Goal: Task Accomplishment & Management: Manage account settings

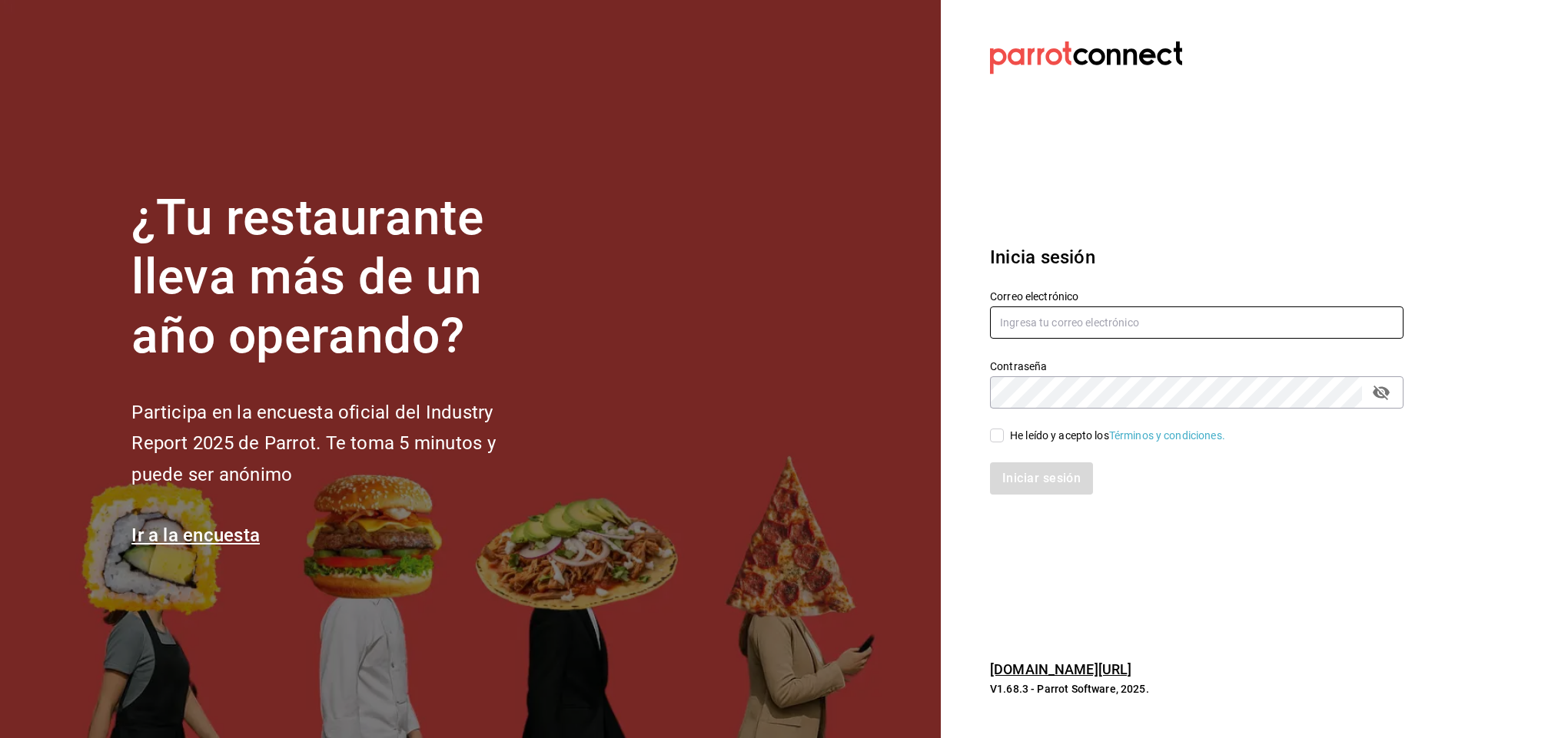
type input "[EMAIL_ADDRESS][DOMAIN_NAME]"
click at [994, 436] on input "He leído y acepto los Términos y condiciones." at bounding box center [997, 436] width 14 height 14
checkbox input "true"
click at [1008, 470] on button "Iniciar sesión" at bounding box center [1043, 479] width 105 height 33
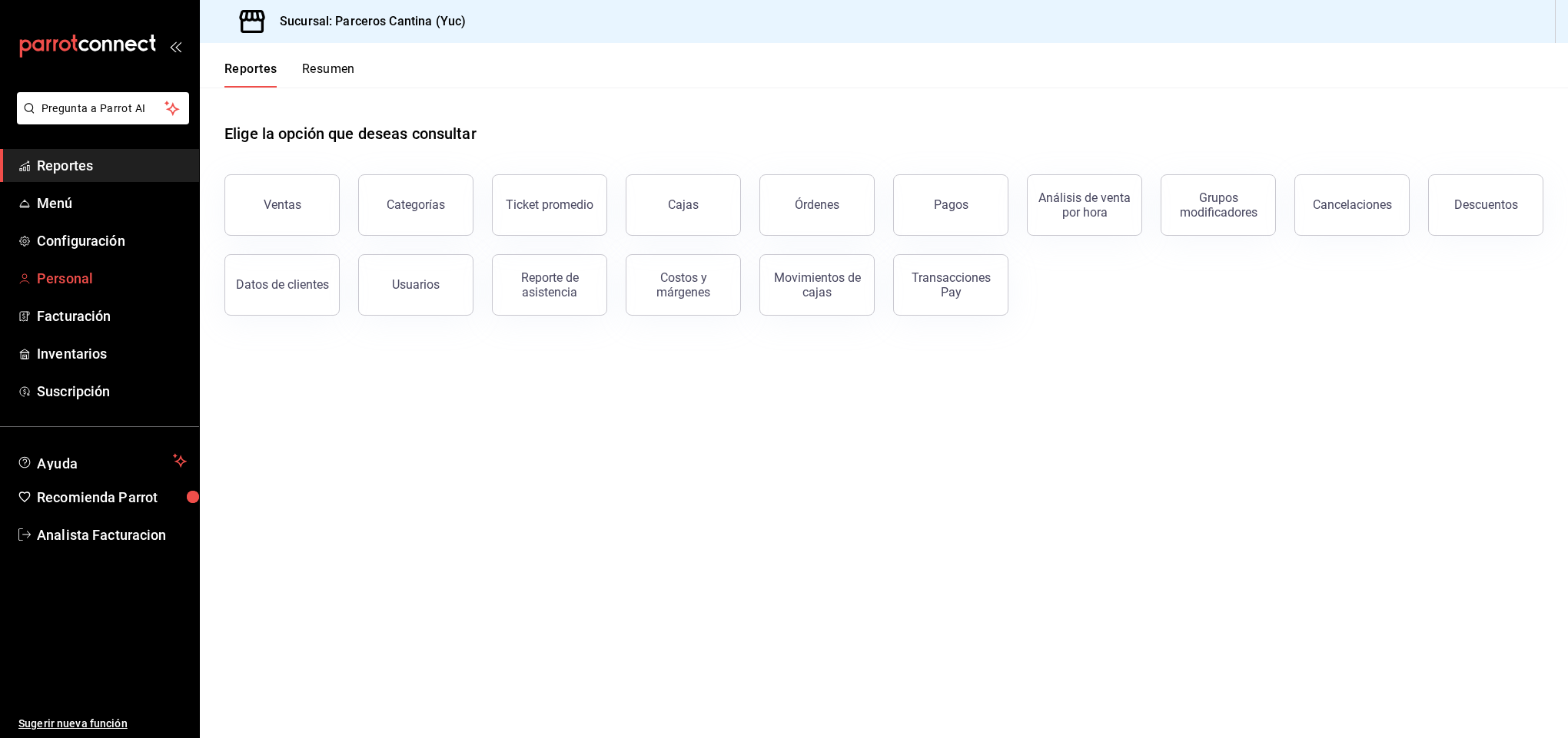
click at [46, 278] on span "Personal" at bounding box center [112, 278] width 150 height 21
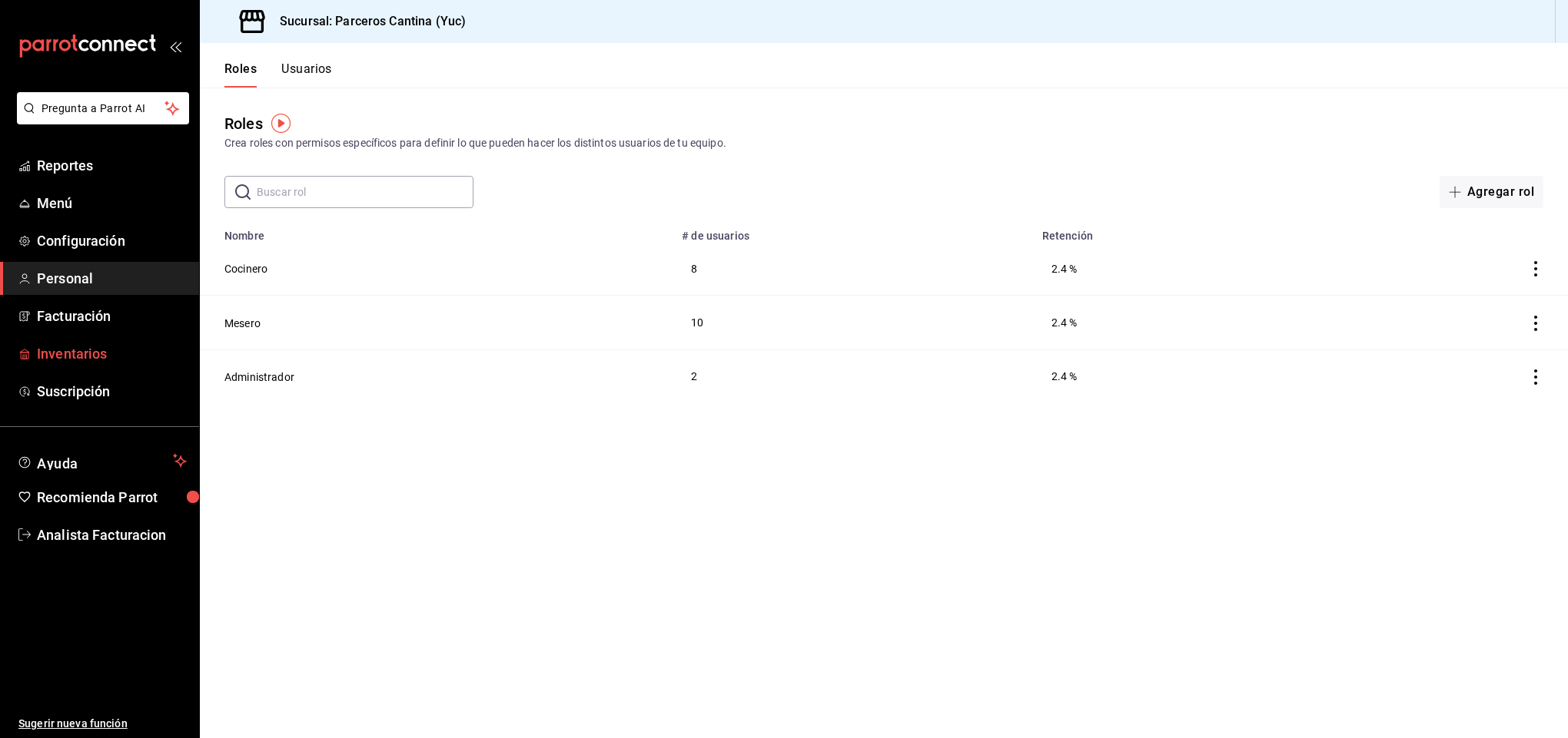
click at [77, 351] on span "Inventarios" at bounding box center [112, 354] width 150 height 21
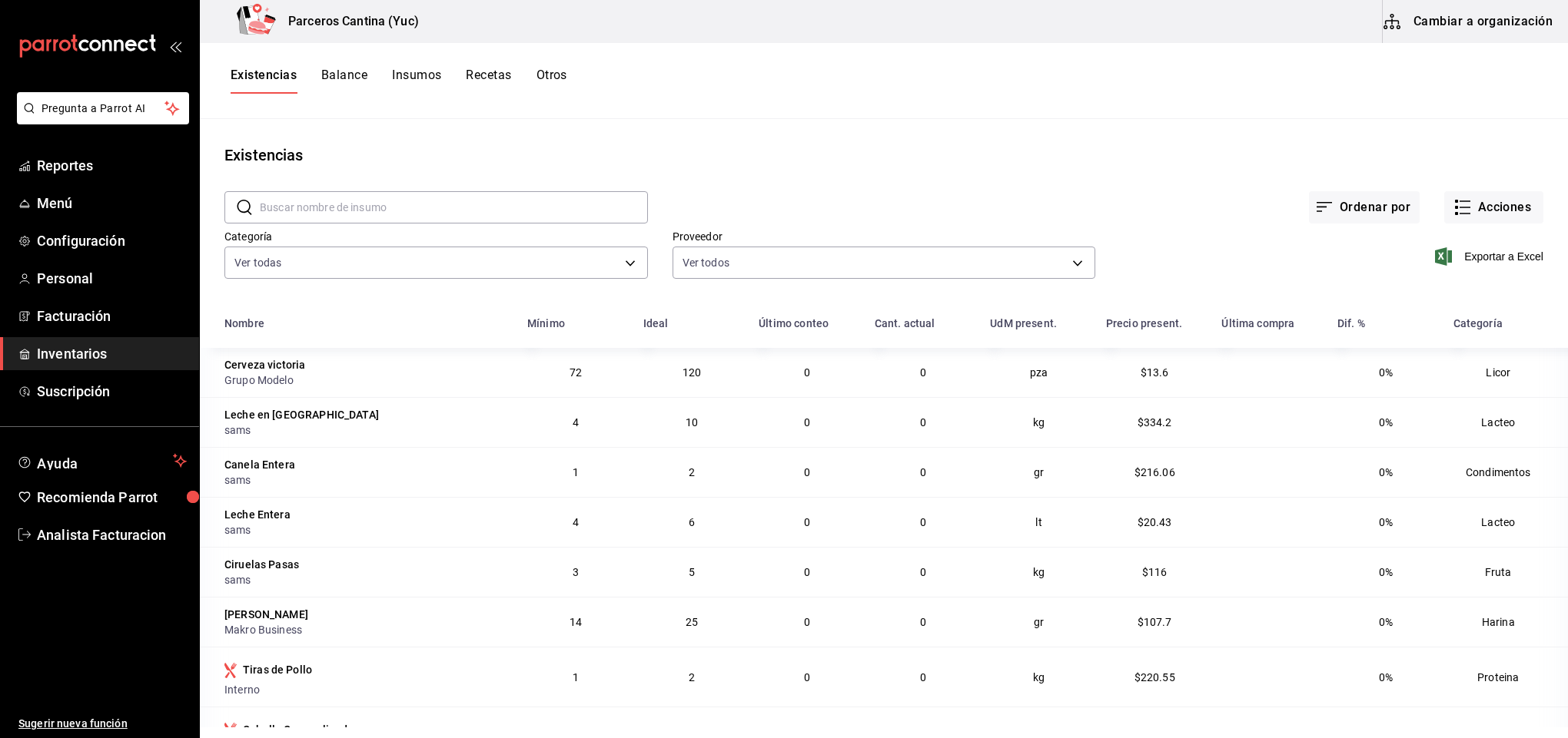
click at [409, 72] on button "Insumos" at bounding box center [416, 81] width 49 height 26
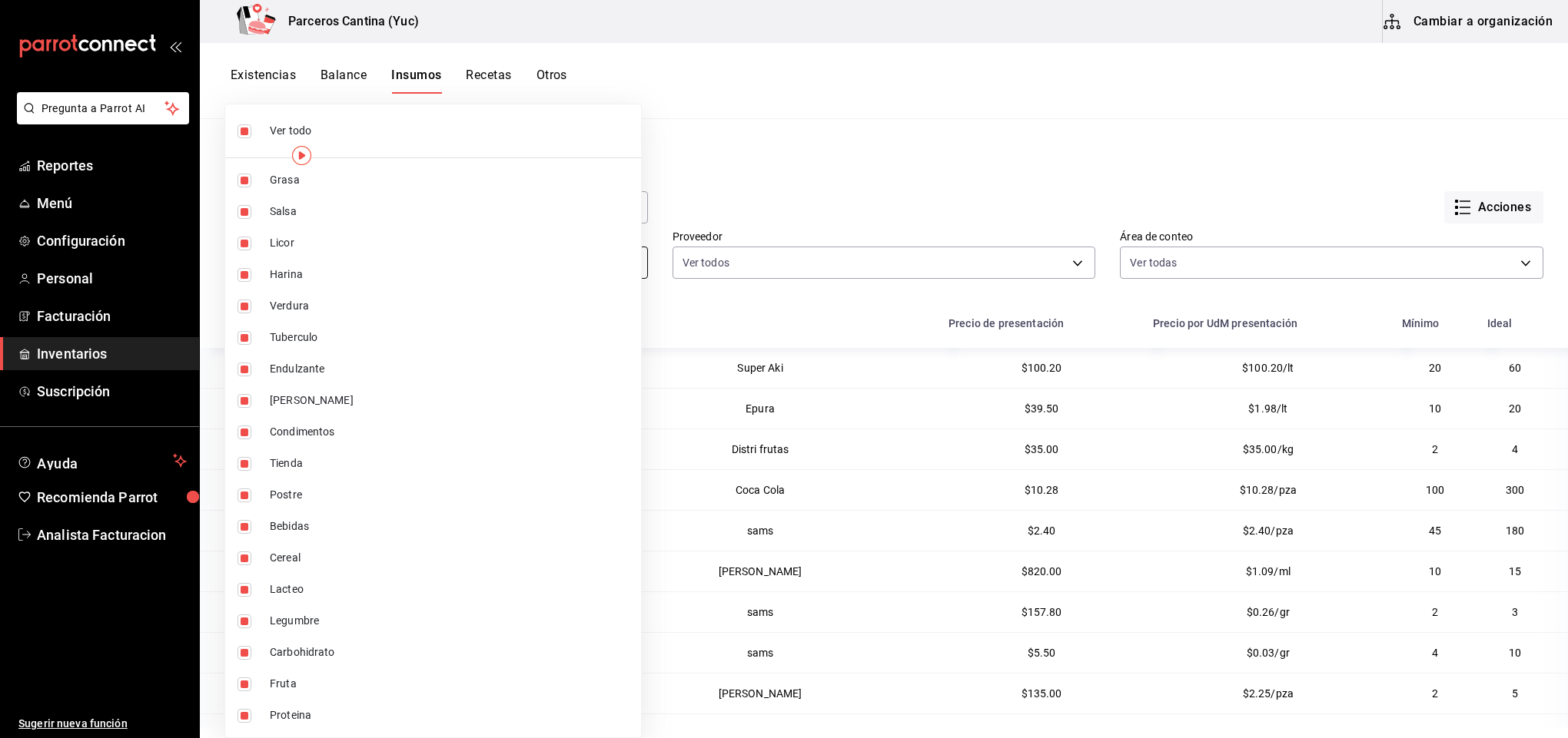
click at [274, 253] on body "Pregunta a Parrot AI Reportes Menú Configuración Personal Facturación Inventari…" at bounding box center [784, 363] width 1568 height 728
click at [833, 138] on div at bounding box center [784, 369] width 1568 height 738
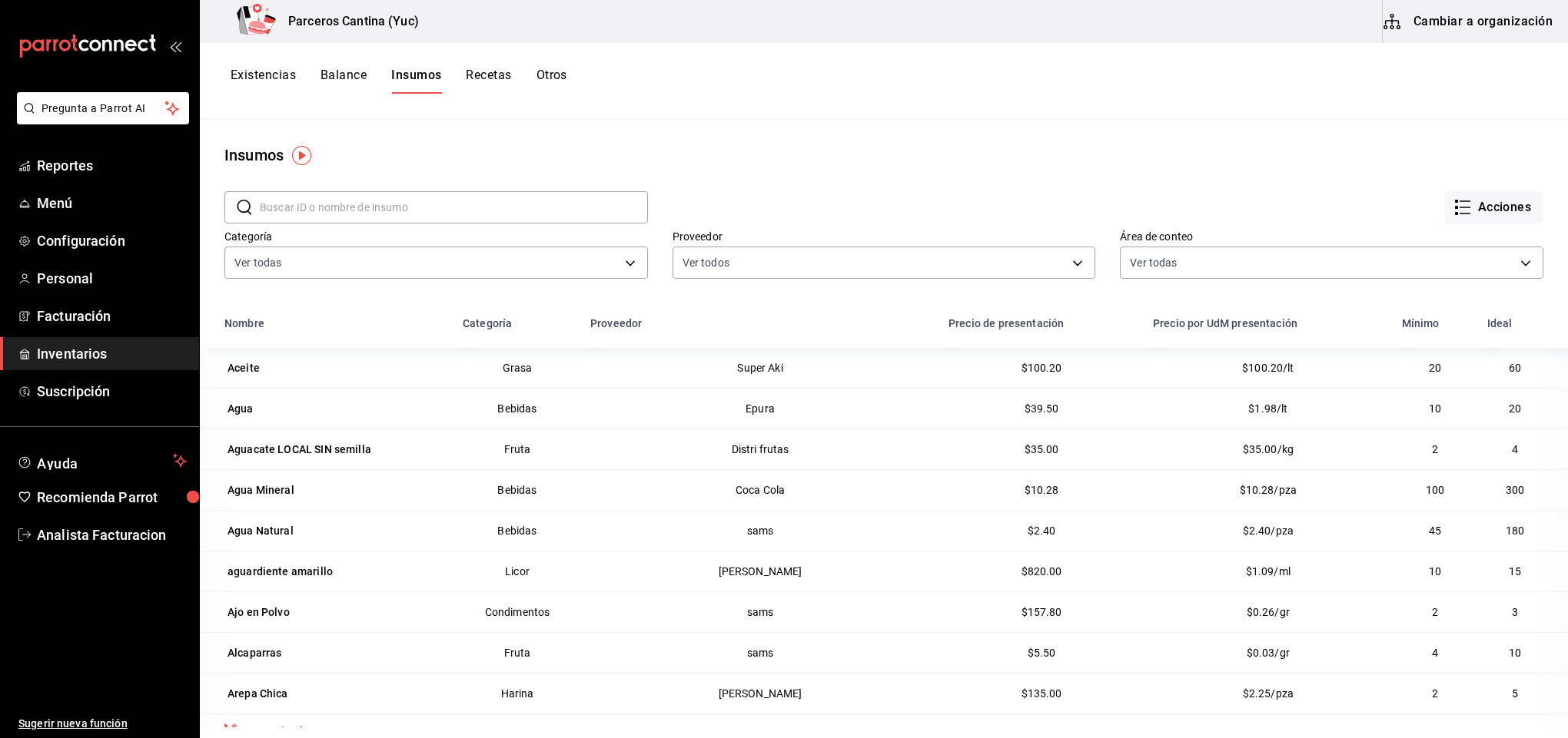
click at [342, 203] on input "text" at bounding box center [453, 208] width 388 height 31
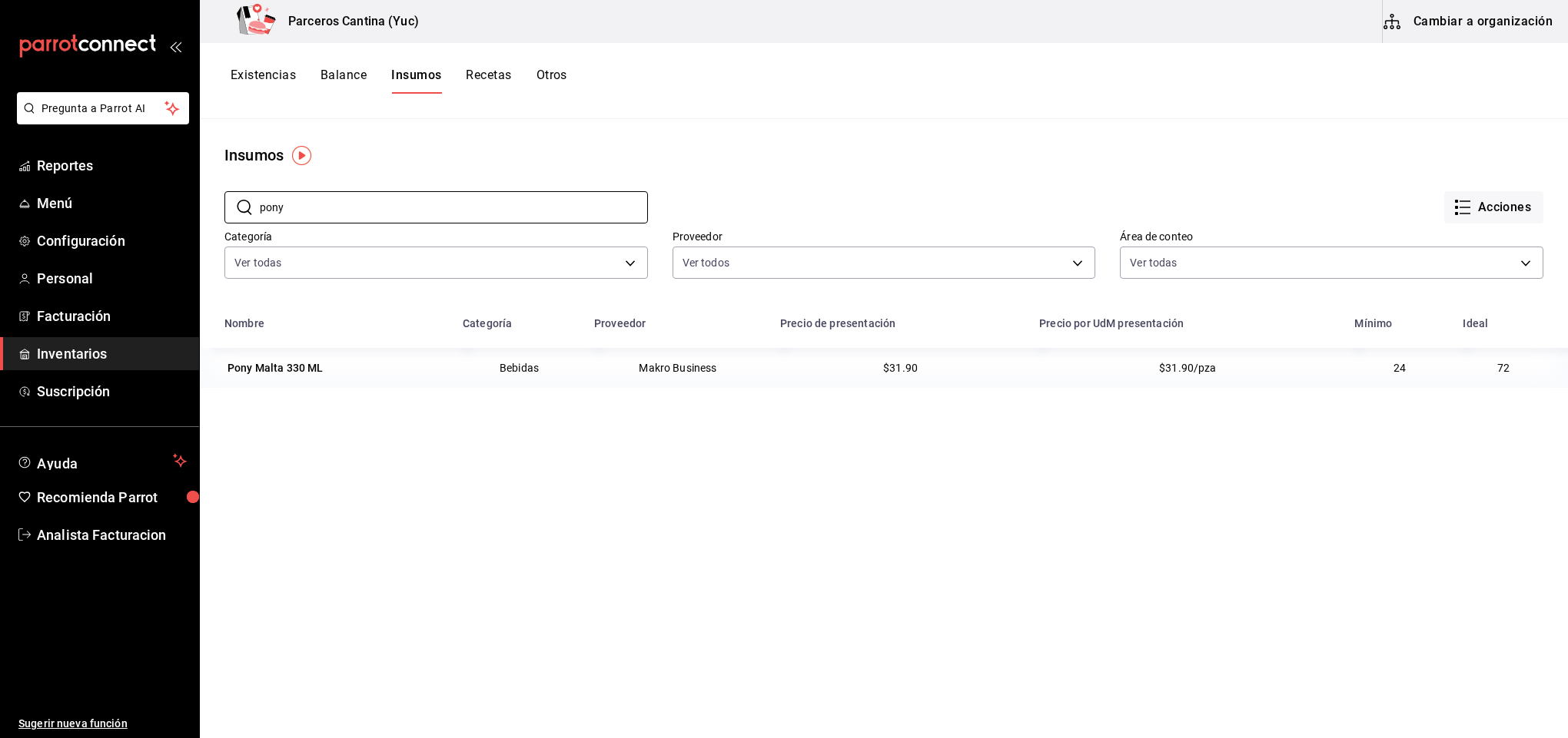
type input "pony"
click at [1462, 17] on button "Cambiar a organización" at bounding box center [1468, 21] width 173 height 43
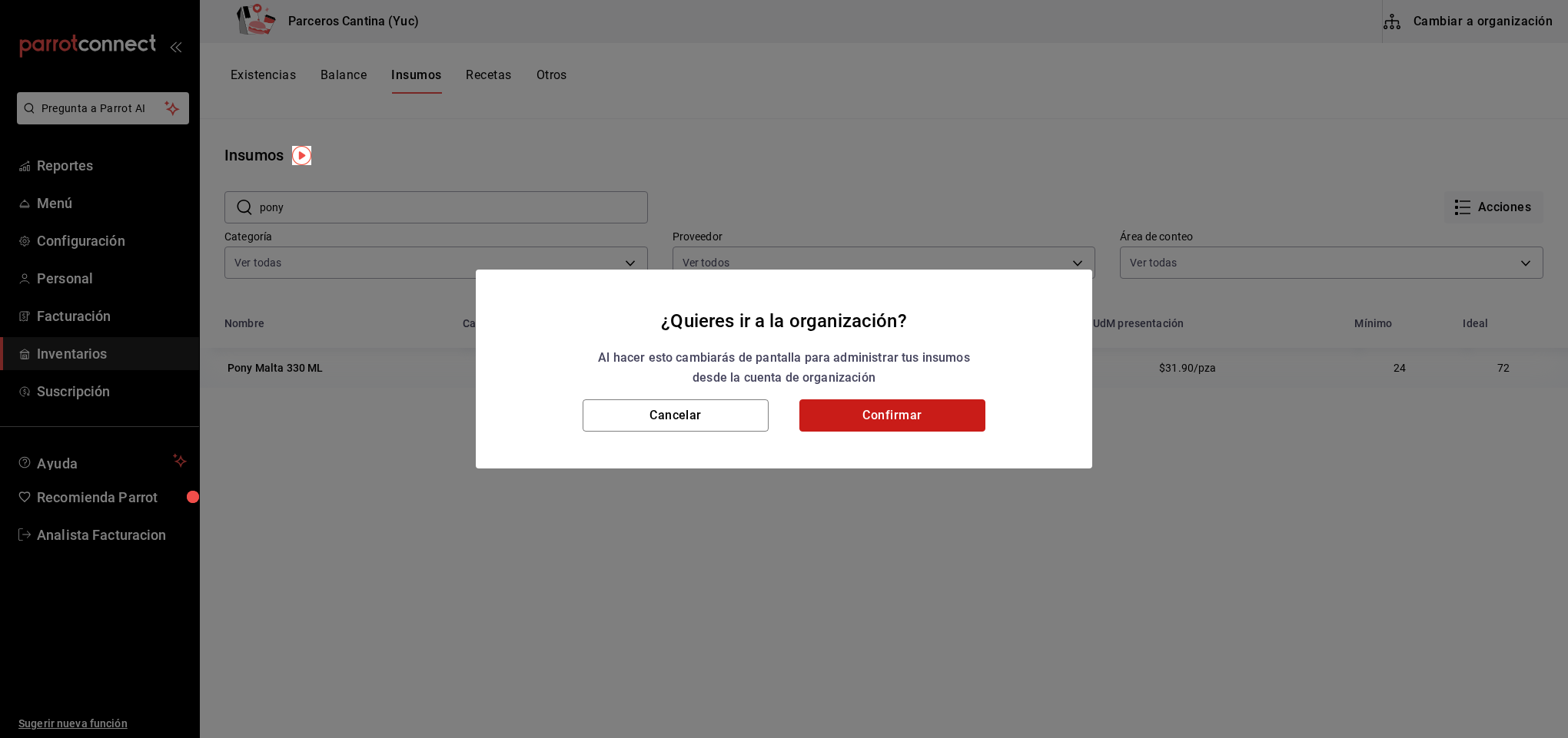
click at [961, 410] on button "Confirmar" at bounding box center [892, 416] width 186 height 33
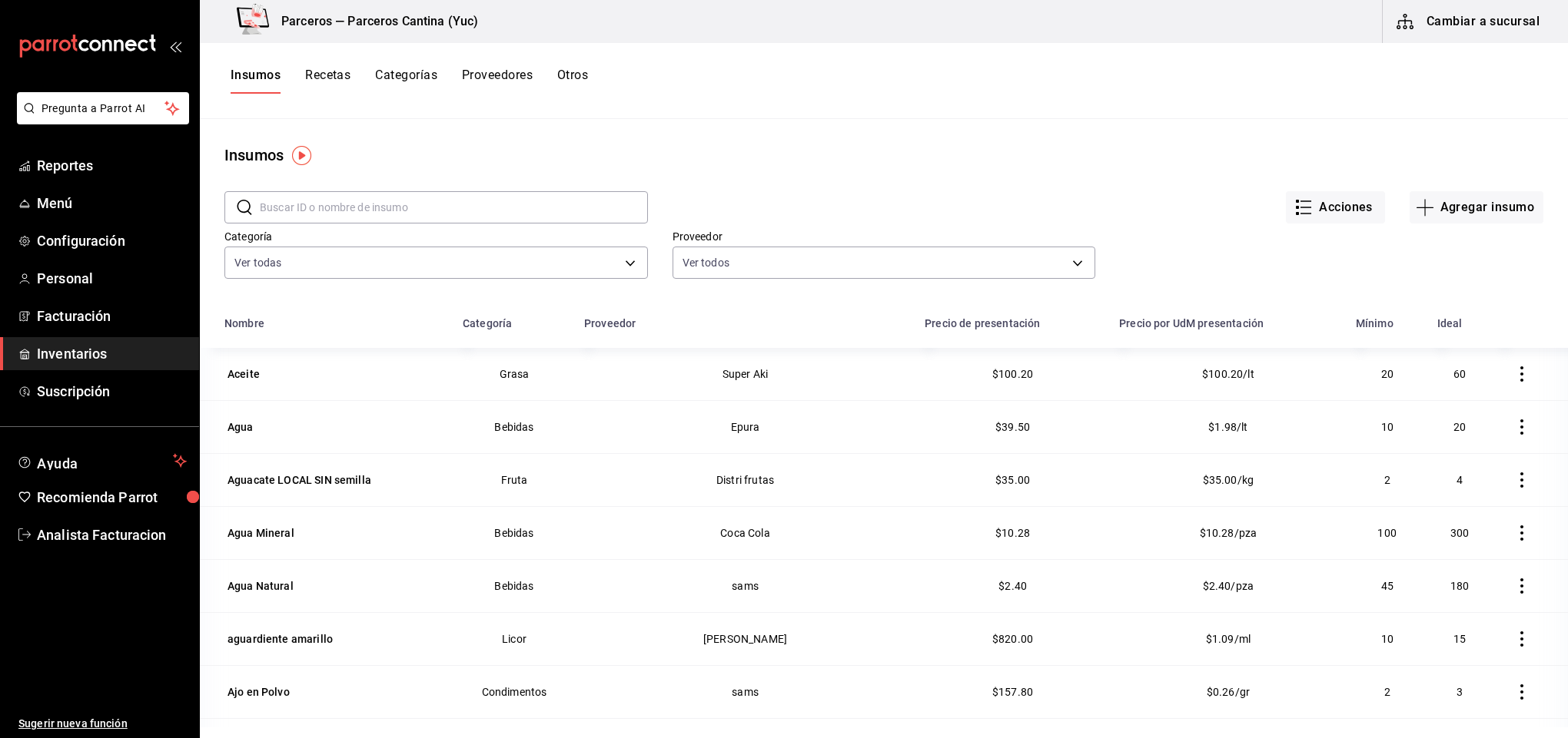
click at [319, 207] on input "text" at bounding box center [453, 208] width 388 height 31
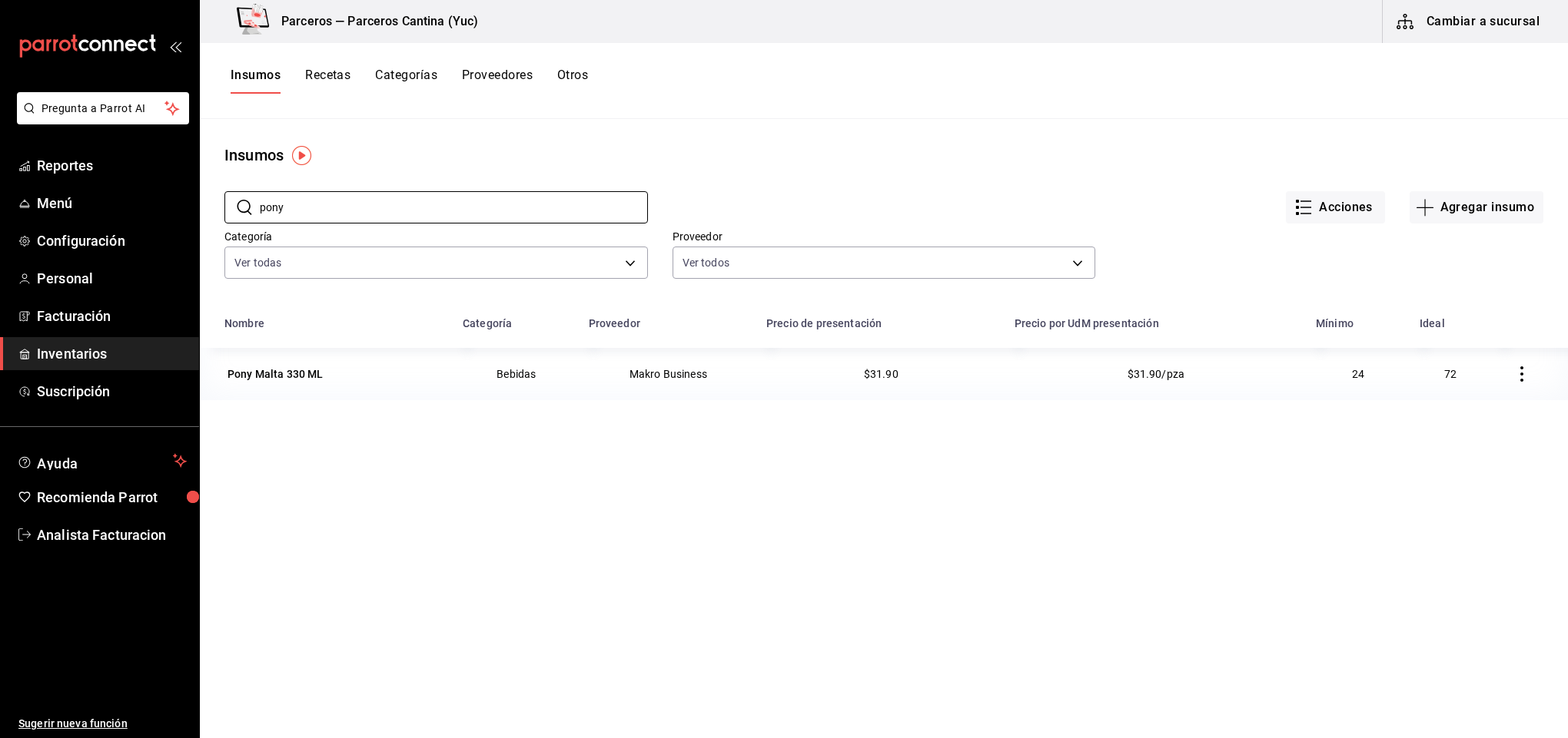
type input "pony"
click at [330, 76] on button "Recetas" at bounding box center [328, 81] width 46 height 26
click at [330, 76] on html "Pregunta a Parrot AI Reportes Menú Configuración Personal Facturación Inventari…" at bounding box center [784, 363] width 1568 height 728
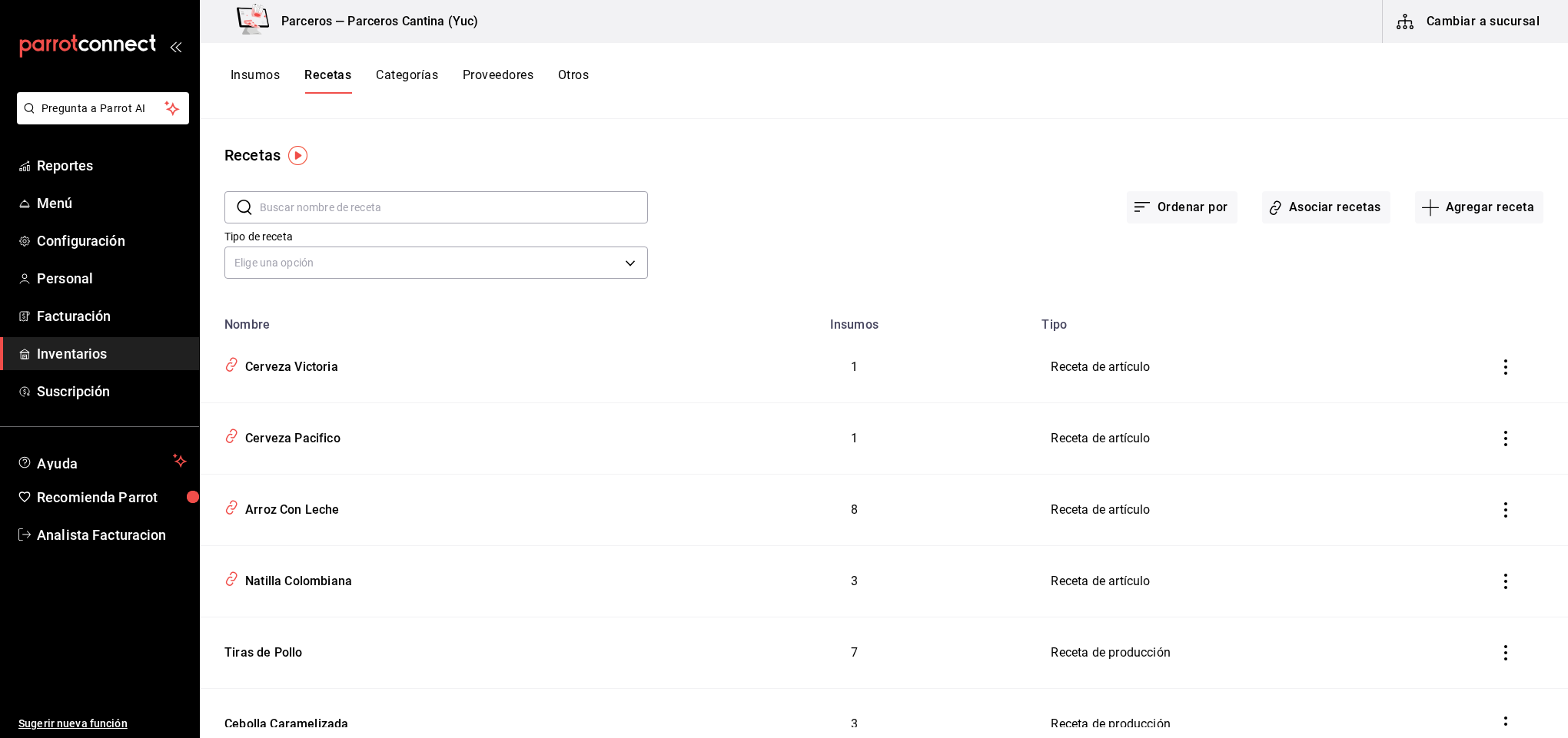
click at [291, 210] on input "text" at bounding box center [453, 208] width 388 height 31
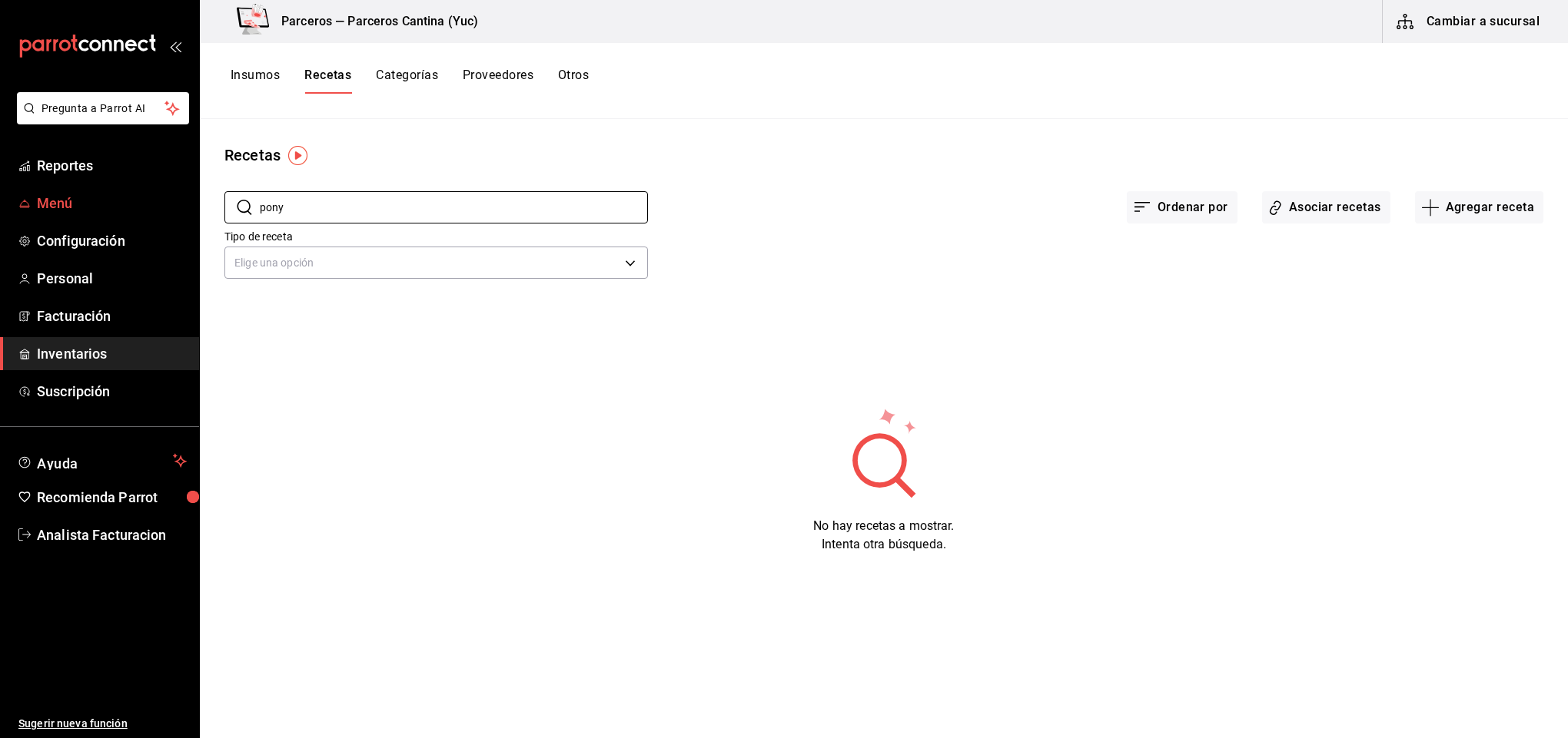
type input "pony"
click at [45, 199] on span "Menú" at bounding box center [112, 203] width 150 height 21
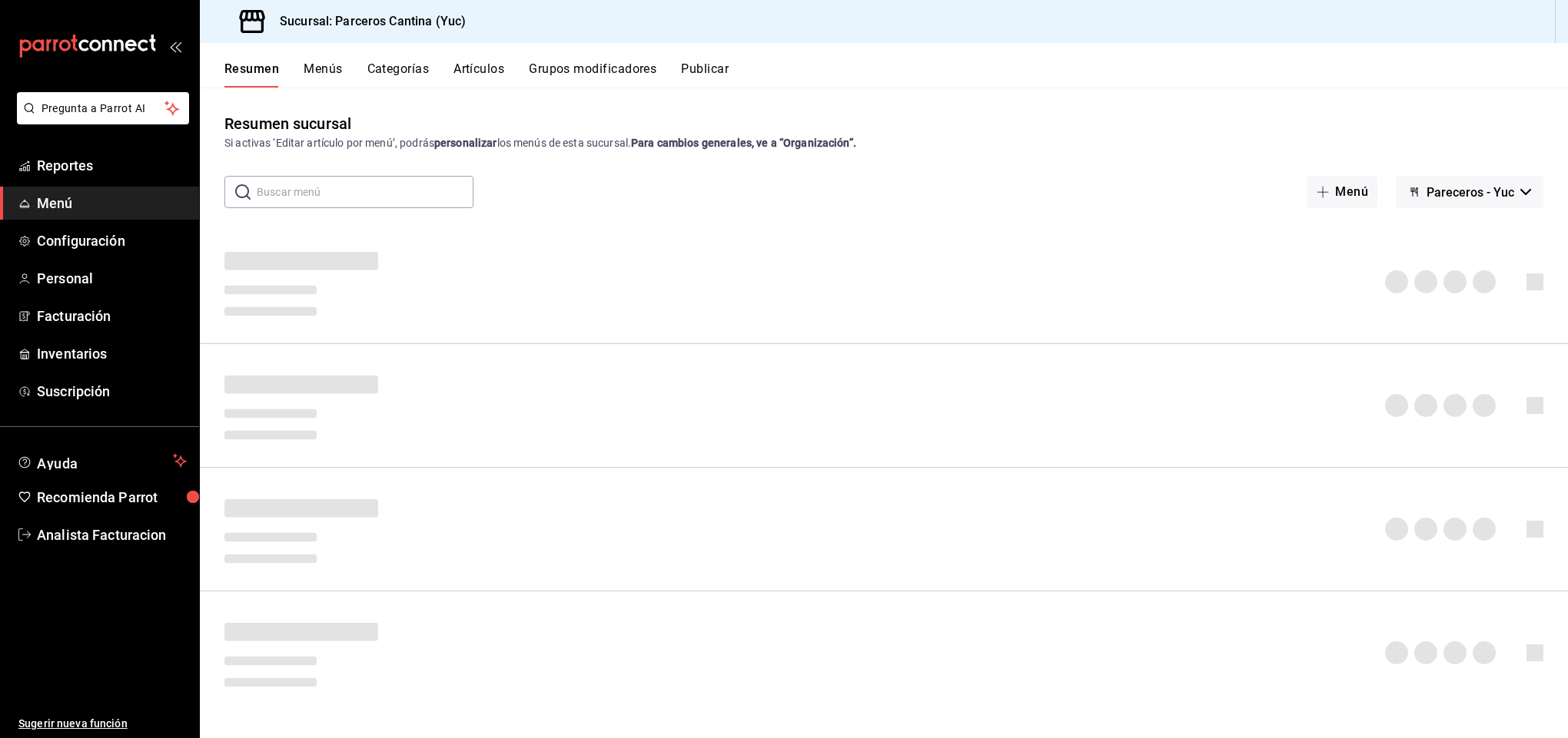
click at [491, 62] on button "Artículos" at bounding box center [478, 75] width 51 height 26
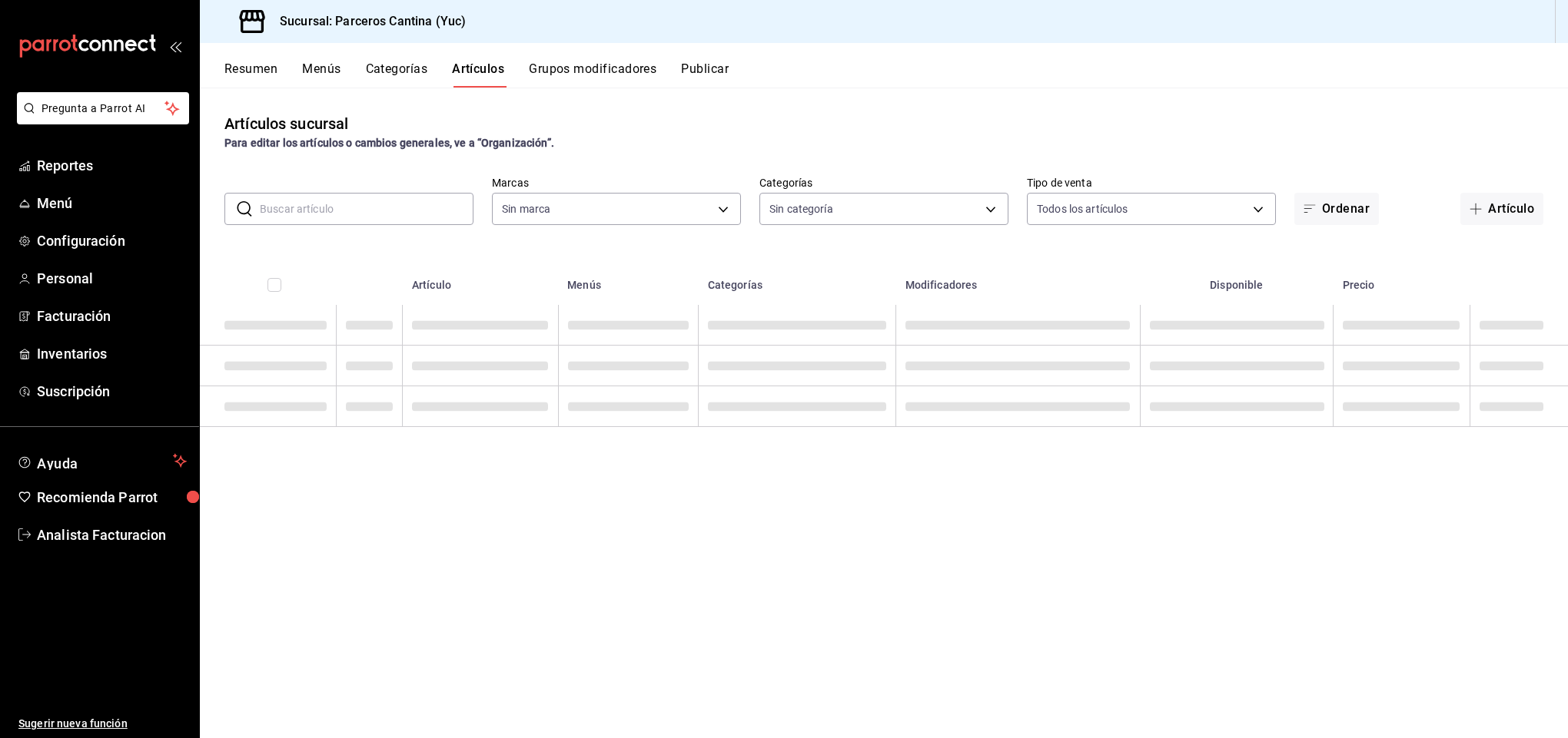
type input "3c0f0041-e652-451f-99e7-60b72e373484"
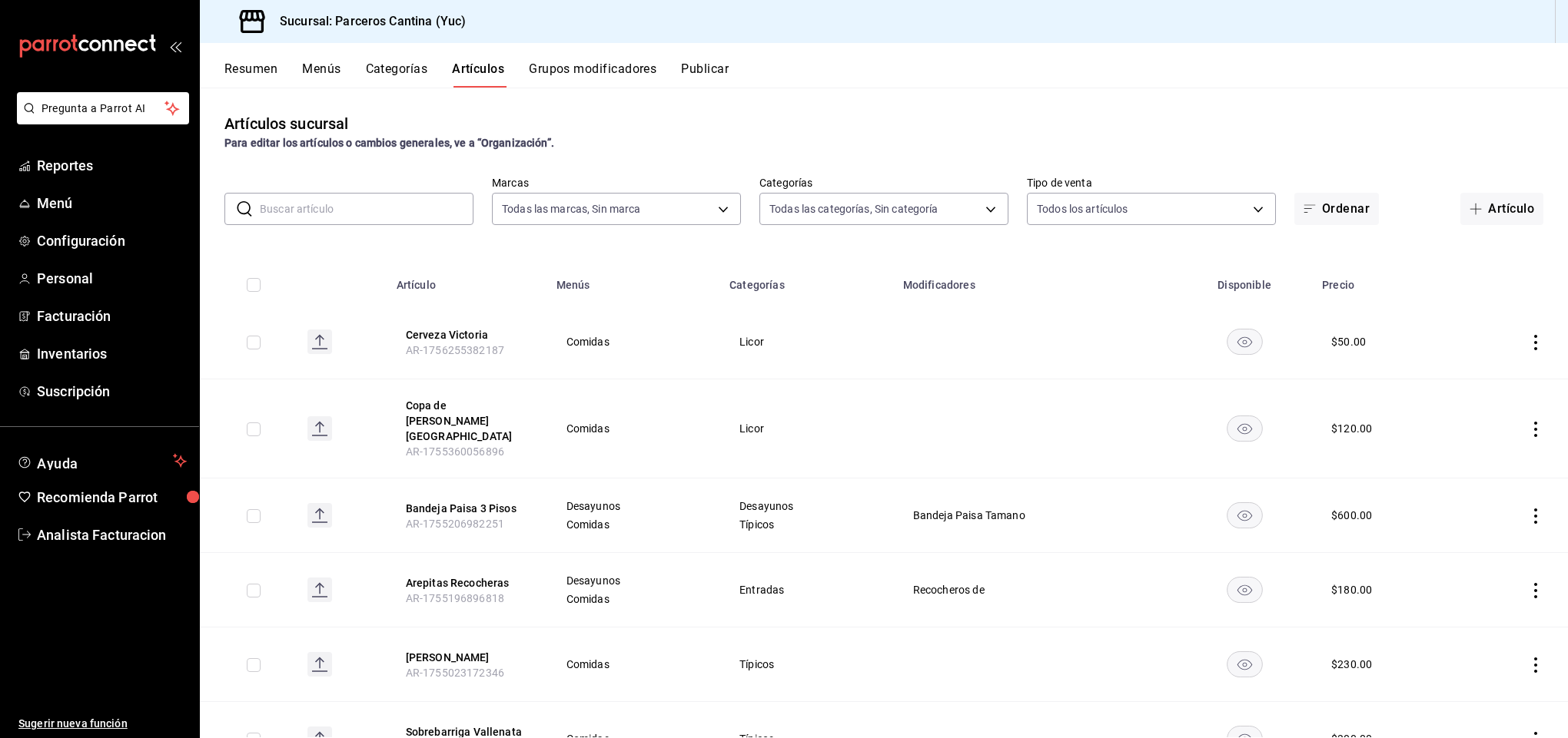
type input "15b4d094-ec03-47cd-88df-87b14c7f909b,9d7f9cfa-e7fa-4a45-8356-2a971e0471f8,95c40…"
click at [285, 208] on input "text" at bounding box center [366, 209] width 214 height 31
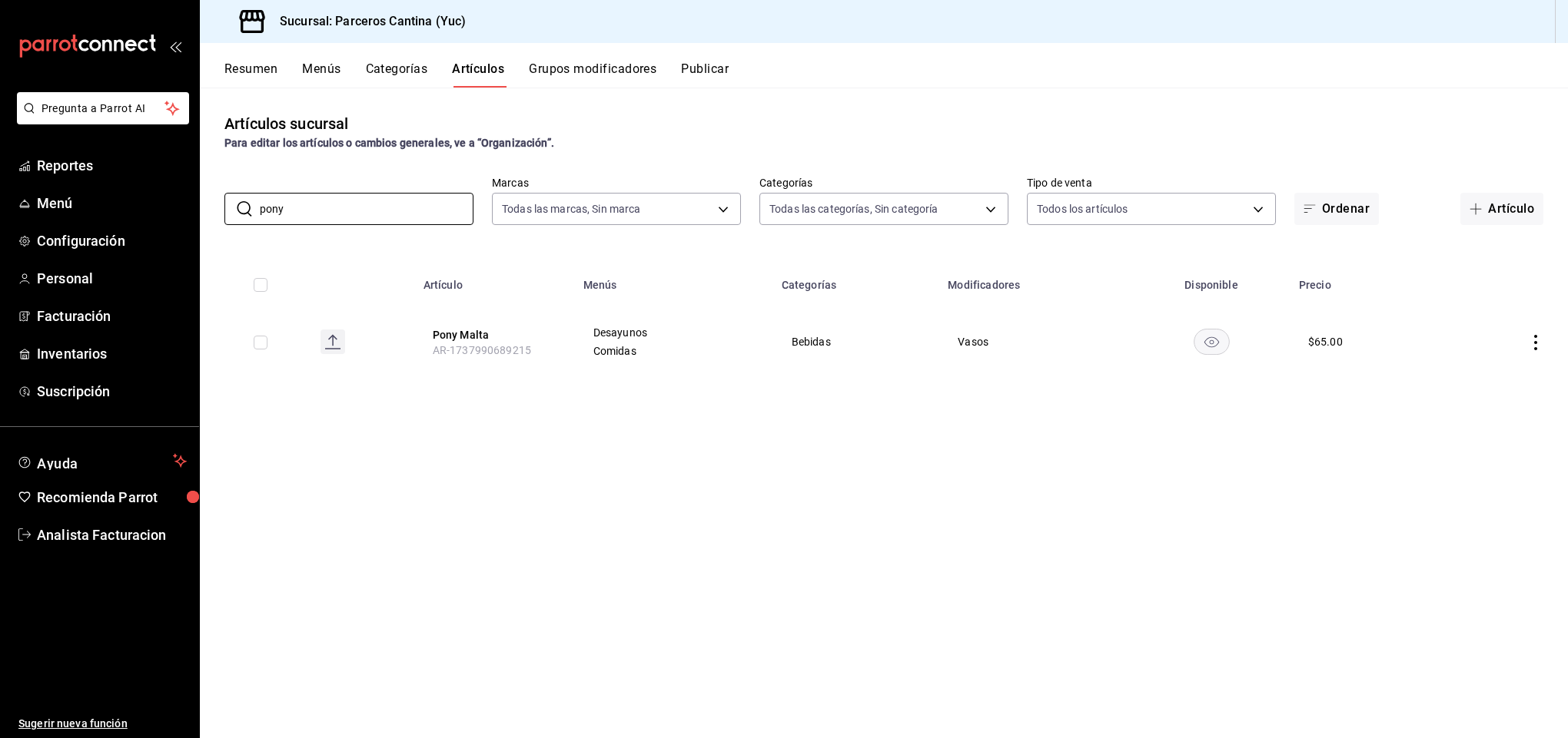
type input "pony"
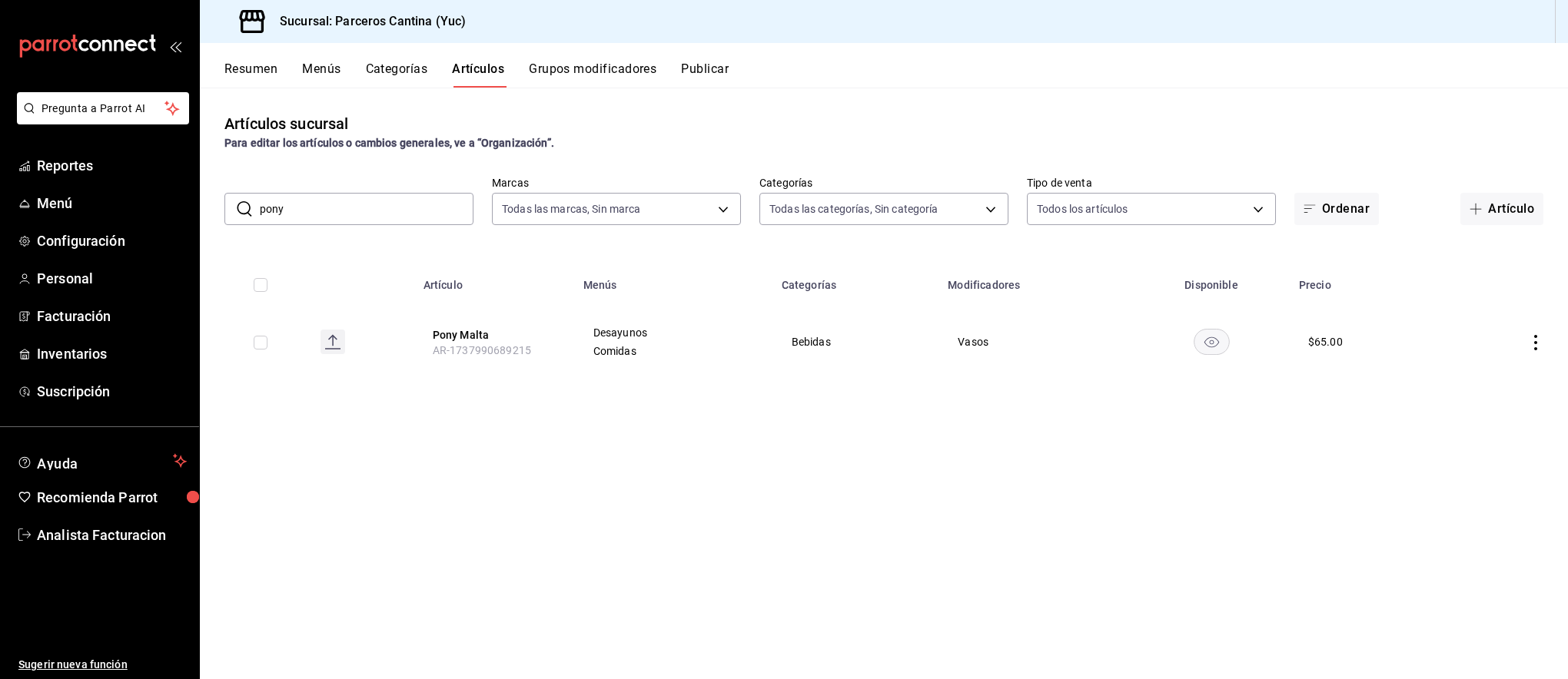
click at [456, 353] on span "AR-1737990689215" at bounding box center [481, 351] width 98 height 12
click at [452, 349] on span "AR-1737990689215" at bounding box center [481, 351] width 98 height 12
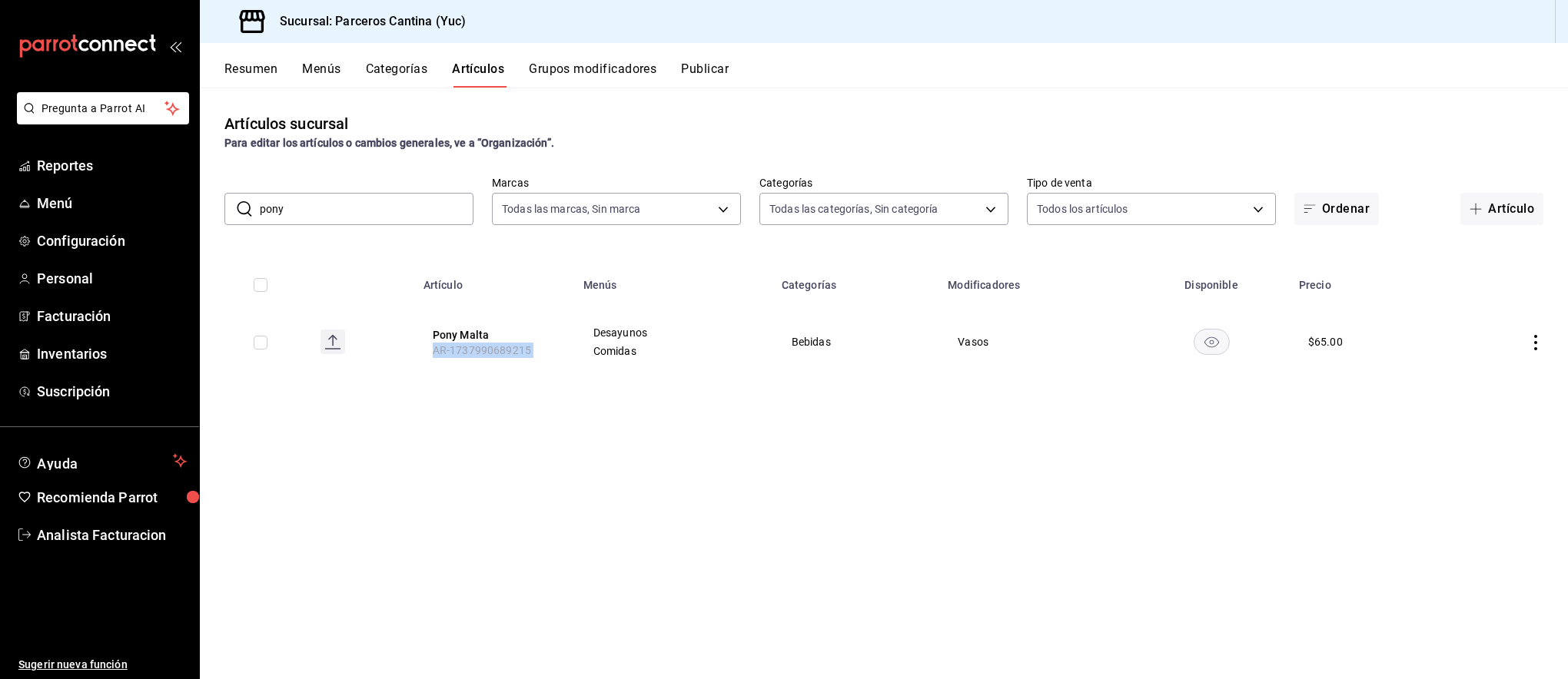
copy span "AR-1737990689215"
click at [79, 349] on span "Inventarios" at bounding box center [112, 354] width 150 height 21
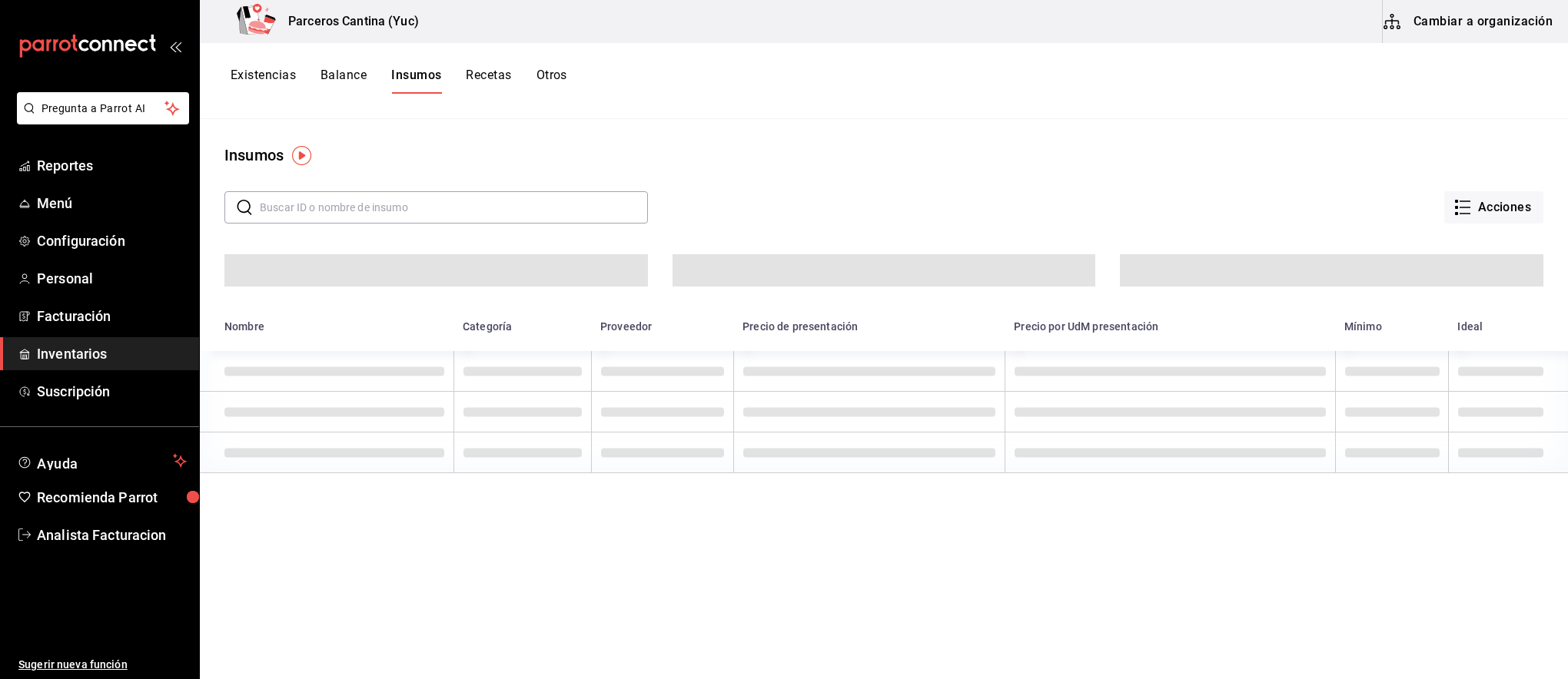
click at [1478, 26] on button "Cambiar a organización" at bounding box center [1468, 21] width 173 height 43
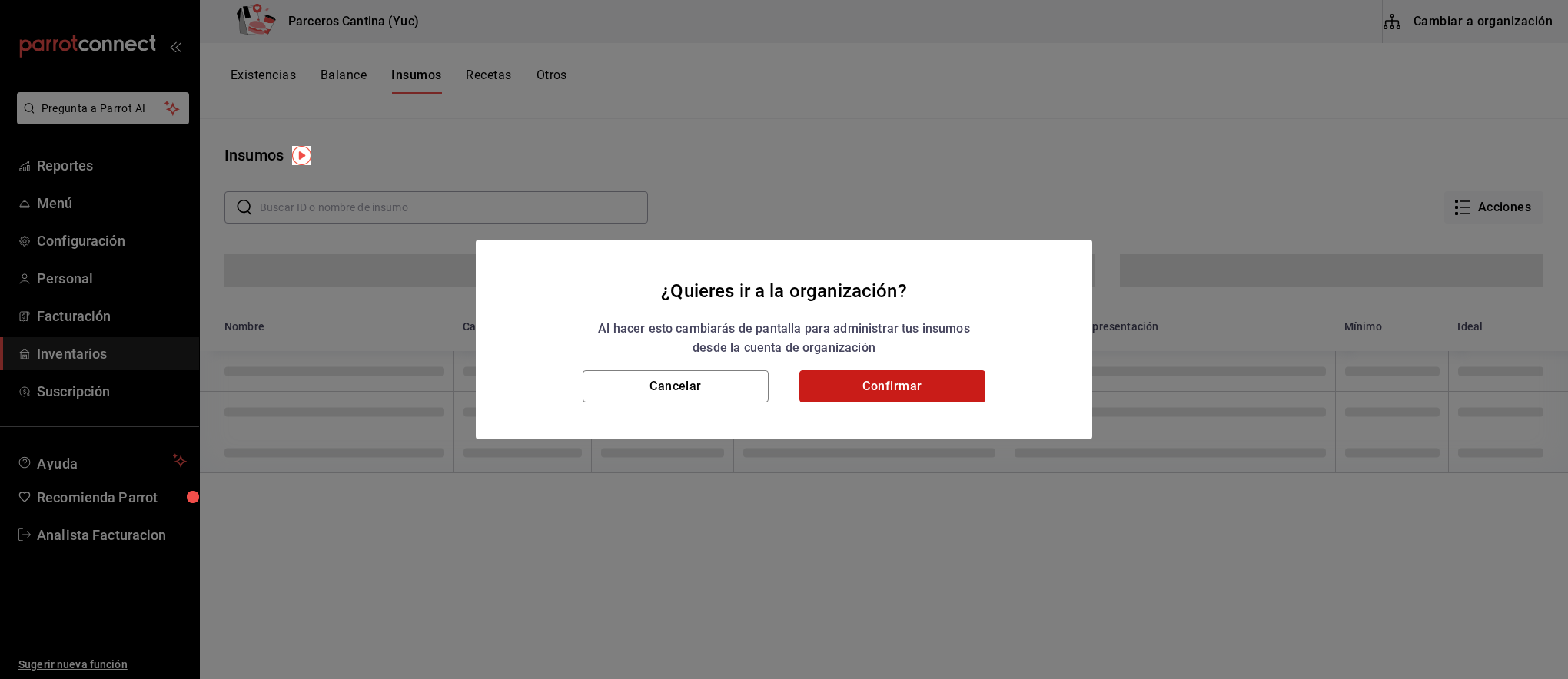
click at [923, 388] on button "Confirmar" at bounding box center [892, 387] width 186 height 33
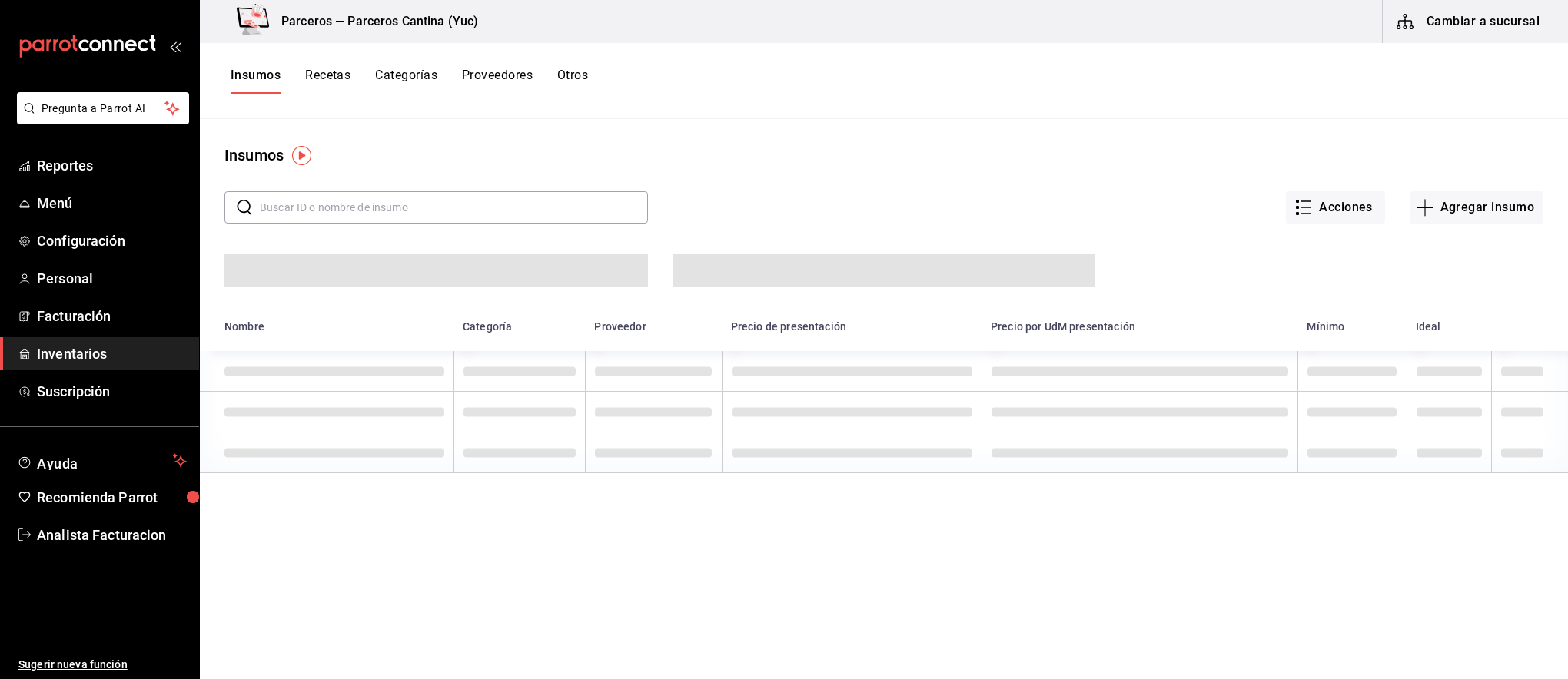
click at [318, 68] on button "Recetas" at bounding box center [328, 81] width 46 height 26
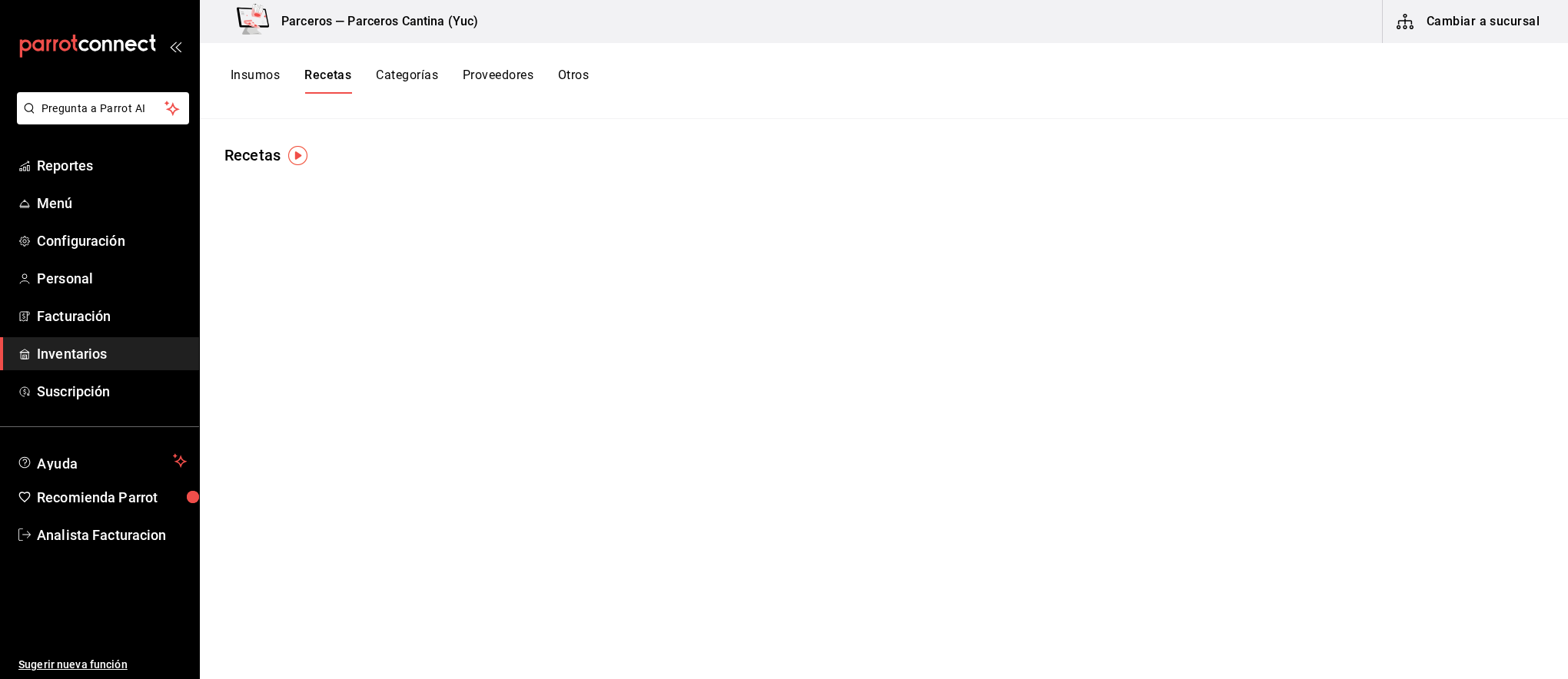
click at [400, 321] on div "Recetas" at bounding box center [883, 394] width 1368 height 549
click at [337, 78] on button "Recetas" at bounding box center [328, 81] width 47 height 26
click at [326, 81] on button "Recetas" at bounding box center [328, 81] width 47 height 26
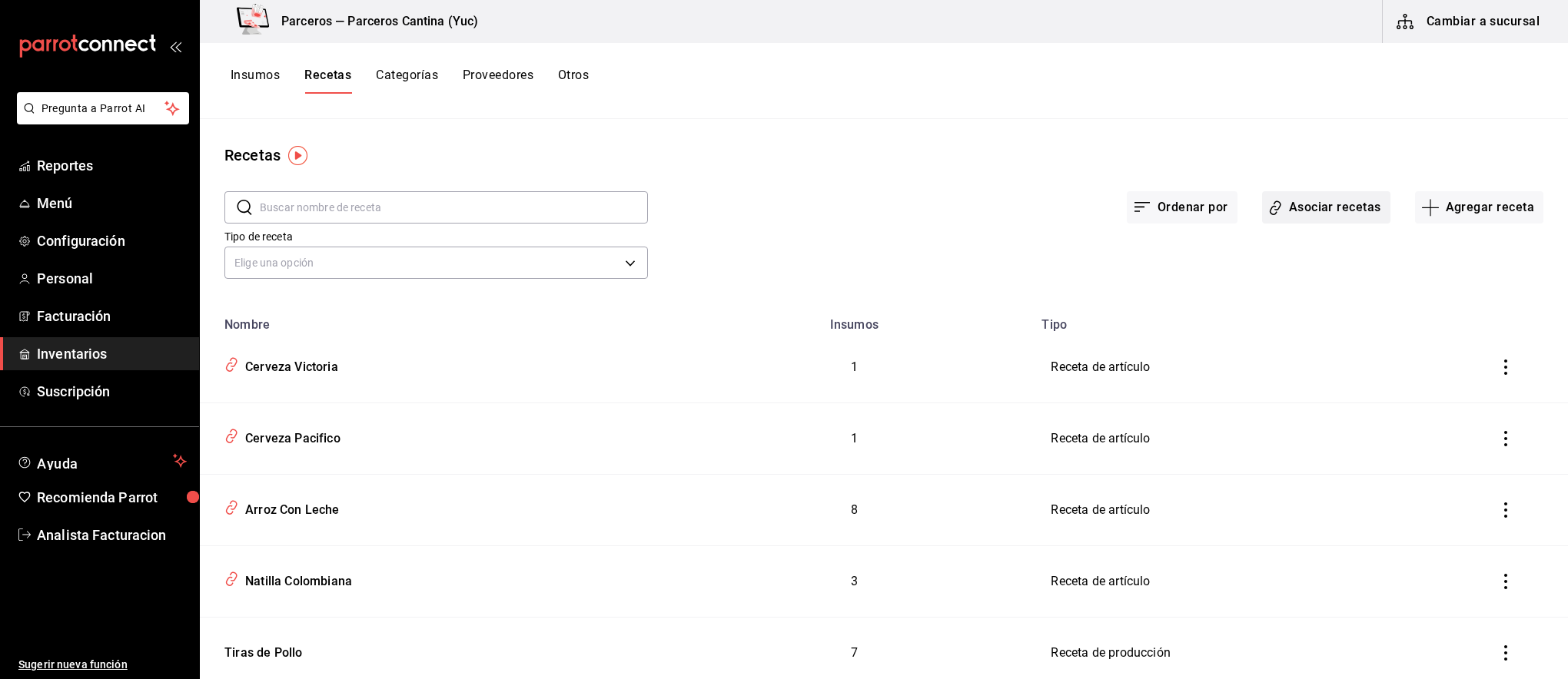
click at [1309, 210] on button "Asociar recetas" at bounding box center [1326, 208] width 128 height 33
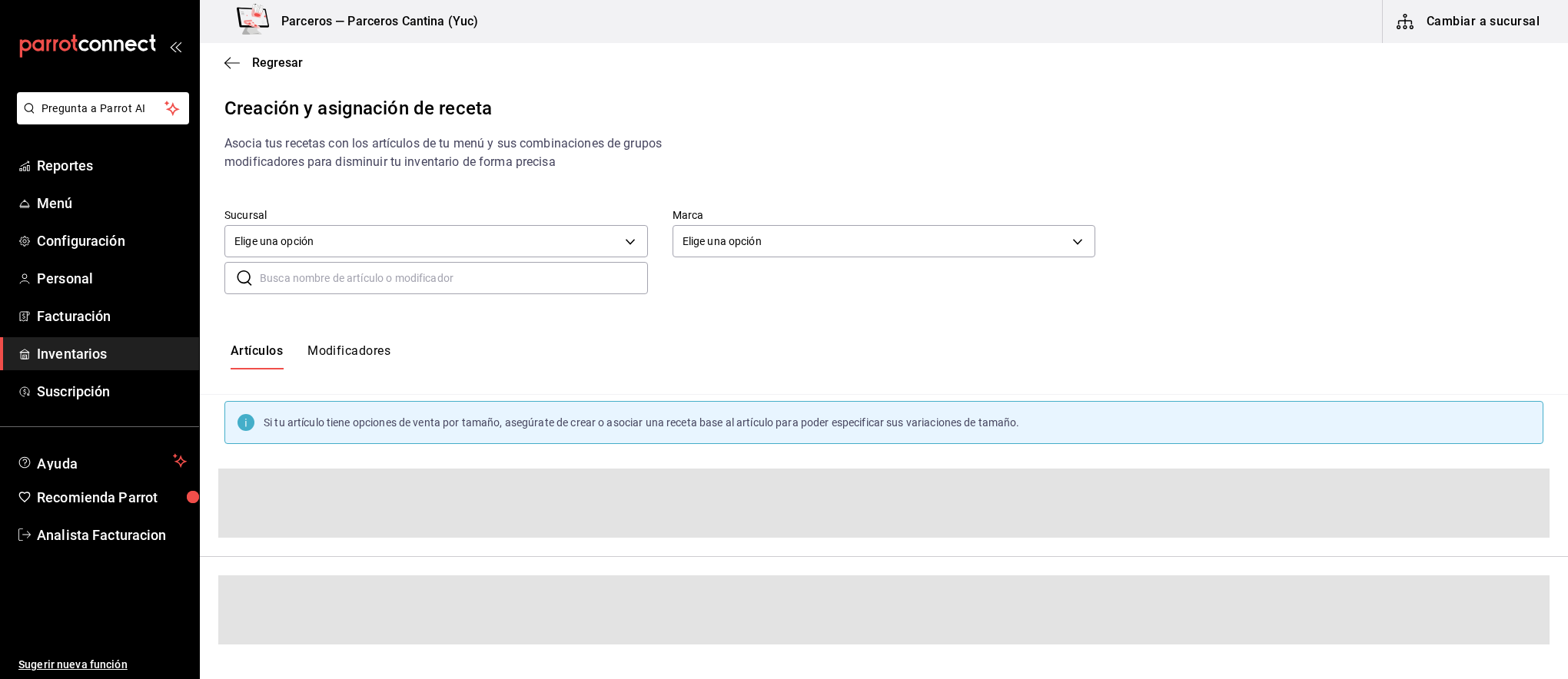
click at [323, 279] on input "text" at bounding box center [453, 278] width 388 height 31
paste input "AR-1737990689215"
click at [388, 279] on input "AR-1737990689215" at bounding box center [453, 278] width 388 height 31
click at [340, 352] on button "Modificadores" at bounding box center [349, 357] width 83 height 26
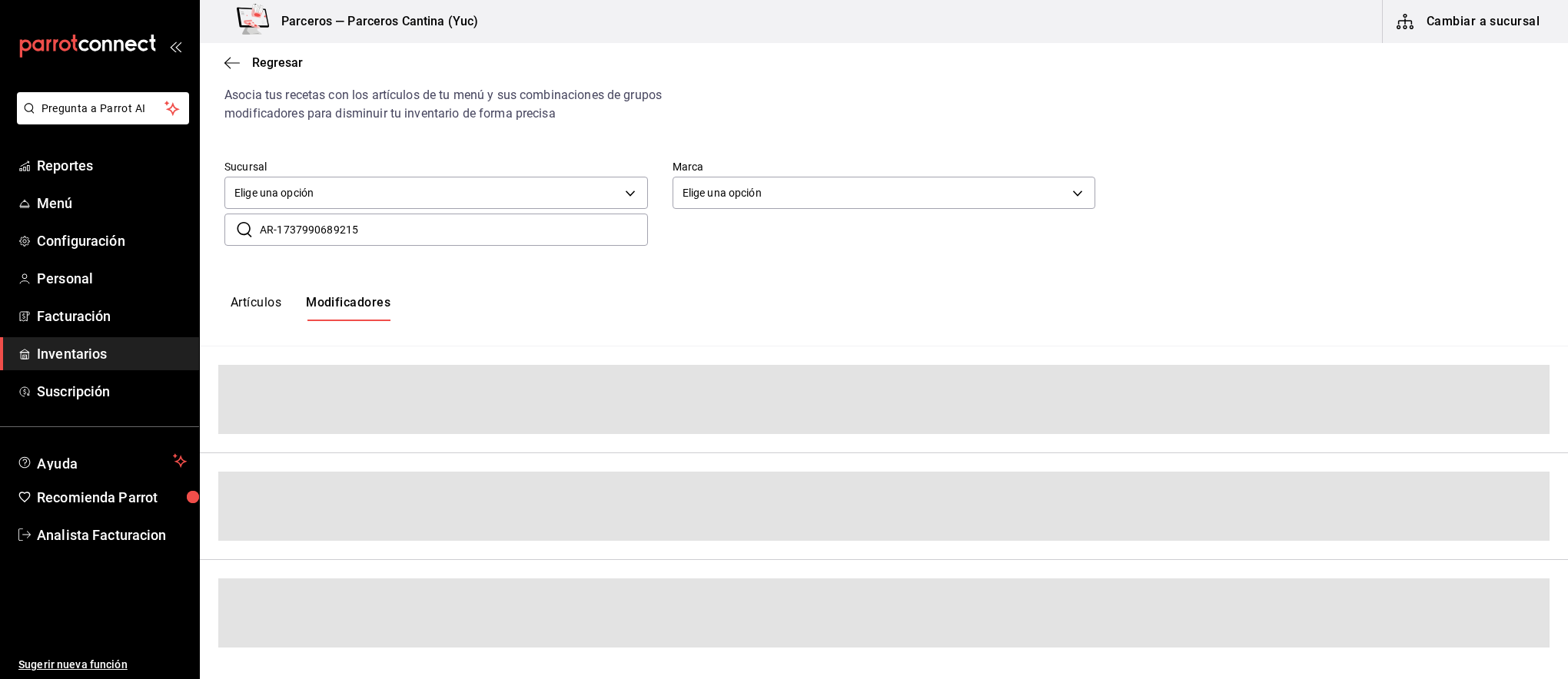
scroll to position [62, 0]
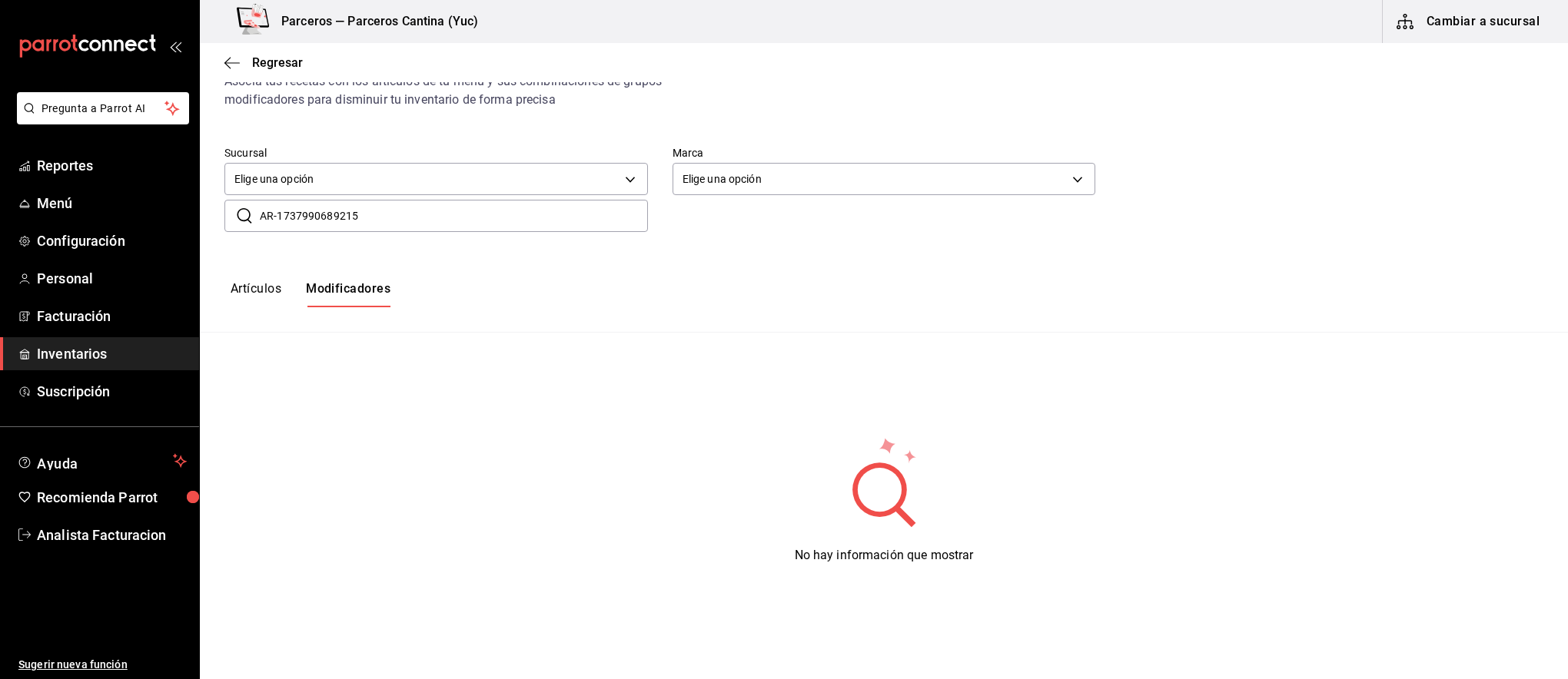
click at [256, 284] on button "Artículos" at bounding box center [255, 294] width 51 height 26
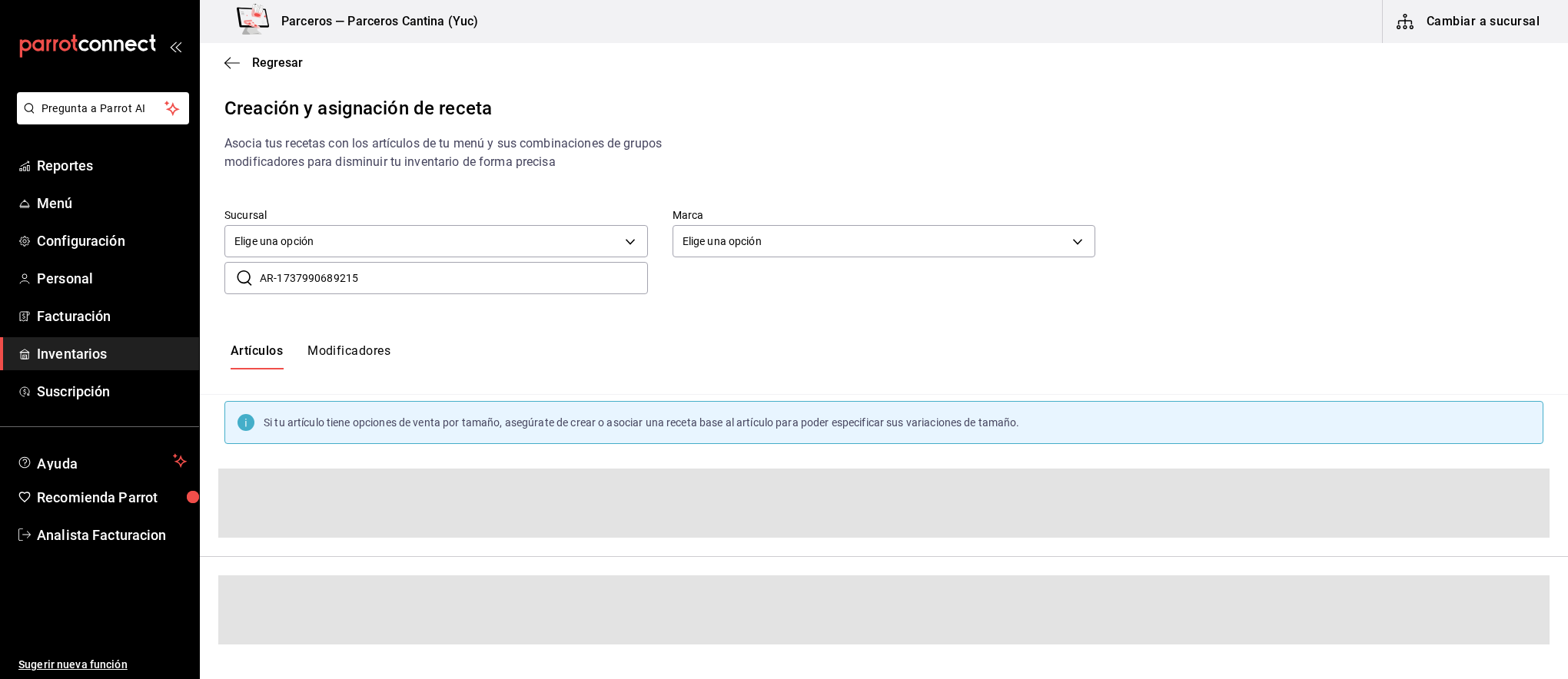
scroll to position [118, 0]
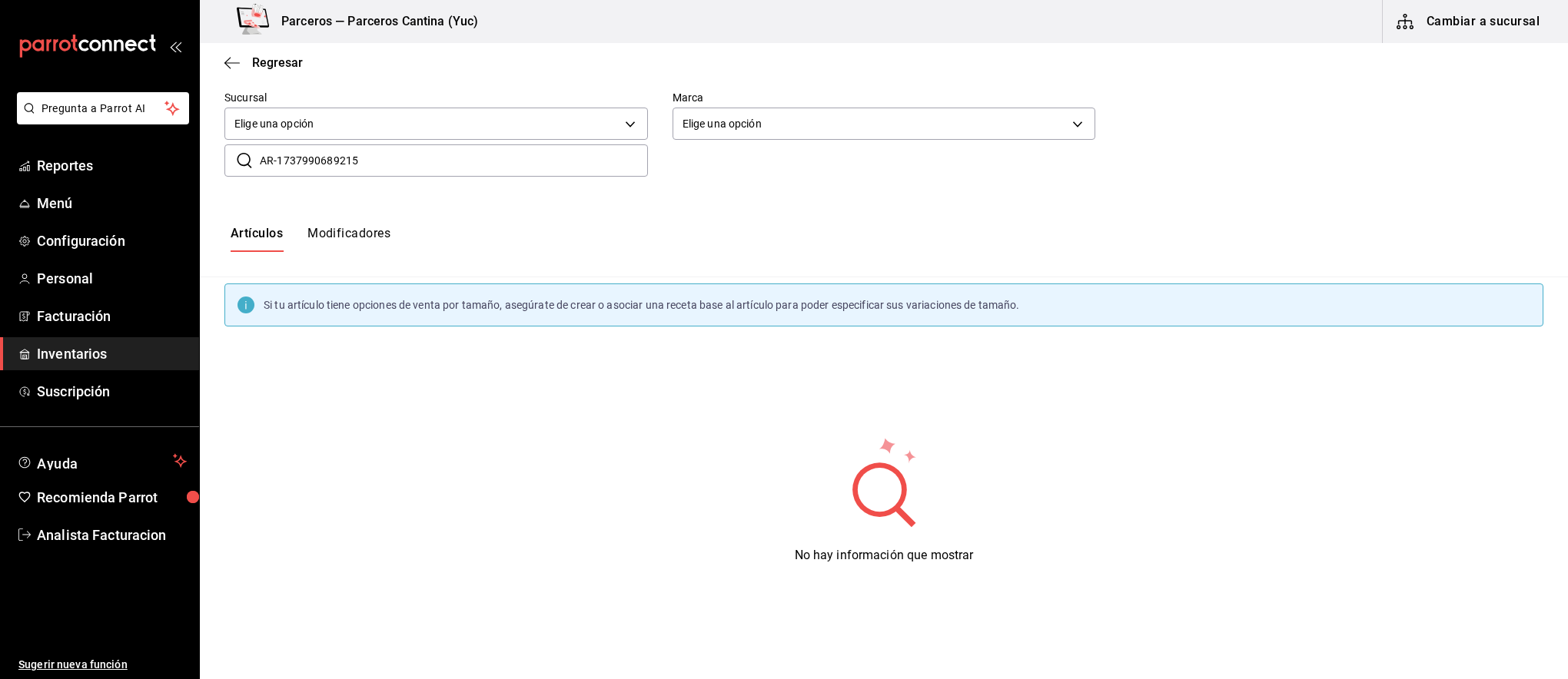
click at [406, 159] on input "AR-1737990689215" at bounding box center [453, 161] width 388 height 31
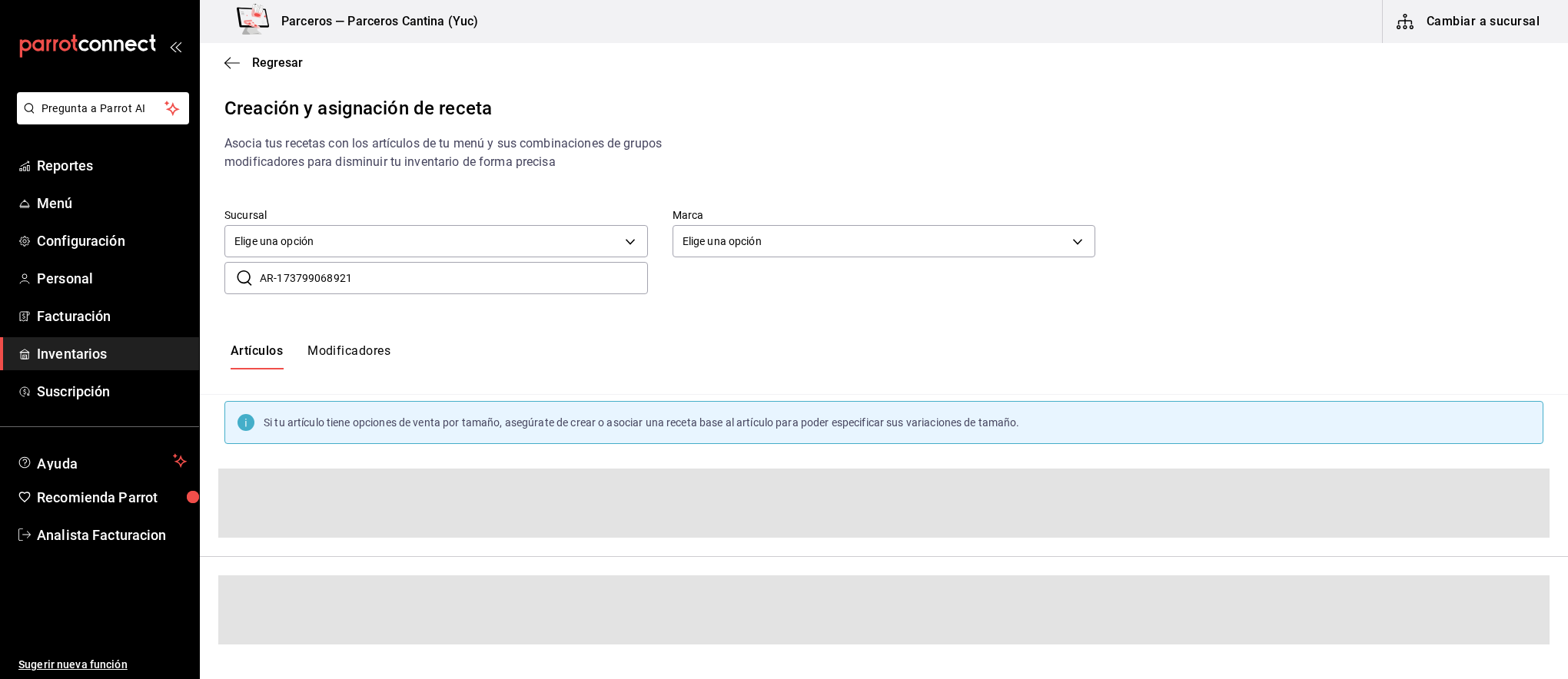
type input "AR-1737990689215"
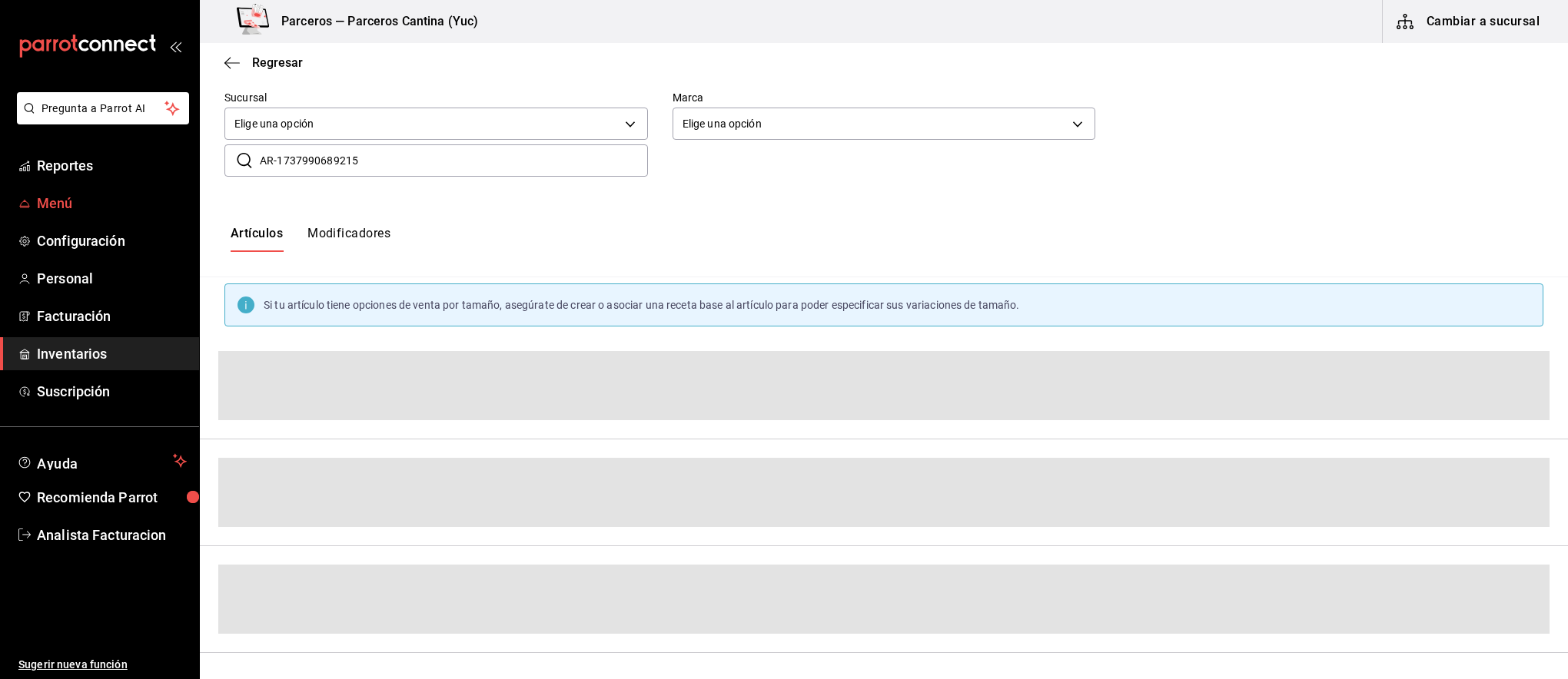
click at [58, 200] on span "Menú" at bounding box center [112, 203] width 150 height 21
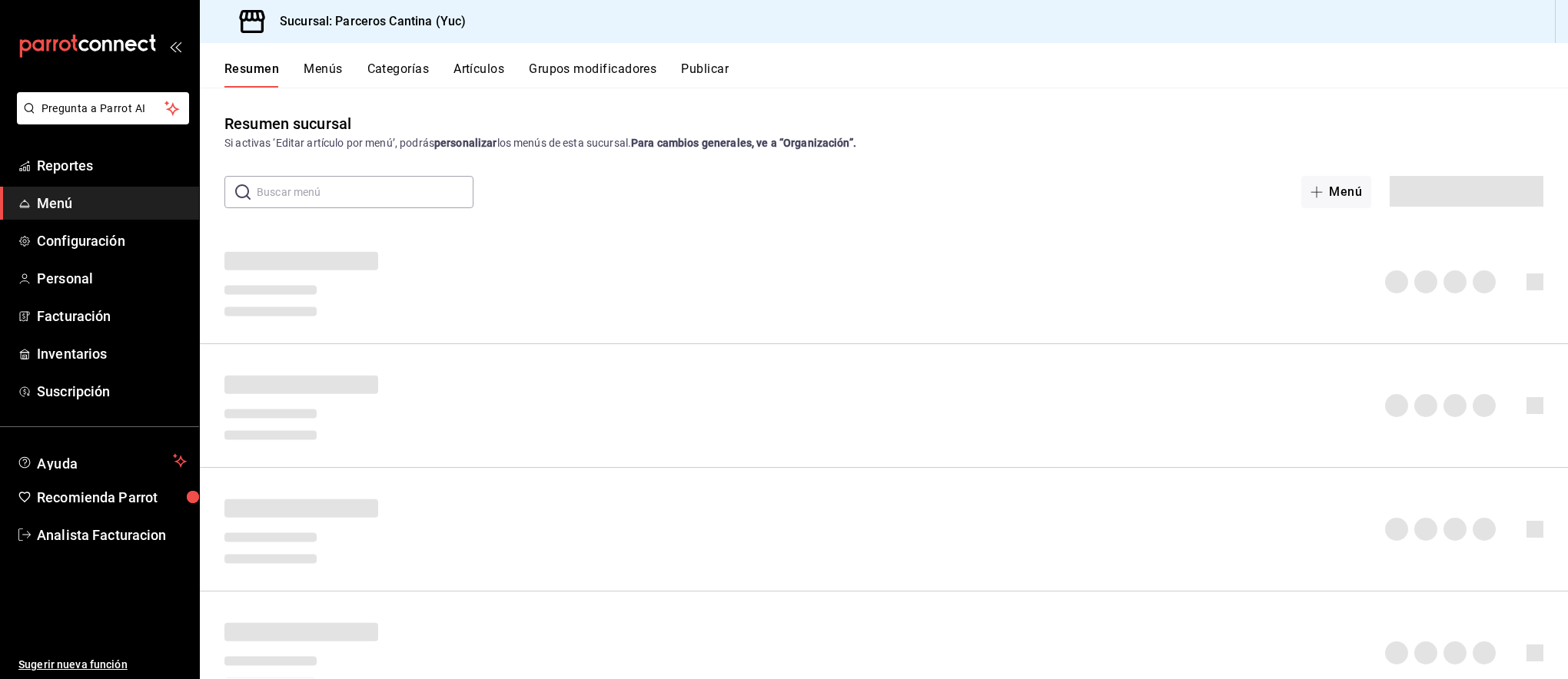
click at [475, 69] on button "Artículos" at bounding box center [478, 75] width 51 height 26
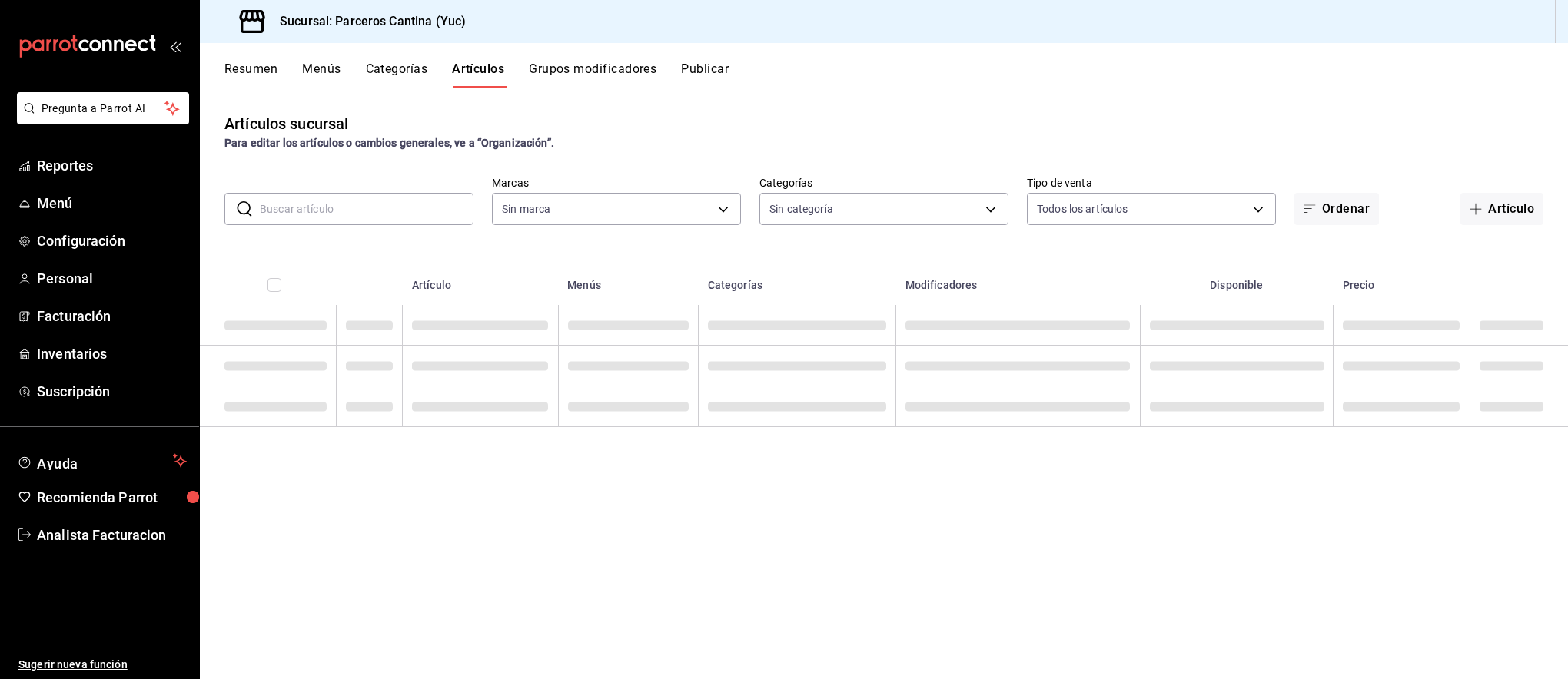
click at [297, 212] on input "text" at bounding box center [366, 209] width 214 height 31
paste input "AR-1737990689215"
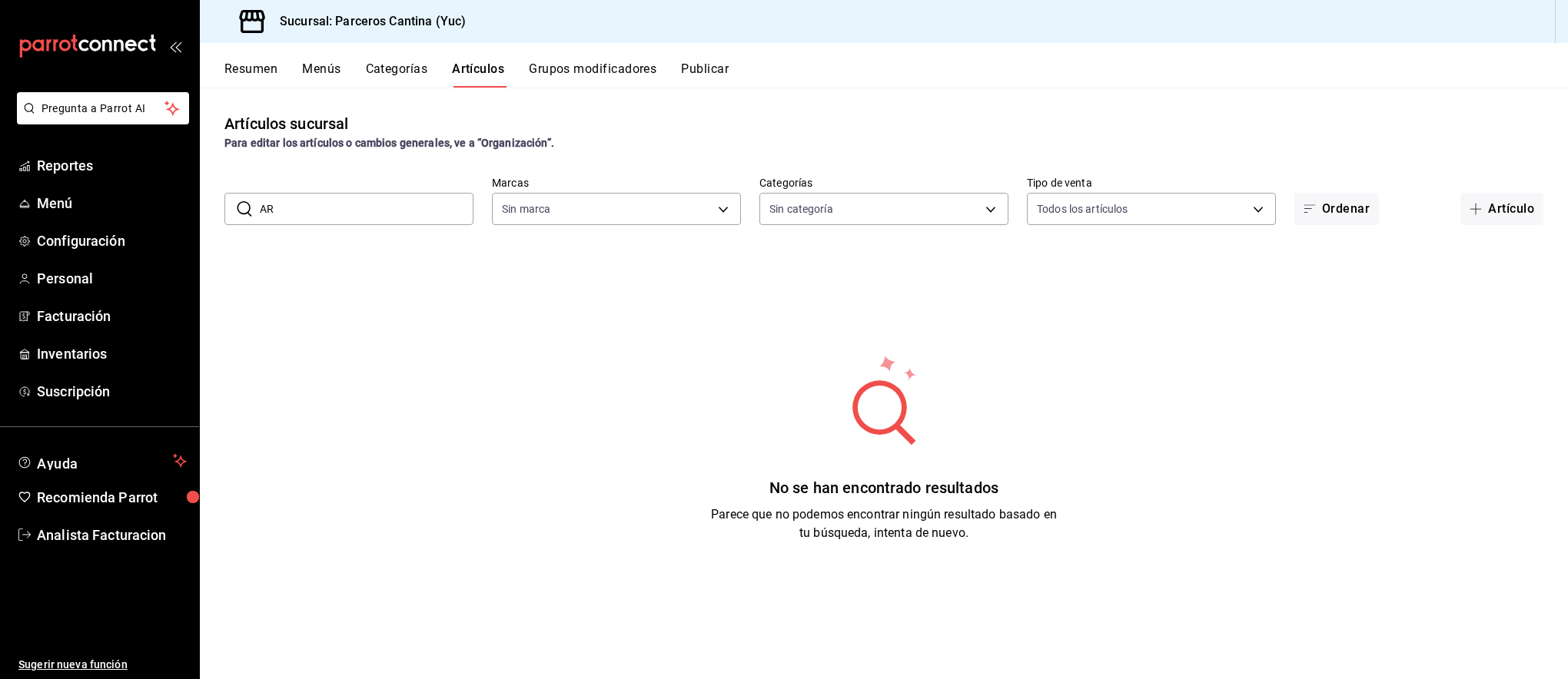
type input "A"
type input "pony"
click at [370, 217] on input "pony" at bounding box center [366, 209] width 214 height 31
click at [377, 293] on div "No se han encontrado resultados Parece que no podemos encontrar ningún resultad…" at bounding box center [883, 448] width 1368 height 384
click at [346, 210] on input "pony" at bounding box center [366, 209] width 214 height 31
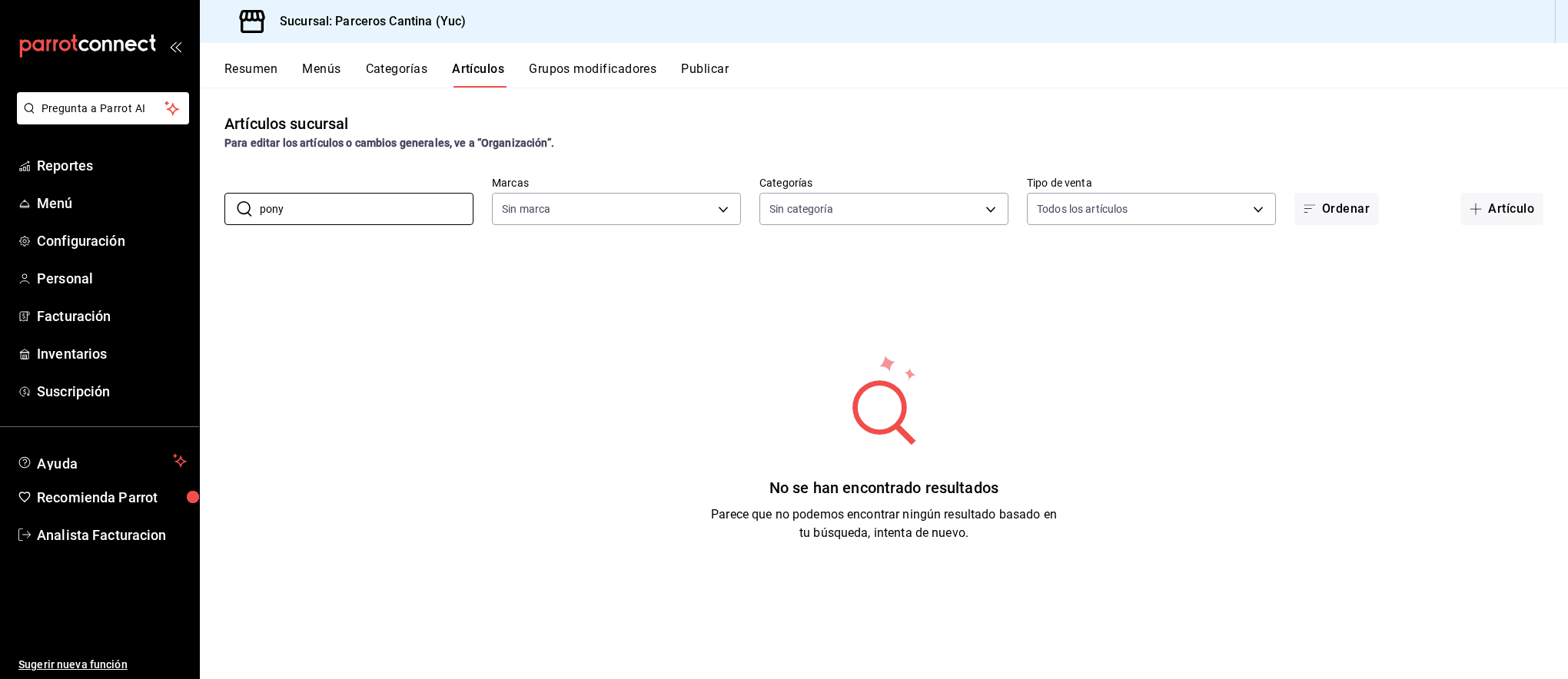
click at [482, 69] on button "Artículos" at bounding box center [478, 75] width 52 height 26
click at [487, 62] on button "Artículos" at bounding box center [478, 75] width 52 height 26
type input "3c0f0041-e652-451f-99e7-60b72e373484"
click at [297, 210] on input "pony" at bounding box center [366, 209] width 214 height 31
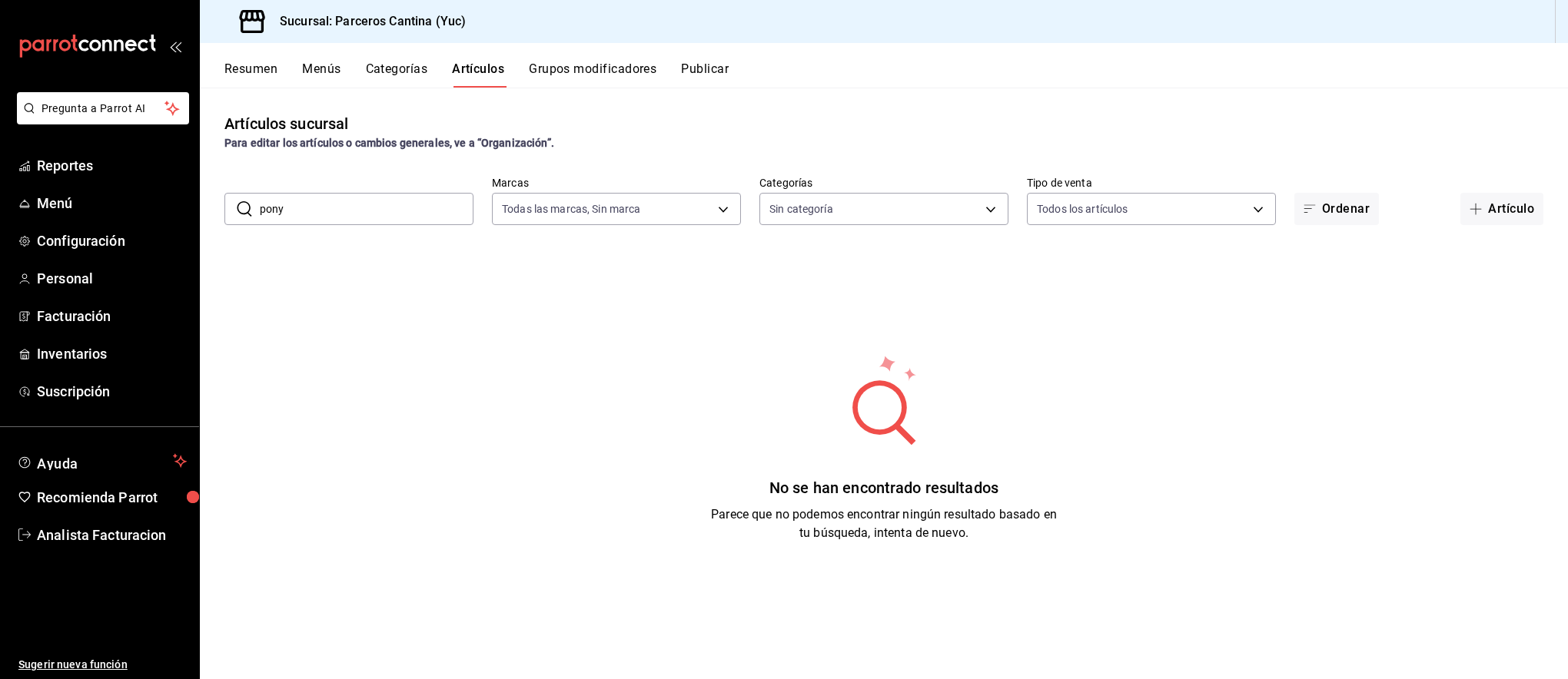
click at [297, 210] on input "pony" at bounding box center [366, 209] width 214 height 31
click at [298, 208] on input "pony" at bounding box center [366, 209] width 214 height 31
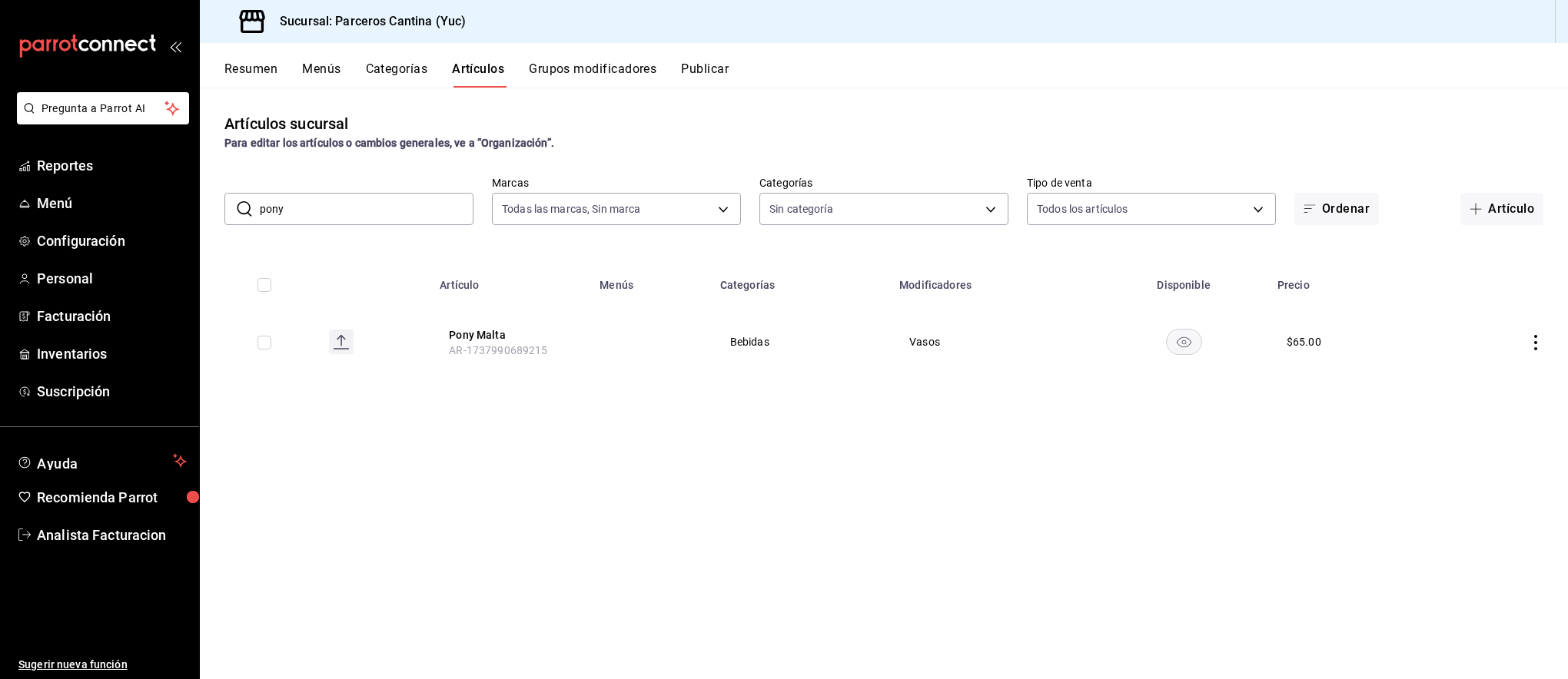
click at [1529, 339] on icon "actions" at bounding box center [1535, 343] width 15 height 15
click at [1483, 374] on span "Editar" at bounding box center [1489, 377] width 40 height 16
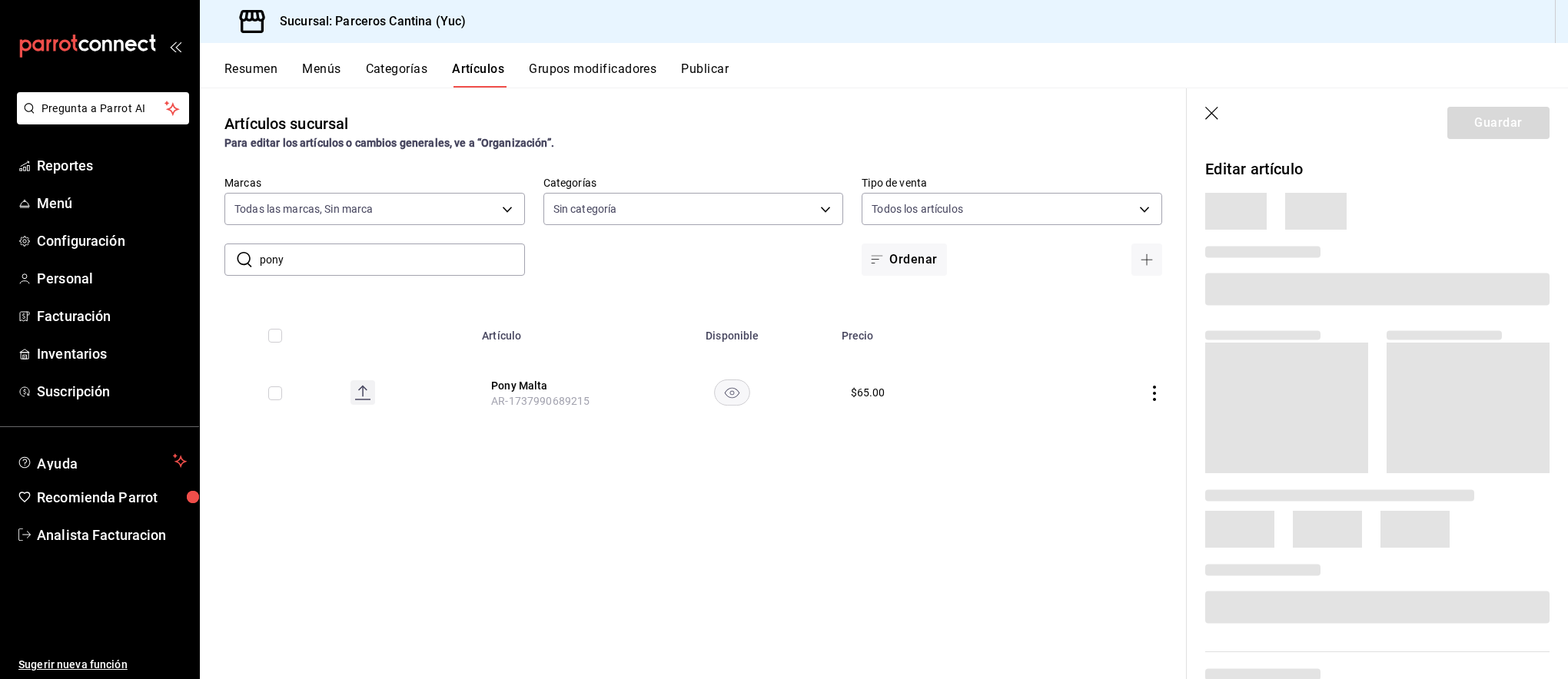
click at [1211, 119] on icon "button" at bounding box center [1213, 114] width 15 height 15
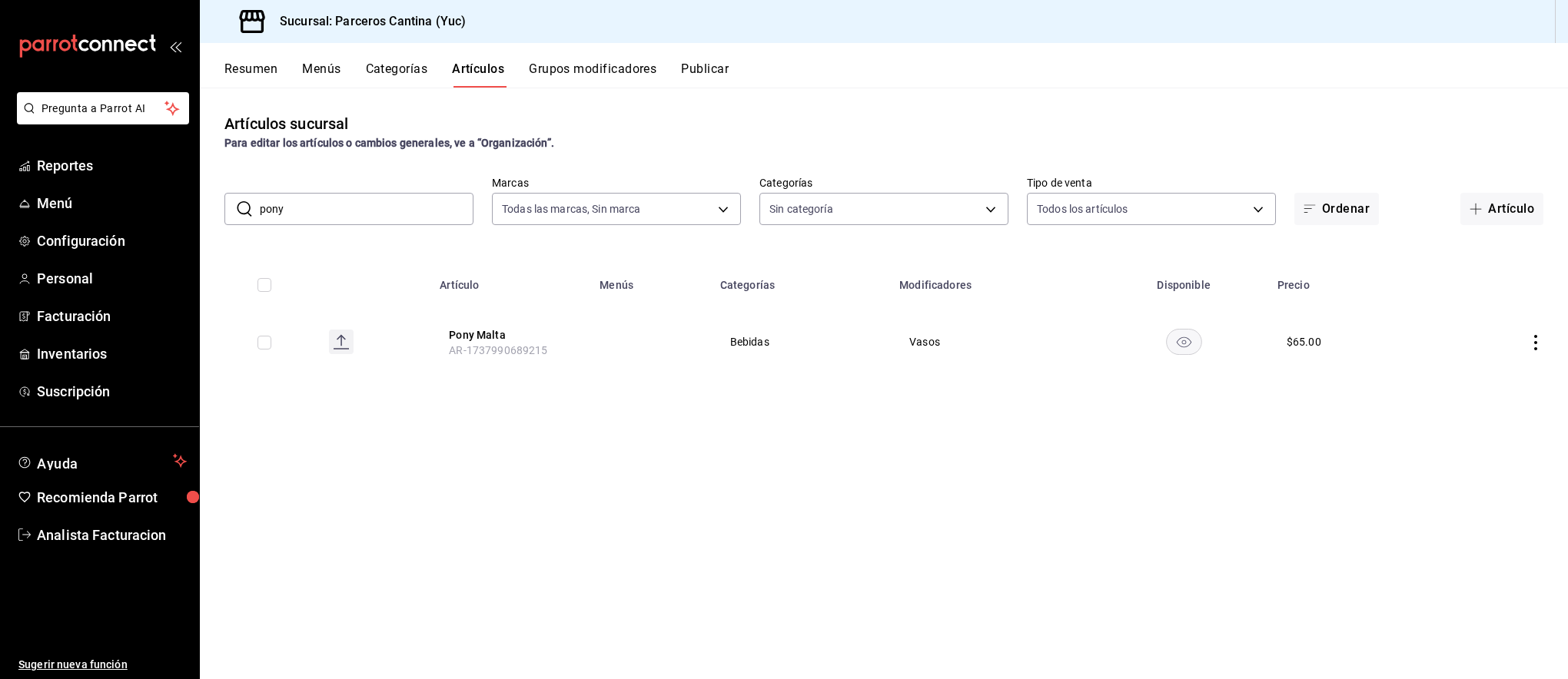
click at [1538, 342] on icon "actions" at bounding box center [1535, 343] width 15 height 15
click at [1485, 376] on span "Editar" at bounding box center [1489, 377] width 40 height 16
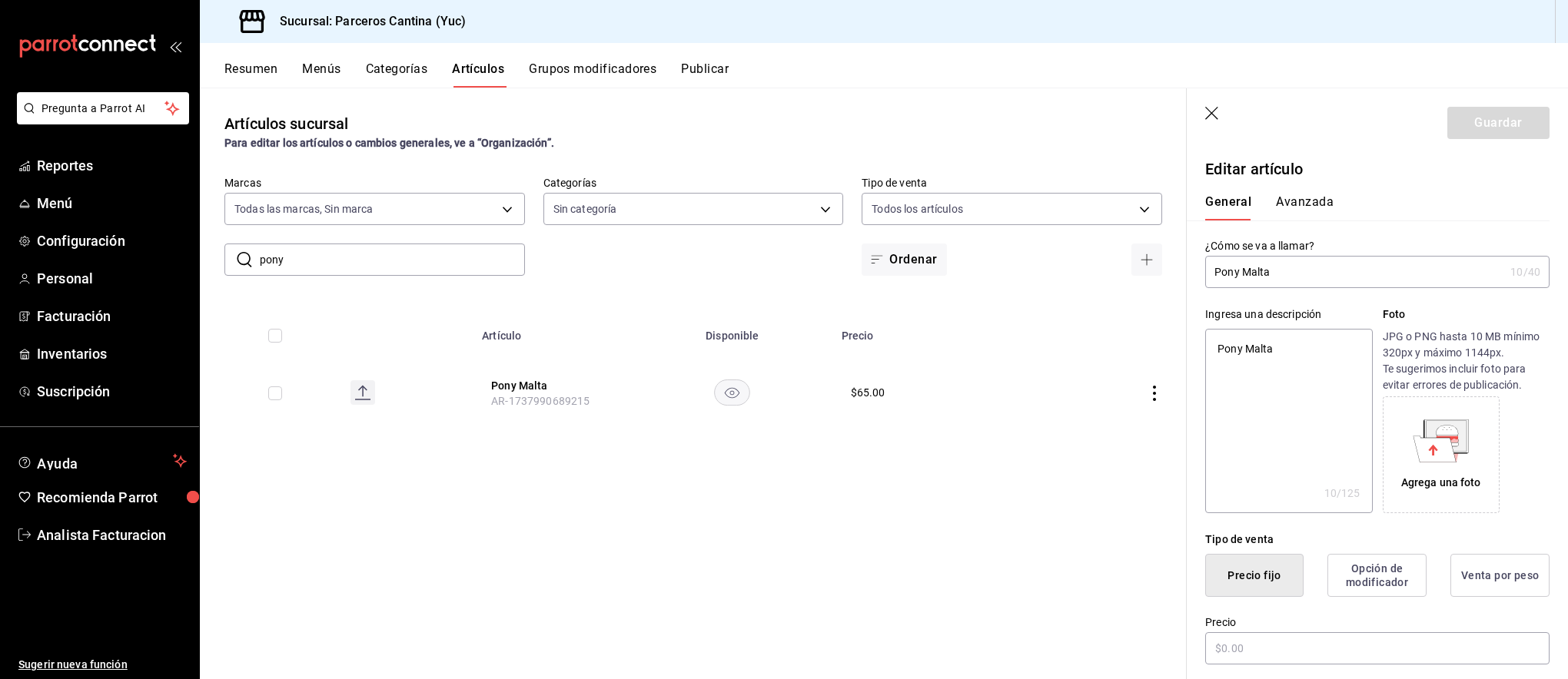
type textarea "x"
type input "$65.00"
radio input "false"
radio input "true"
type textarea "x"
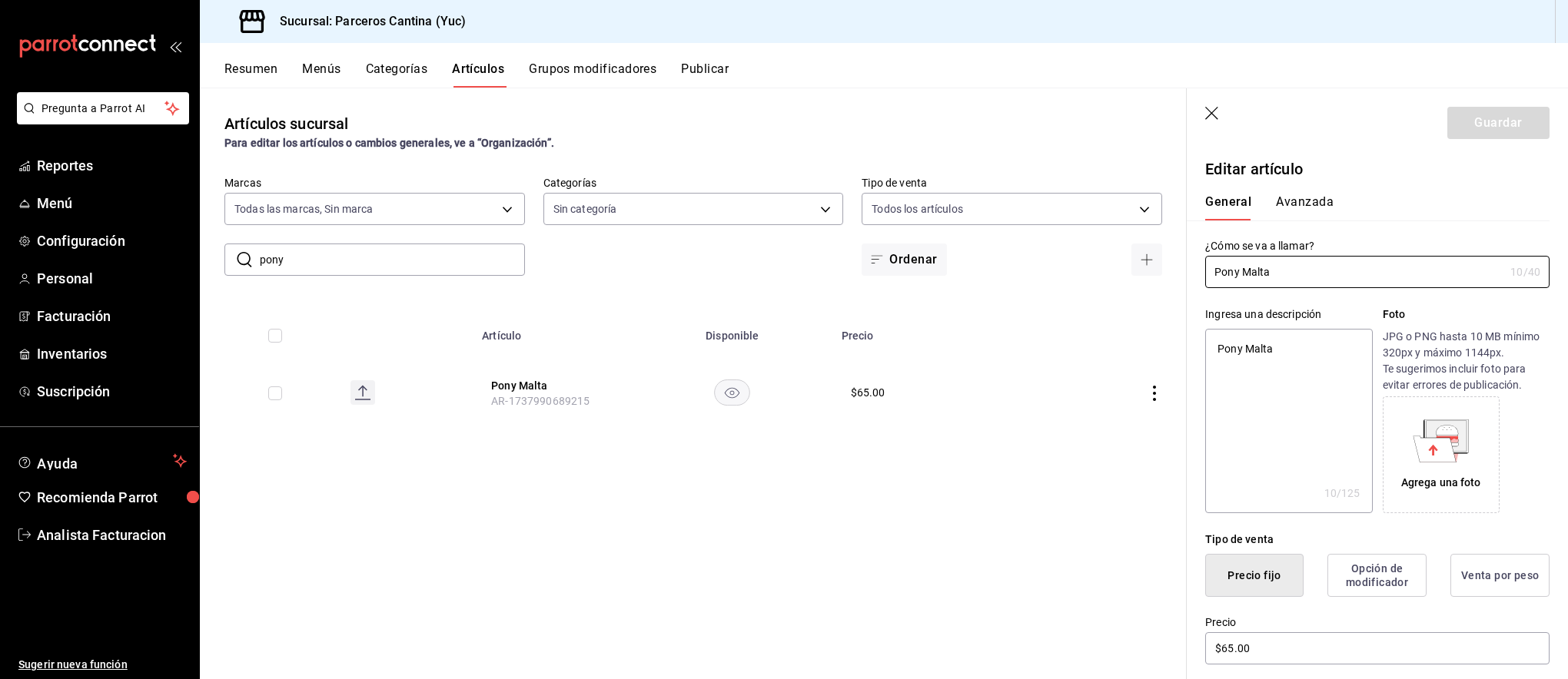
click at [1469, 130] on div "Guardar" at bounding box center [1498, 123] width 102 height 33
drag, startPoint x: 1546, startPoint y: 355, endPoint x: 1545, endPoint y: 366, distance: 11.0
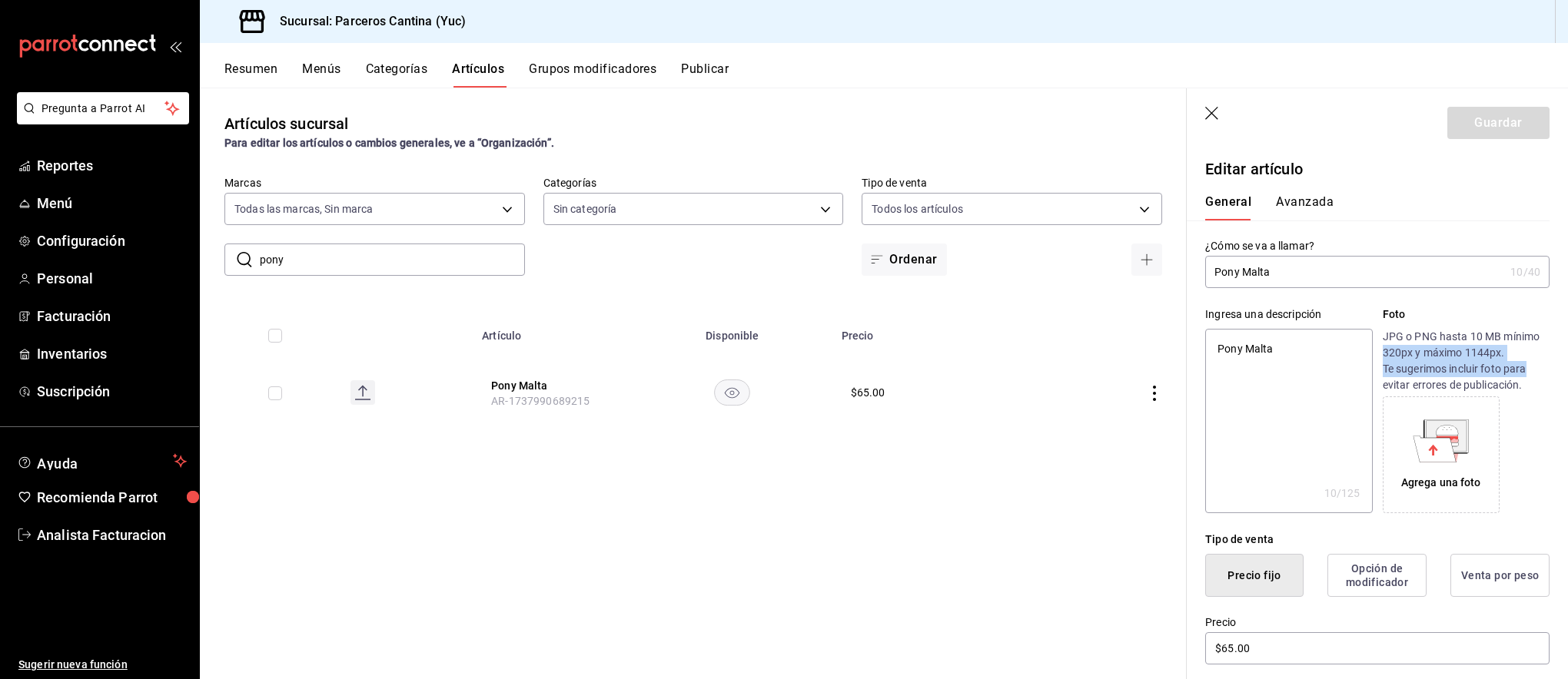
click at [1449, 223] on div "¿Cómo se va a llamar? Pony Malta 10 /40 ¿Cómo se va a llamar?" at bounding box center [1368, 254] width 363 height 68
click at [1485, 120] on div "Guardar" at bounding box center [1498, 123] width 102 height 33
click at [1505, 138] on div "Guardar" at bounding box center [1498, 123] width 102 height 33
click at [1455, 125] on div "Guardar" at bounding box center [1498, 123] width 102 height 33
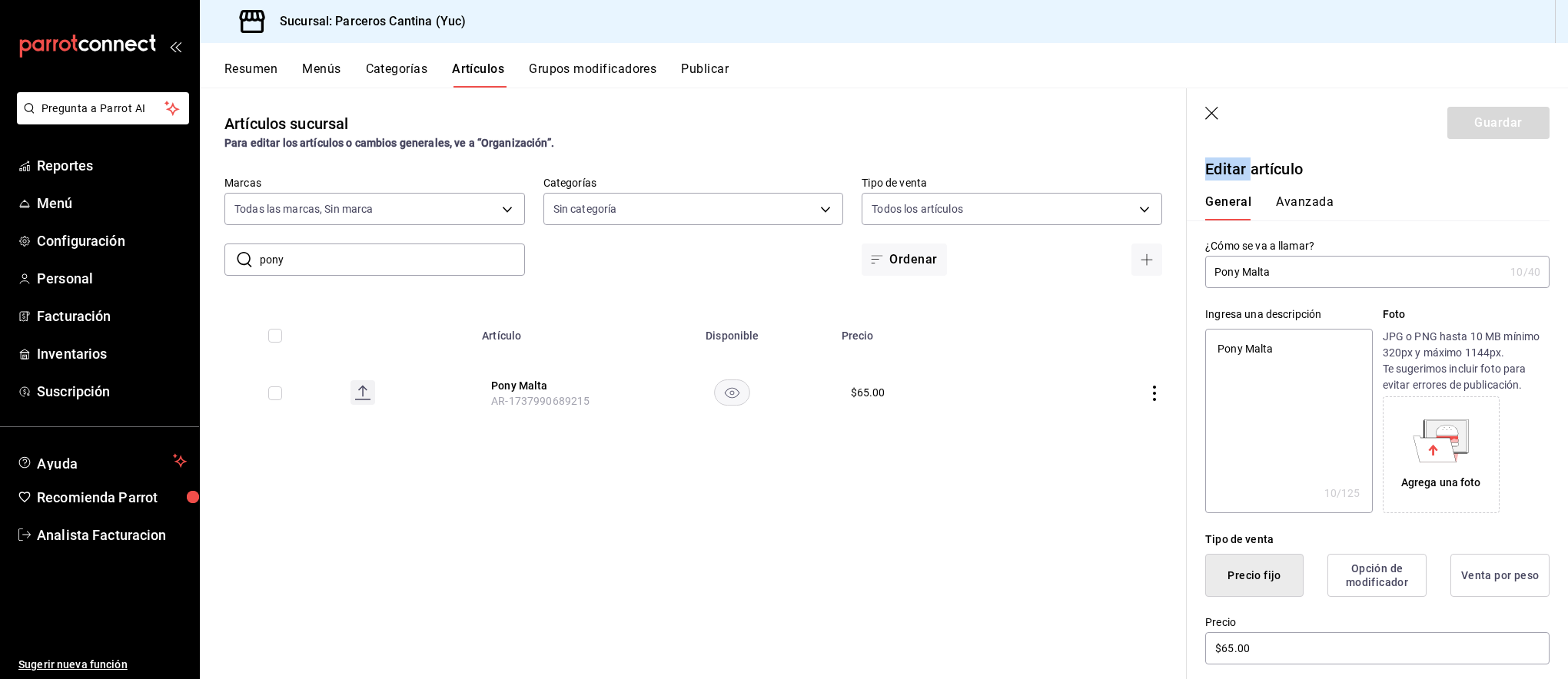
click at [1455, 125] on div "Guardar" at bounding box center [1498, 123] width 102 height 33
click at [1453, 156] on div "Editar artículo" at bounding box center [1368, 160] width 363 height 41
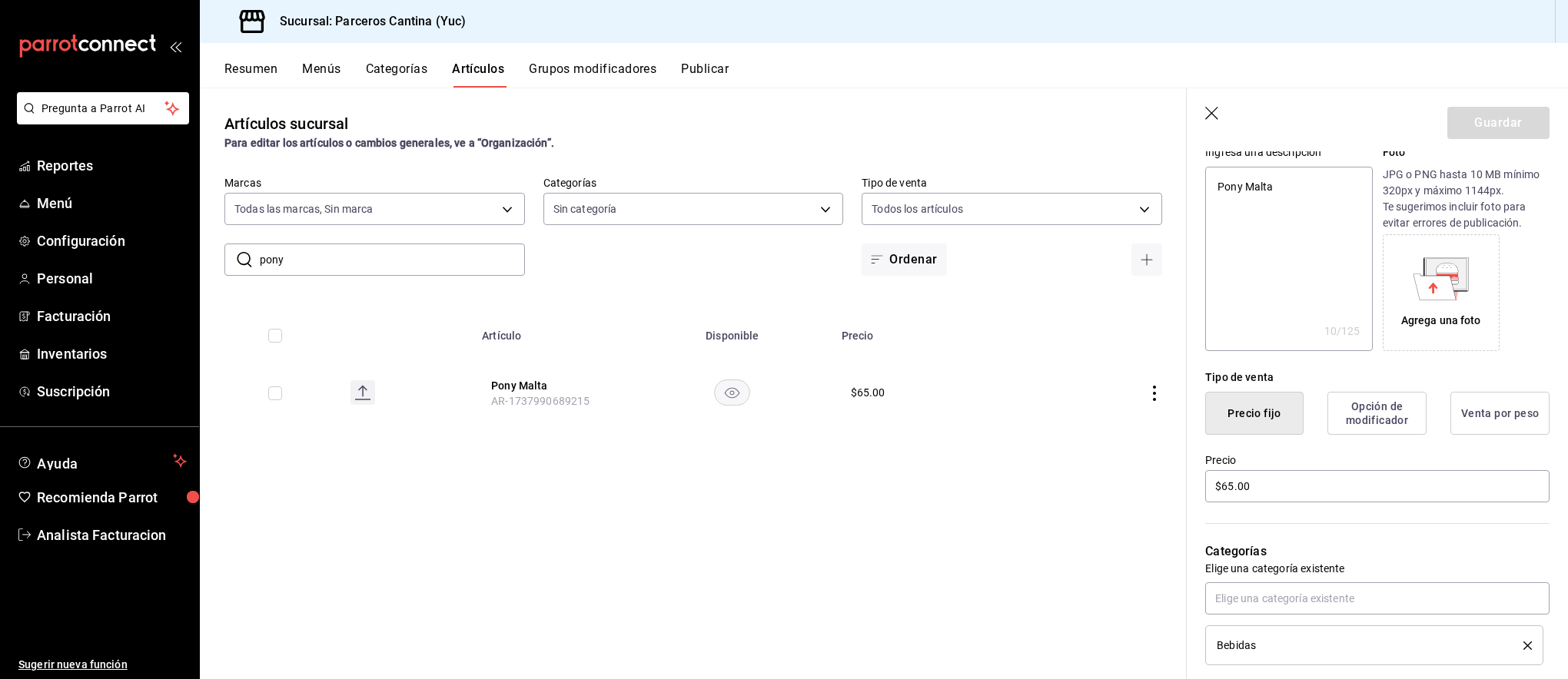
scroll to position [277, 0]
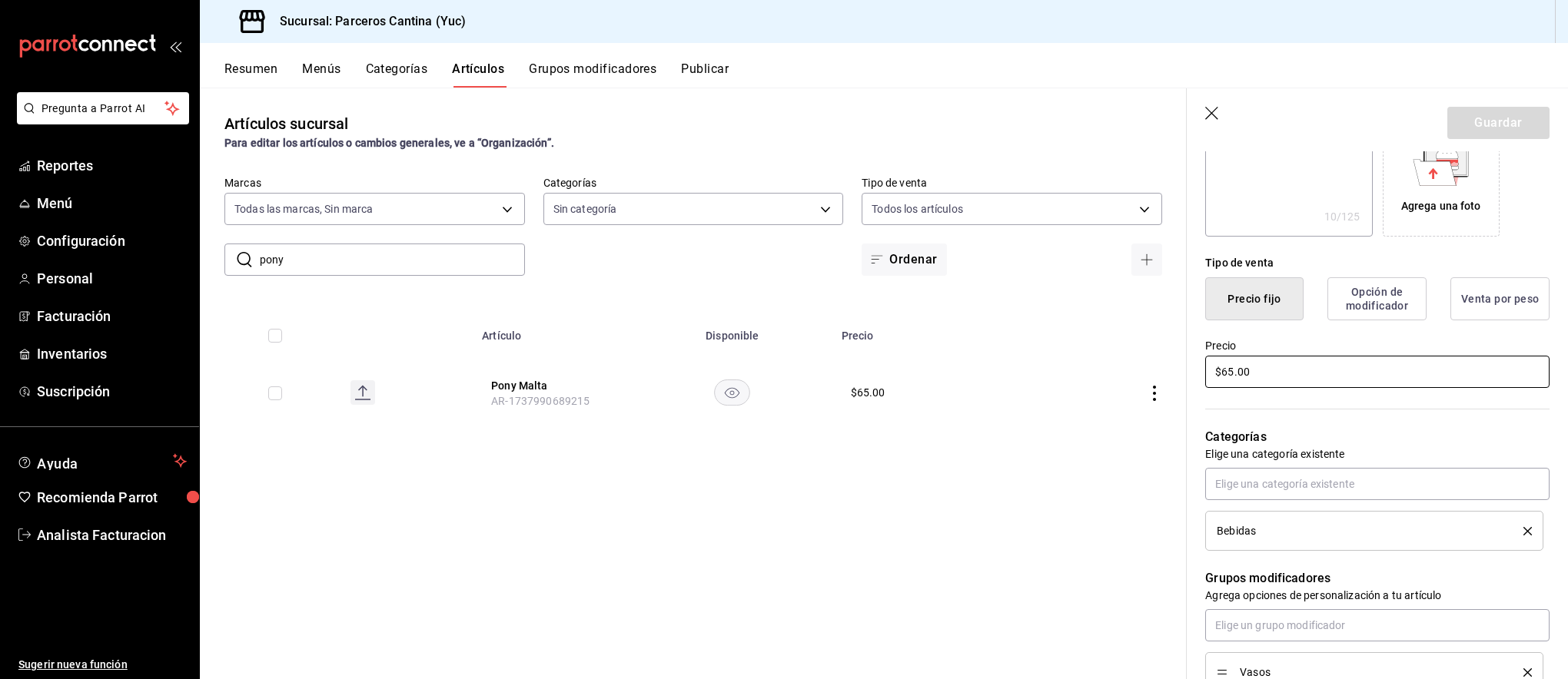
click at [1253, 370] on input "$65.00" at bounding box center [1377, 372] width 345 height 33
type input "$5.00"
type textarea "x"
type input "$50.00"
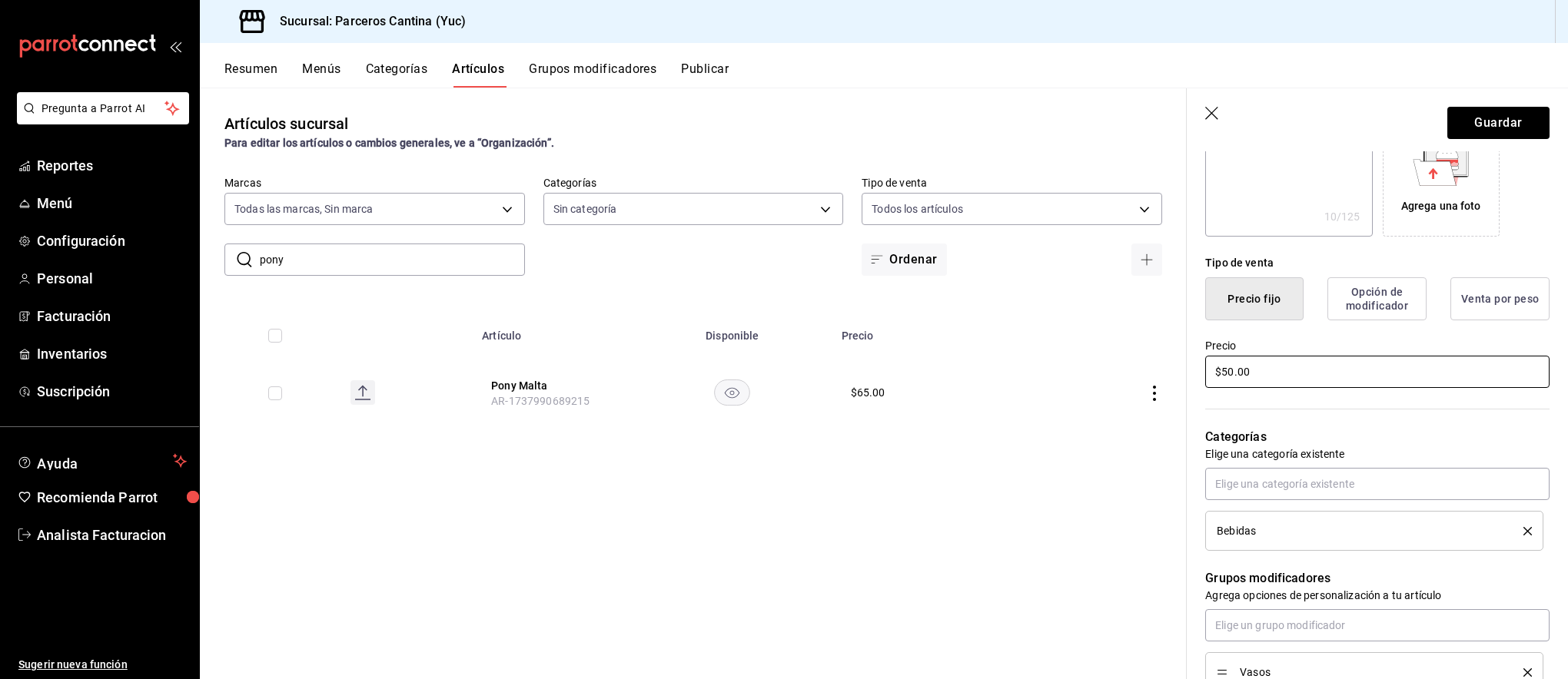
type textarea "x"
type input "$5.00"
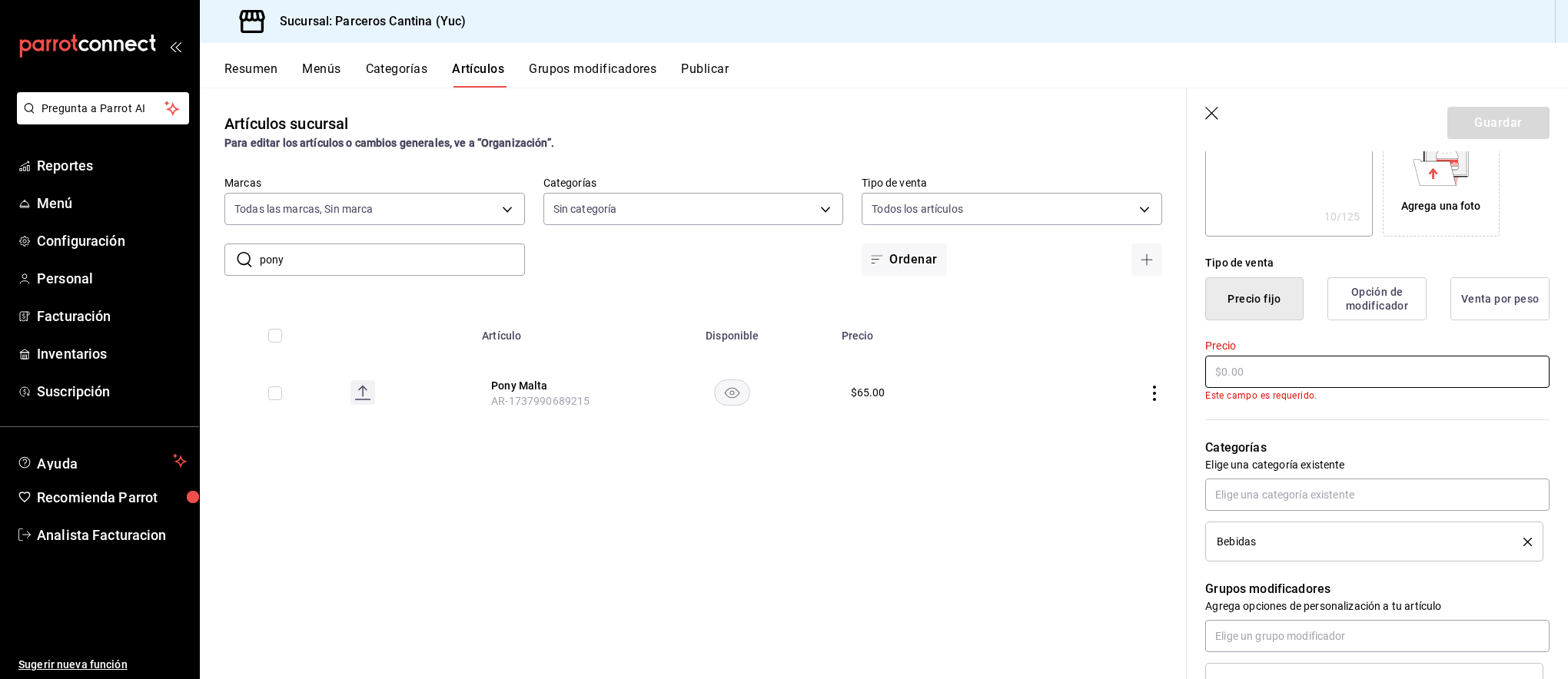
type textarea "x"
type input "$6.00"
type textarea "x"
type input "$65.00"
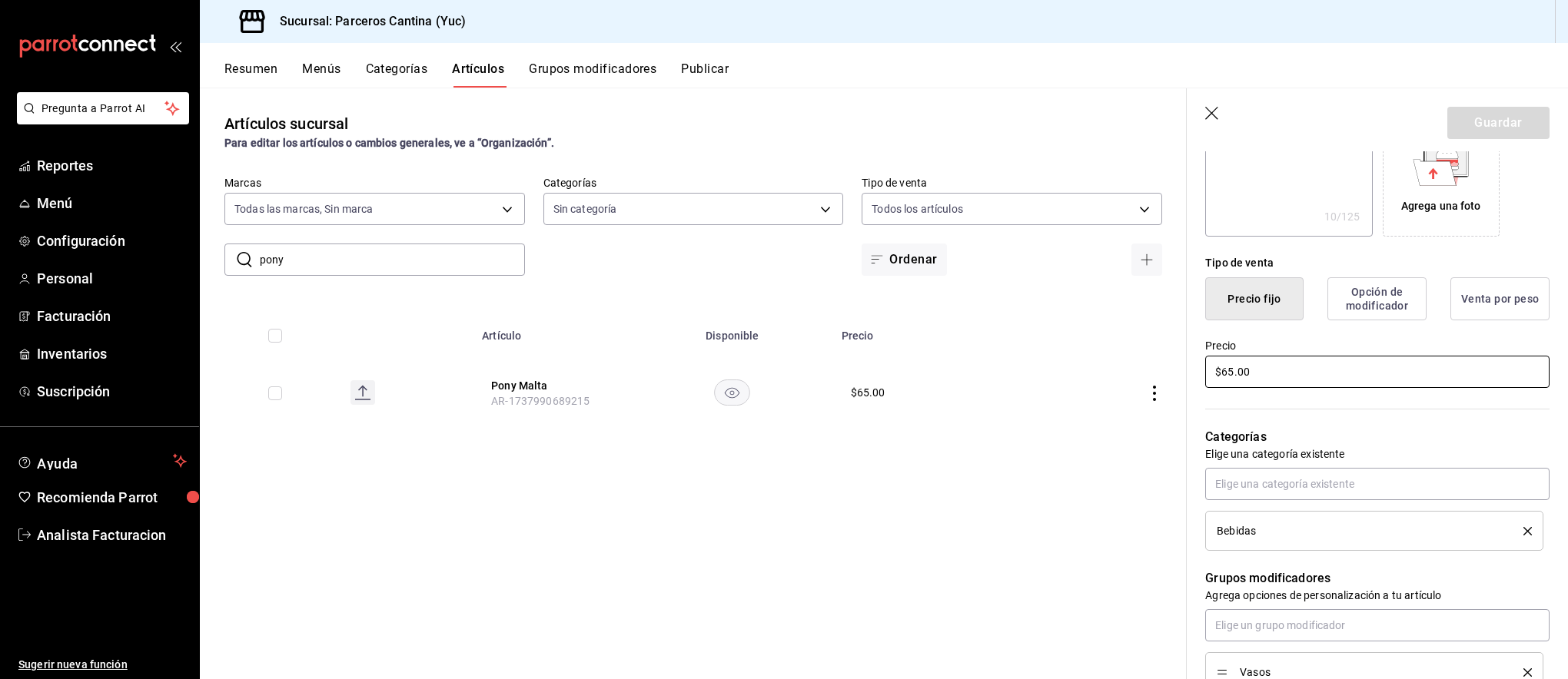
type textarea "x"
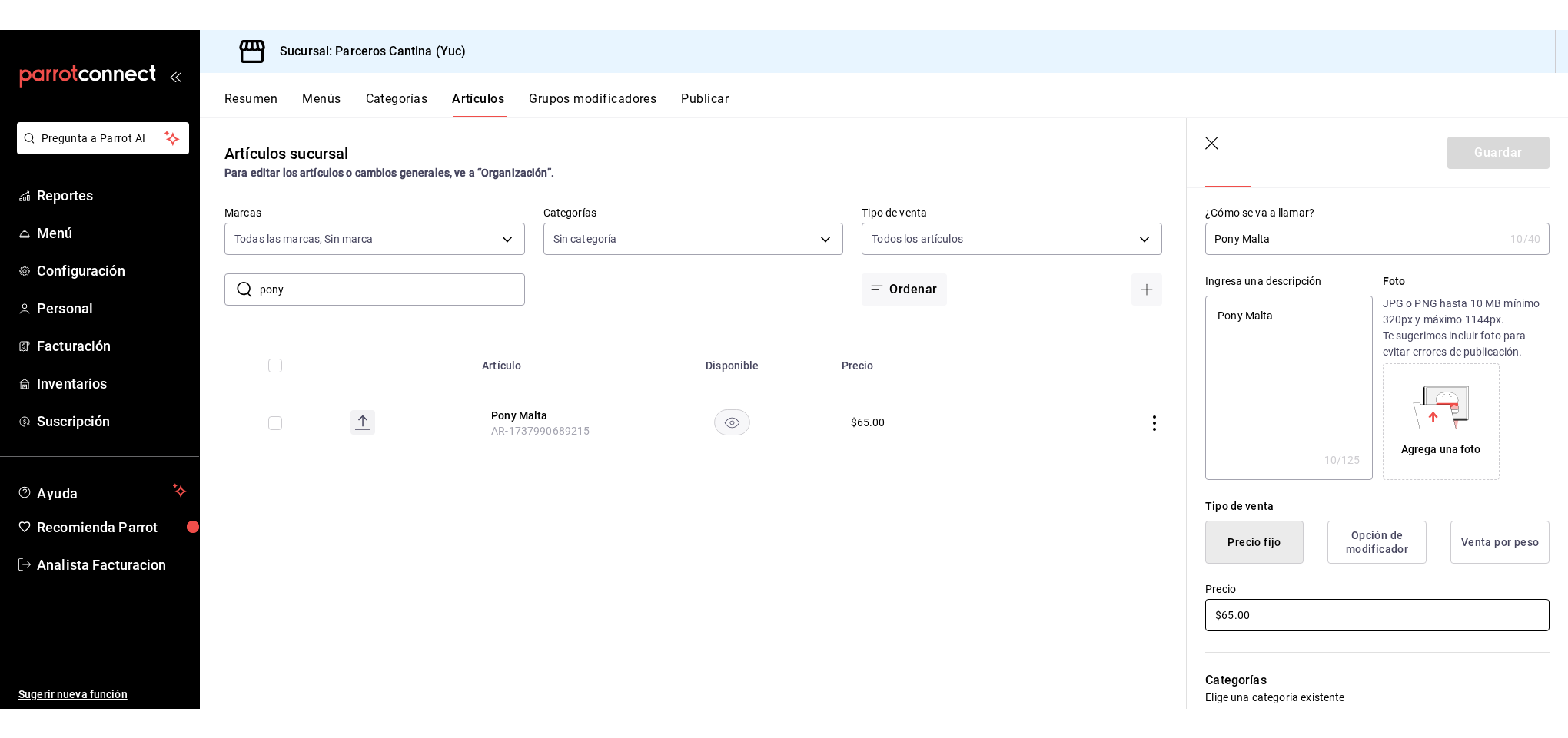
scroll to position [0, 0]
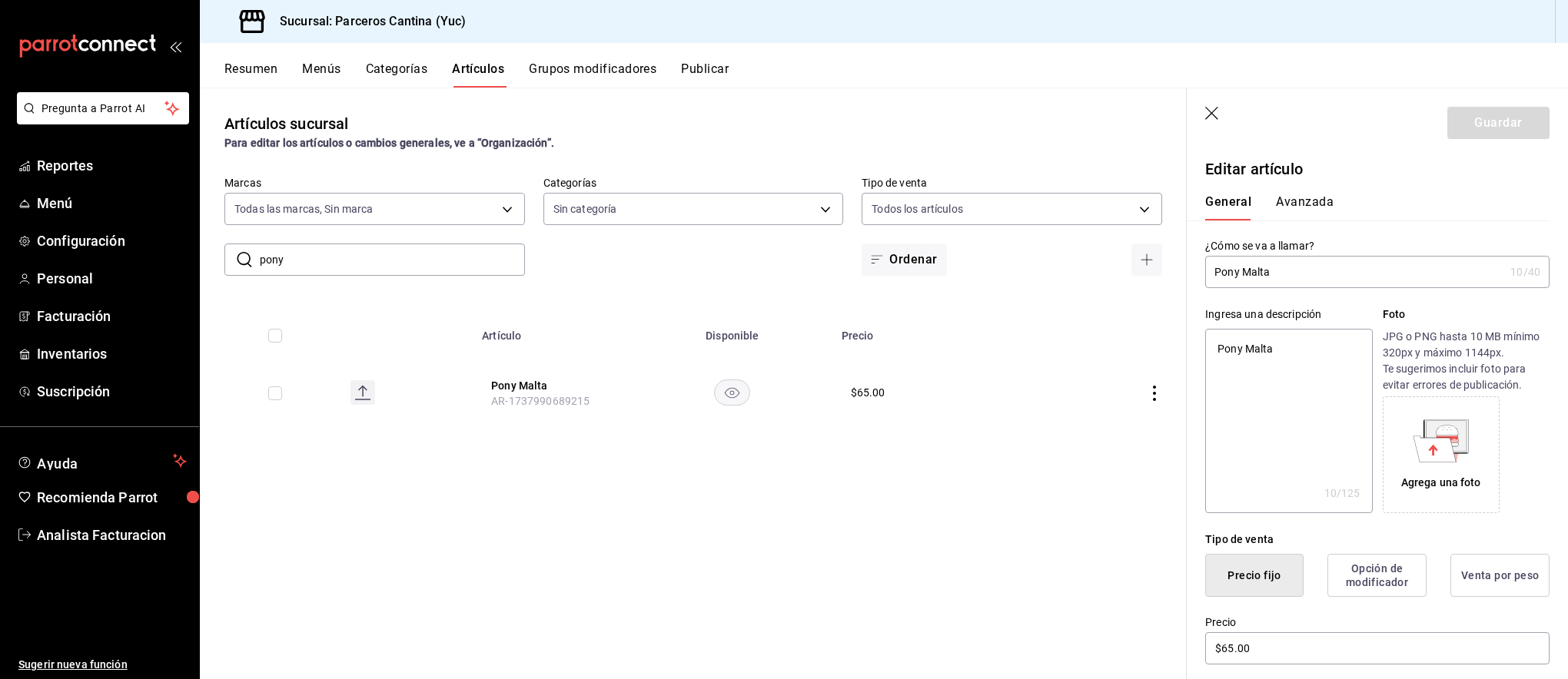
click at [1208, 109] on icon "button" at bounding box center [1211, 113] width 13 height 13
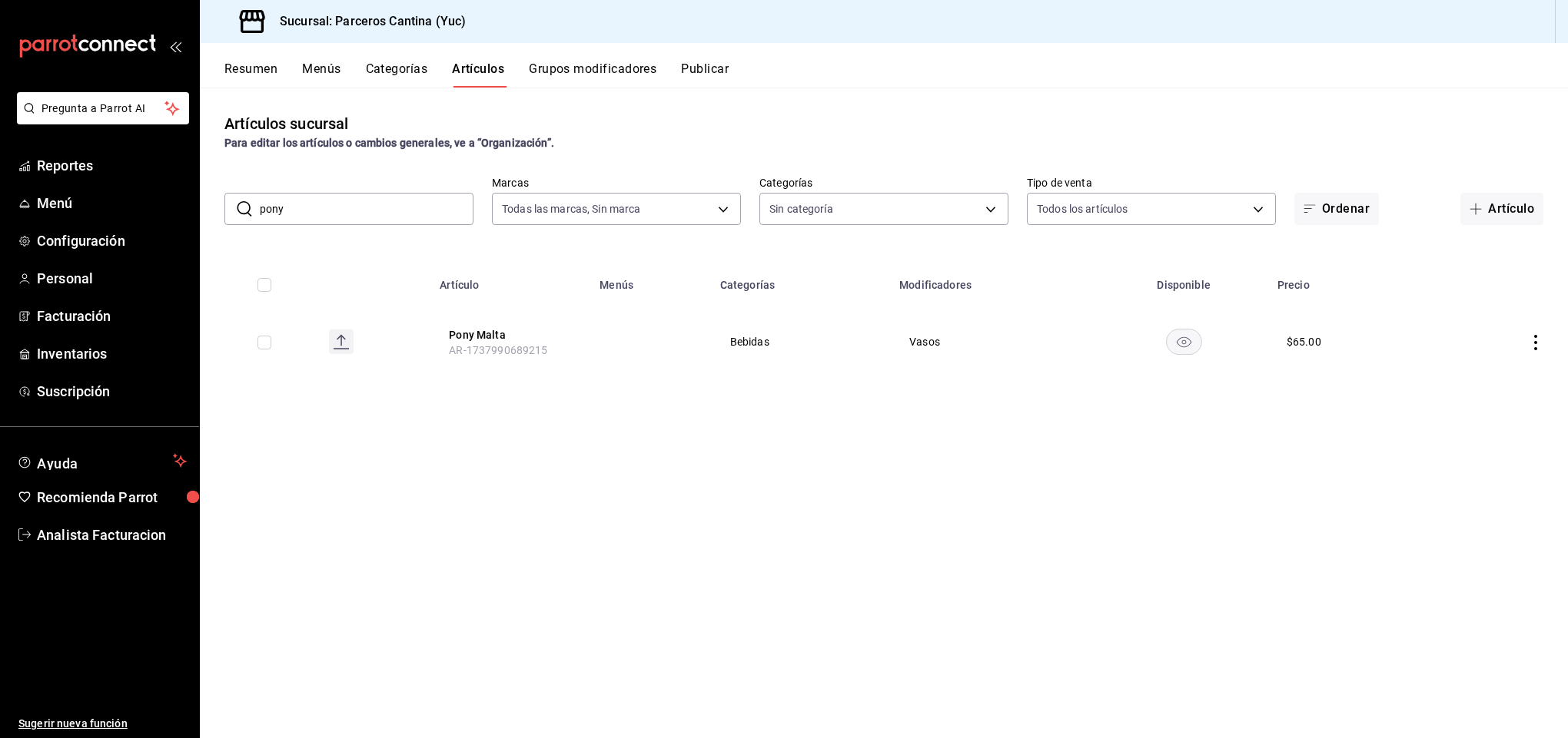
click at [549, 351] on th "Pony Malta AR-1737990689215" at bounding box center [511, 342] width 160 height 74
click at [542, 345] on span "AR-1737990689215" at bounding box center [498, 351] width 98 height 12
copy span "AR-1737990689215"
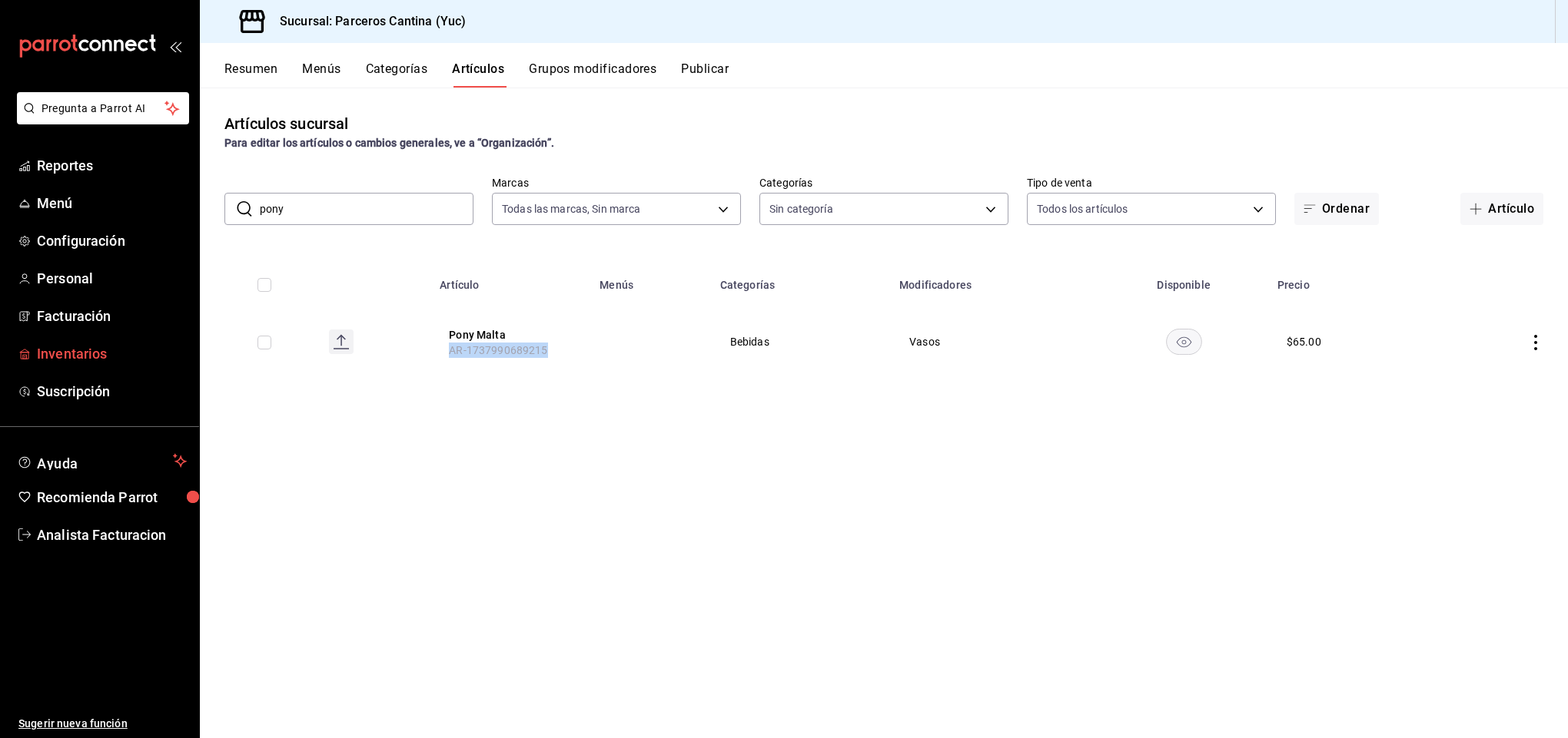
click at [75, 349] on span "Inventarios" at bounding box center [112, 354] width 150 height 21
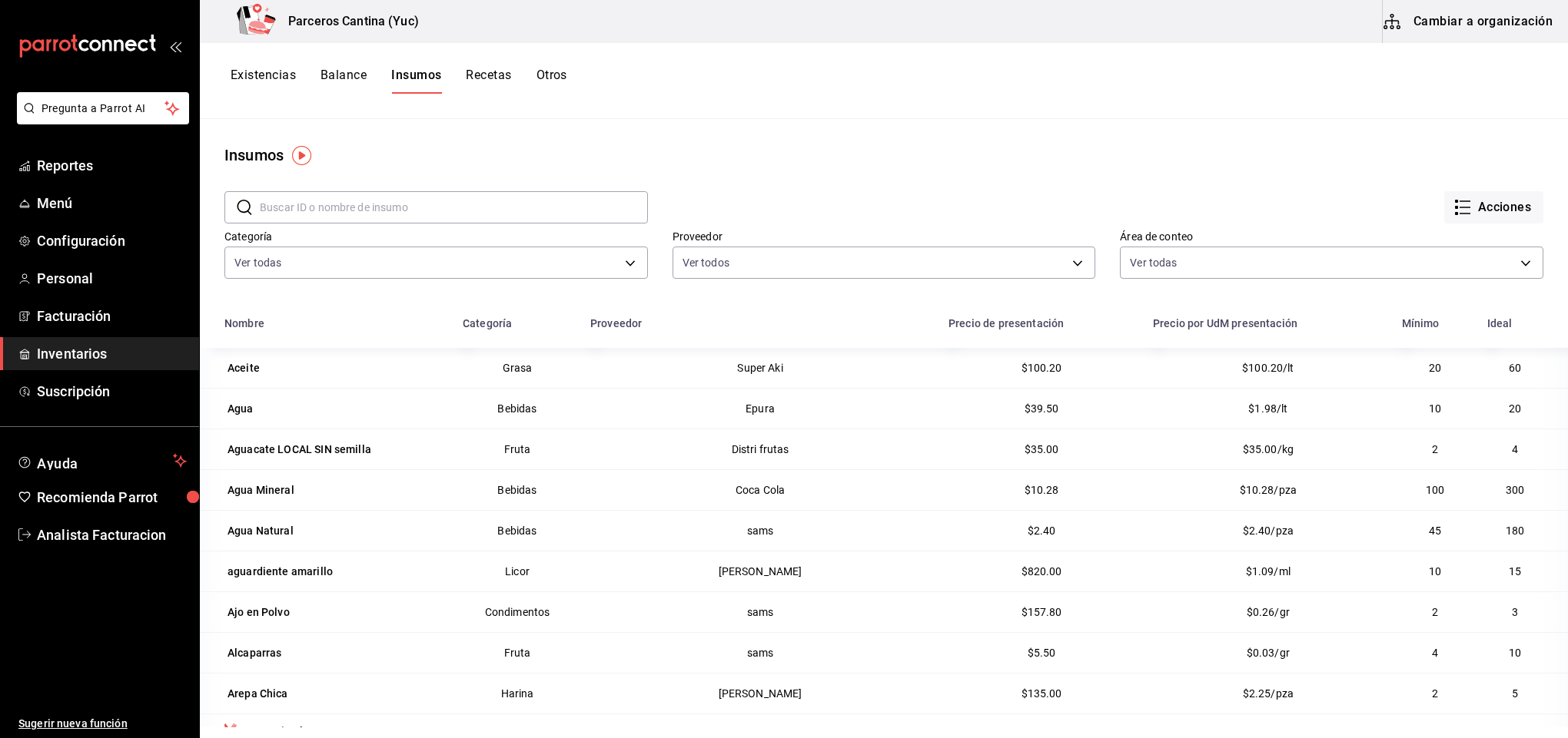
click at [1471, 19] on button "Cambiar a organización" at bounding box center [1468, 21] width 173 height 43
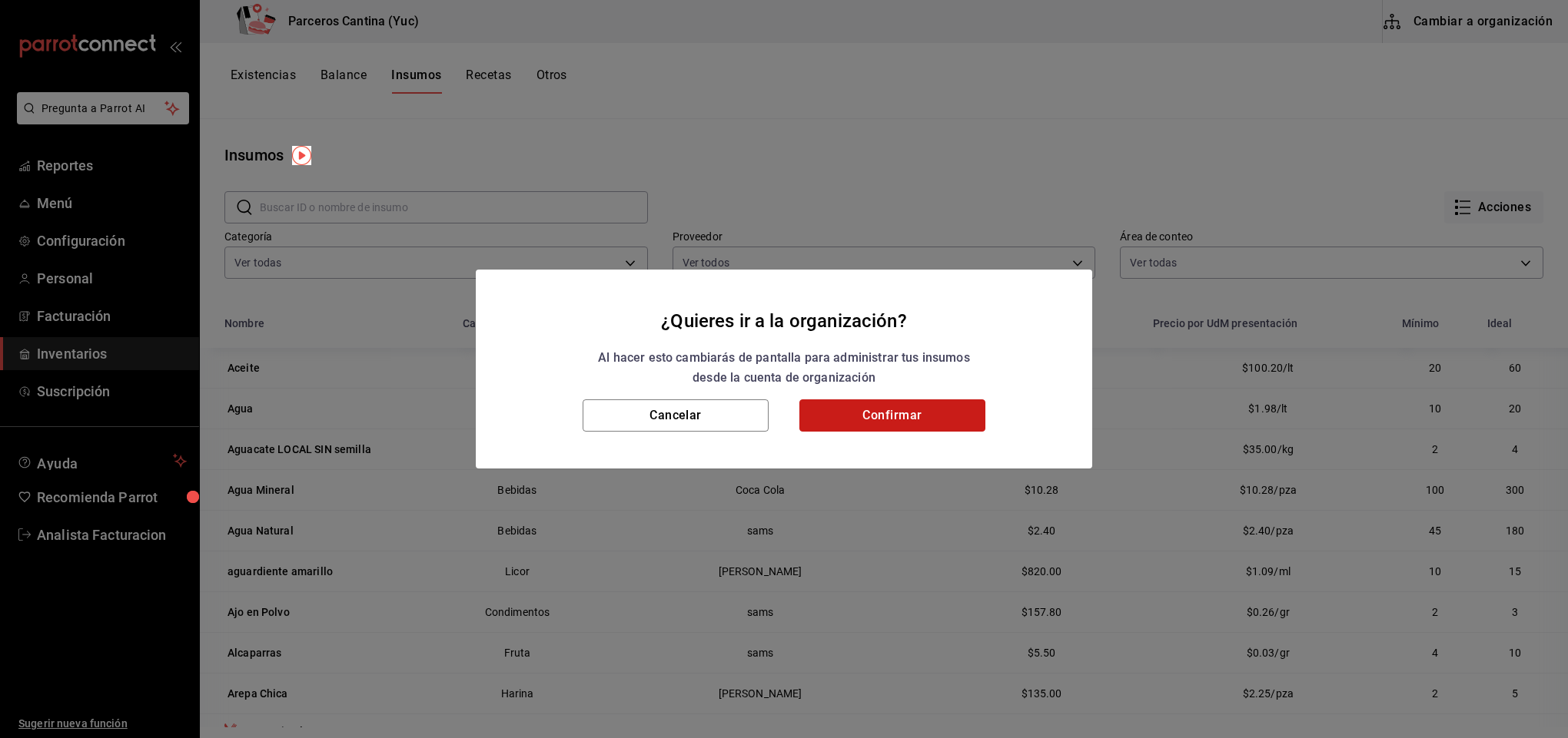
click at [883, 404] on button "Confirmar" at bounding box center [892, 416] width 186 height 33
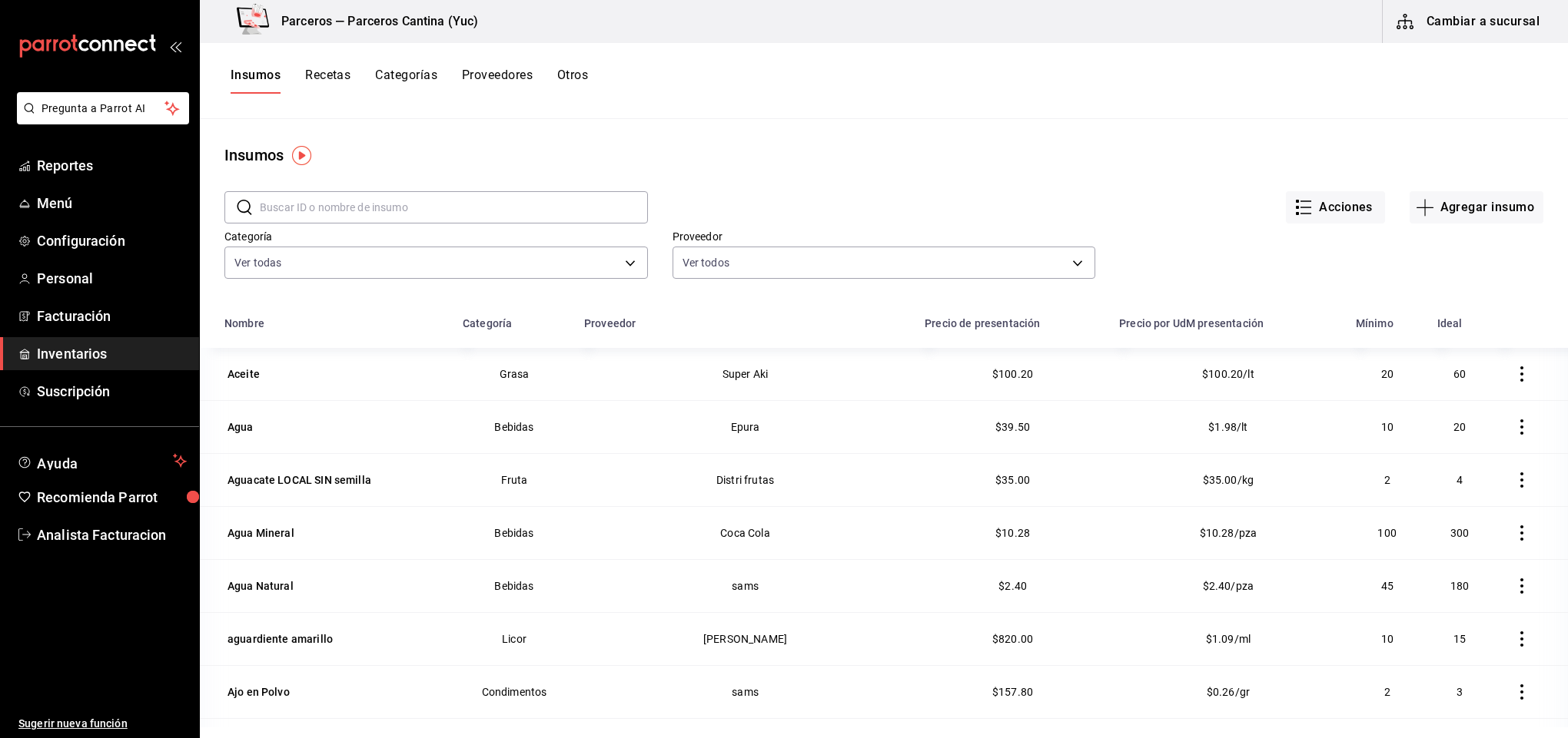
click at [328, 76] on button "Recetas" at bounding box center [328, 81] width 46 height 26
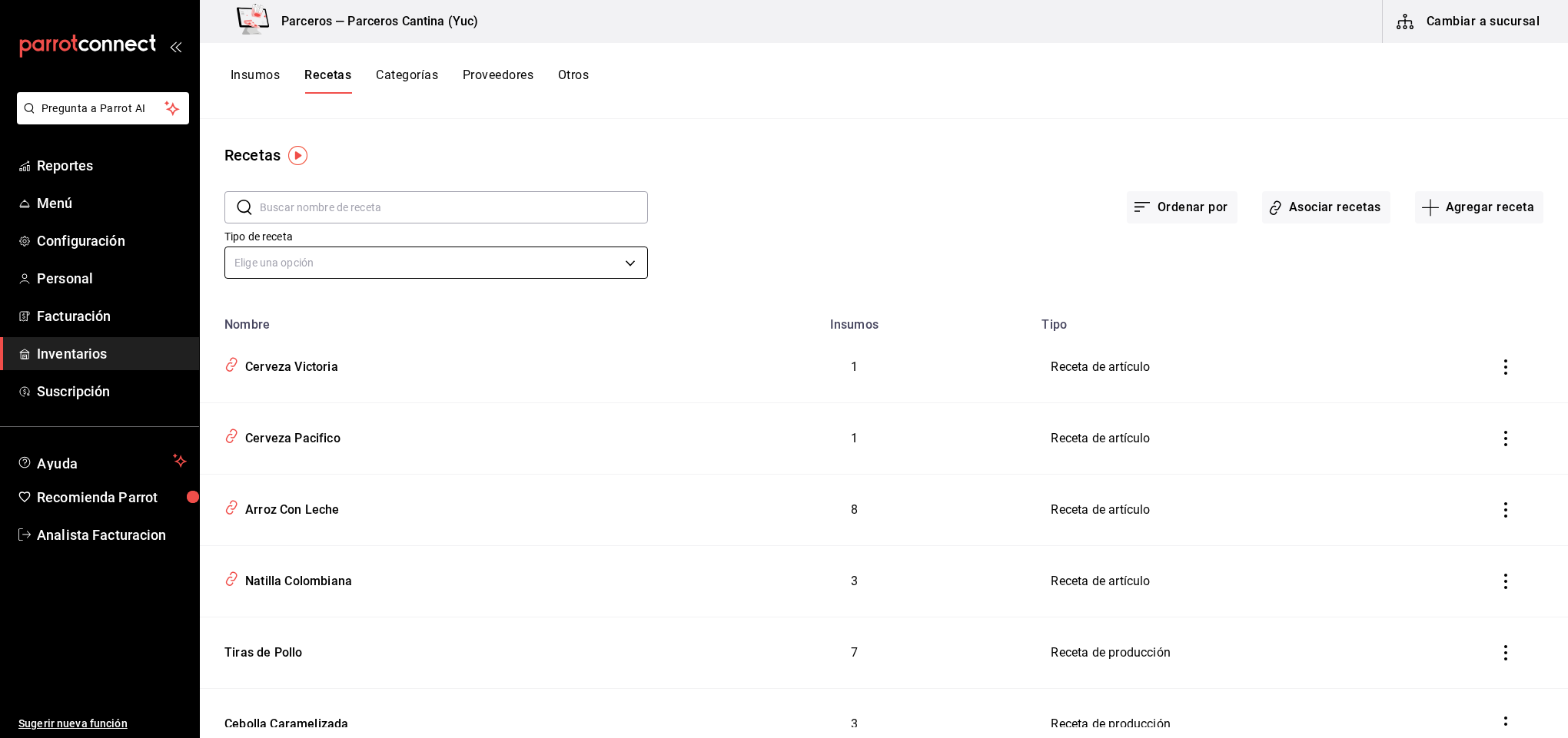
click at [286, 254] on body "Pregunta a Parrot AI Reportes Menú Configuración Personal Facturación Inventari…" at bounding box center [784, 363] width 1568 height 728
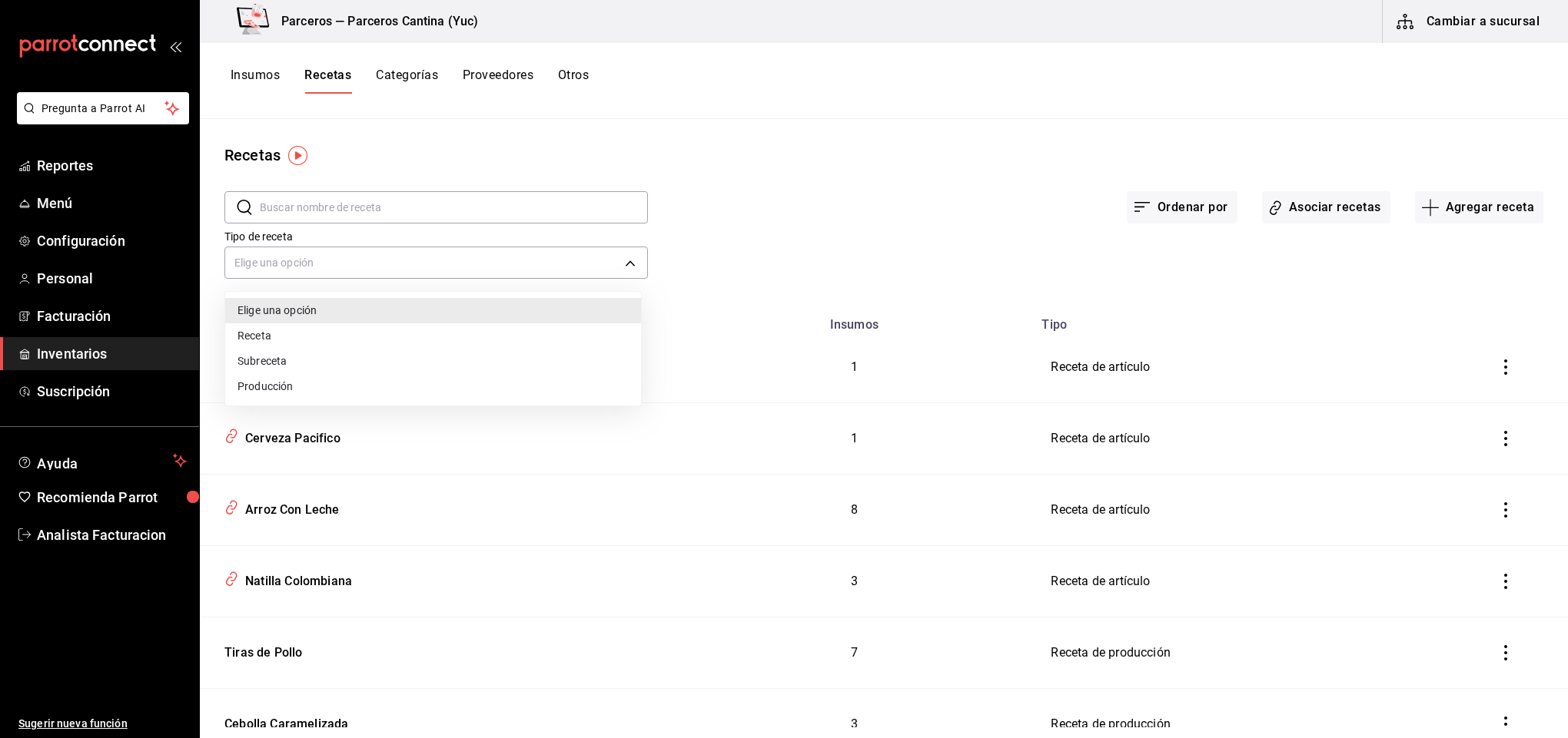
click at [289, 219] on div at bounding box center [784, 369] width 1568 height 738
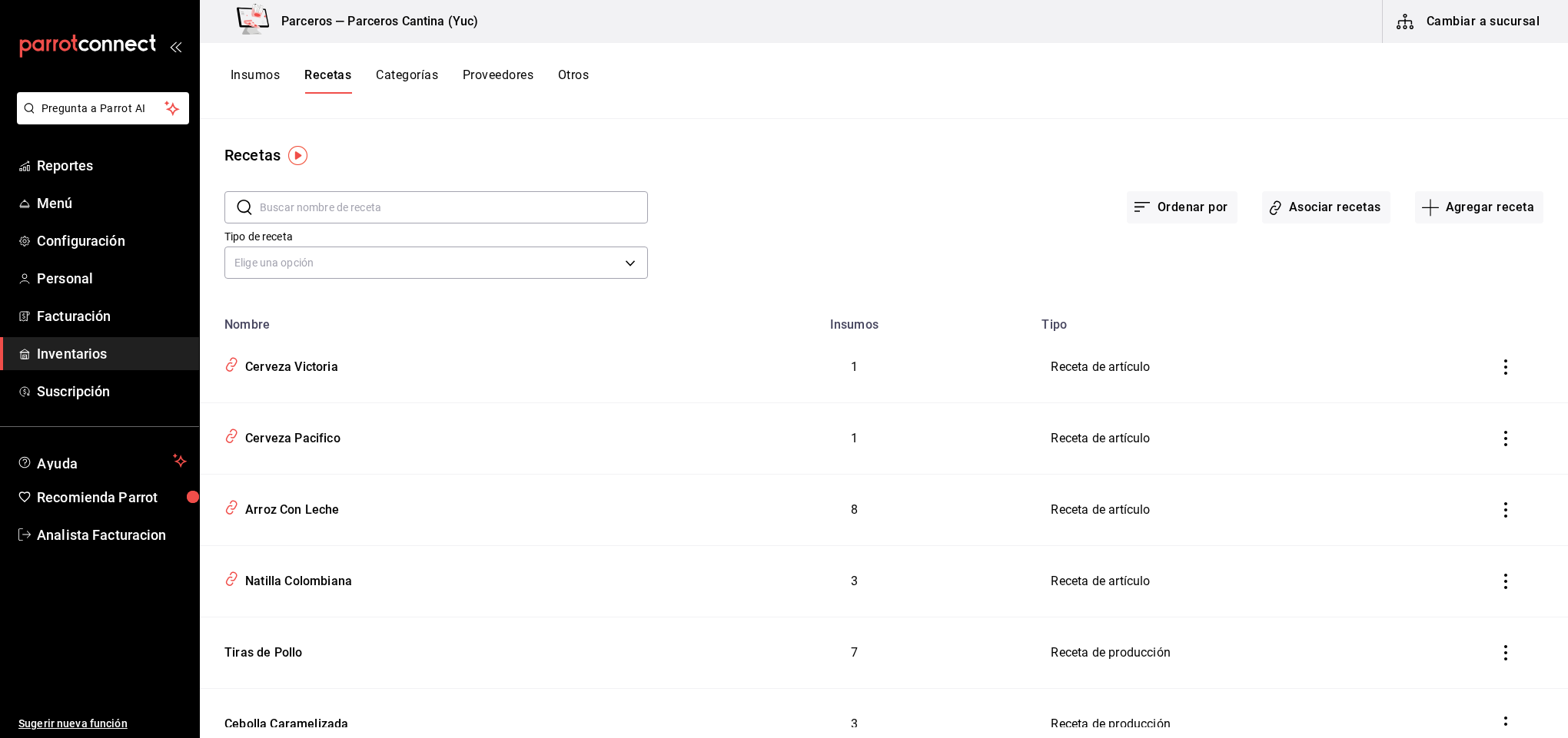
click at [293, 205] on input "text" at bounding box center [453, 208] width 388 height 31
paste input "AR-1737990689215"
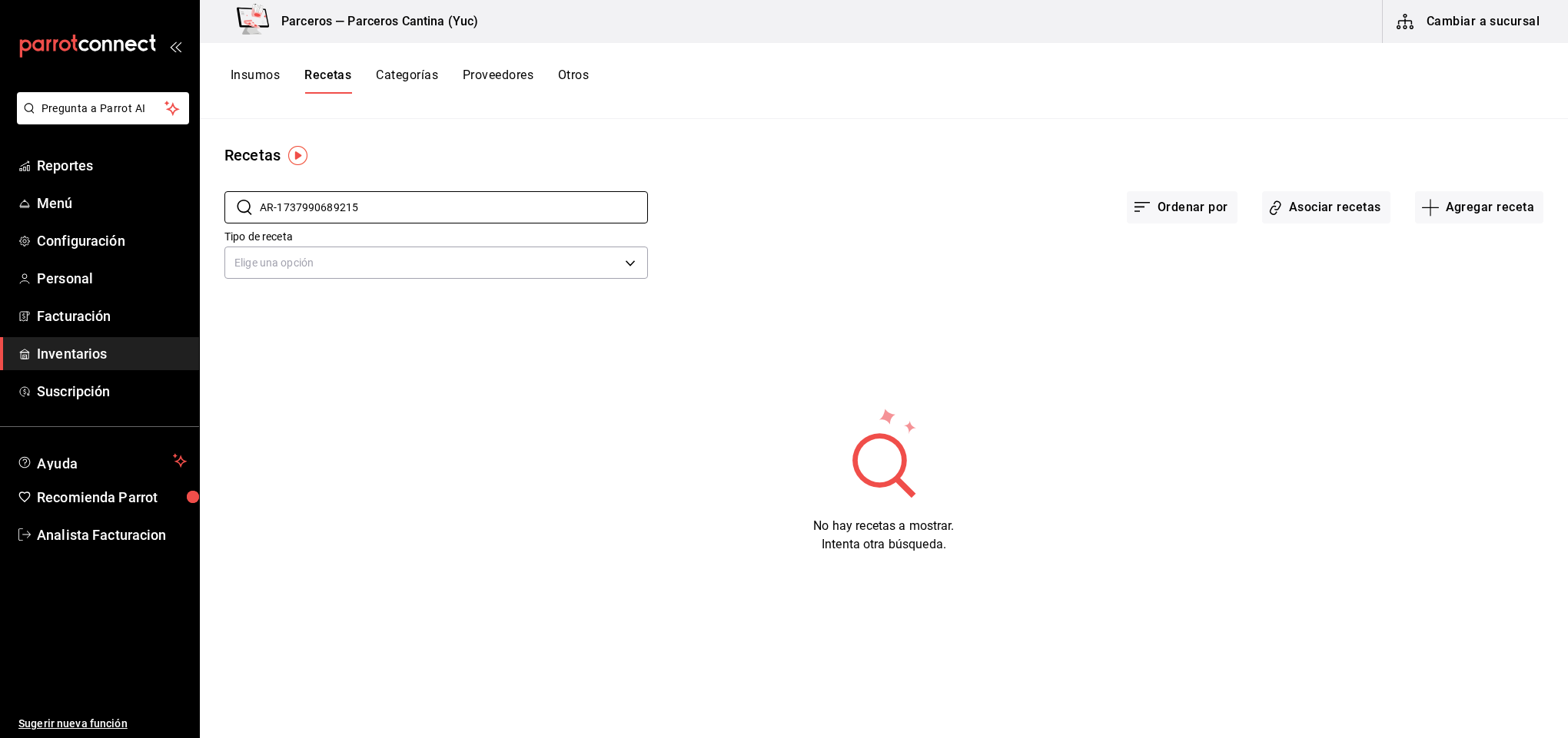
type input "AR-1737990689215"
click at [257, 70] on button "Insumos" at bounding box center [254, 81] width 49 height 26
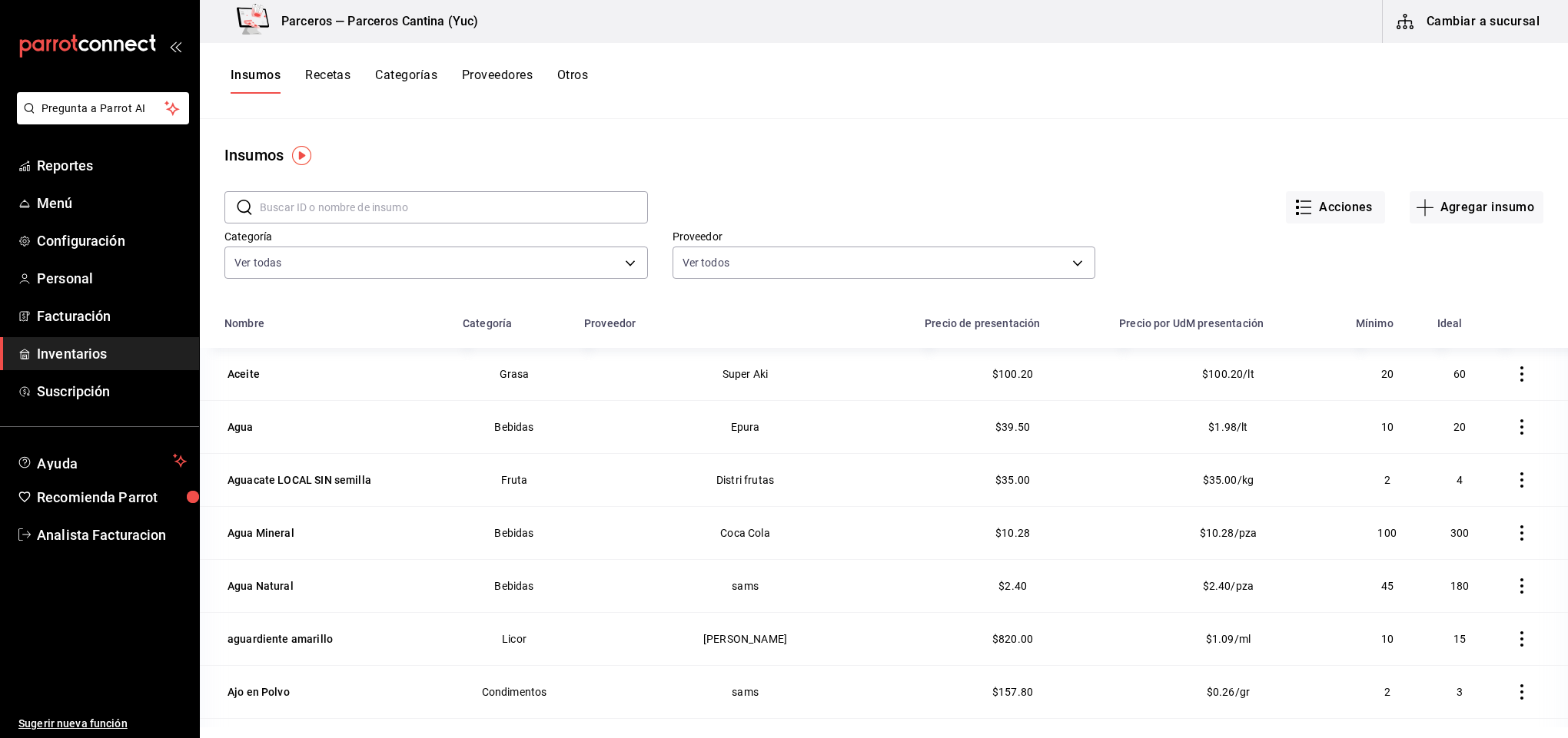
click at [328, 53] on div "Insumos Recetas Categorías Proveedores Otros" at bounding box center [883, 81] width 1368 height 76
click at [323, 74] on button "Recetas" at bounding box center [328, 81] width 46 height 26
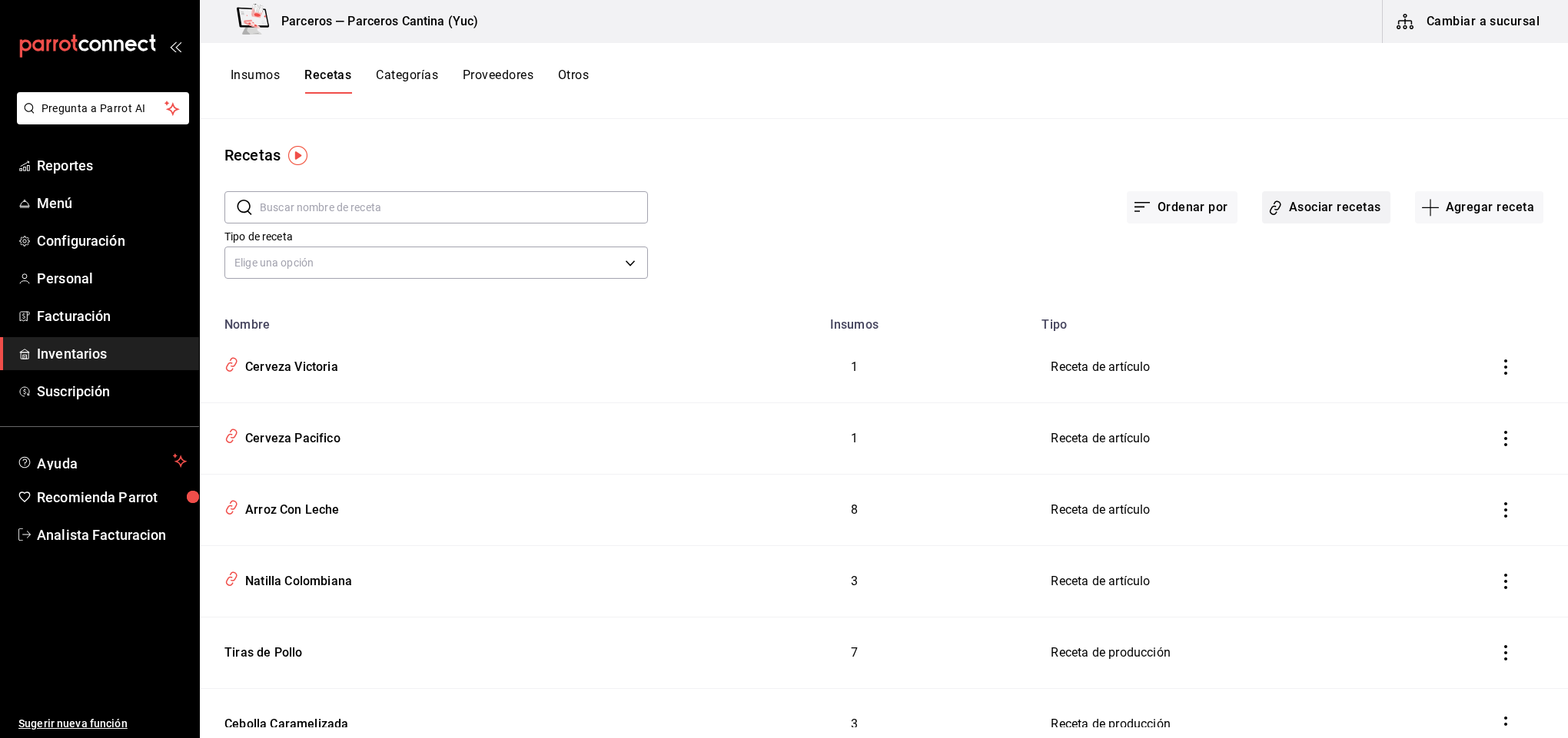
click at [1285, 204] on button "Asociar recetas" at bounding box center [1326, 208] width 128 height 33
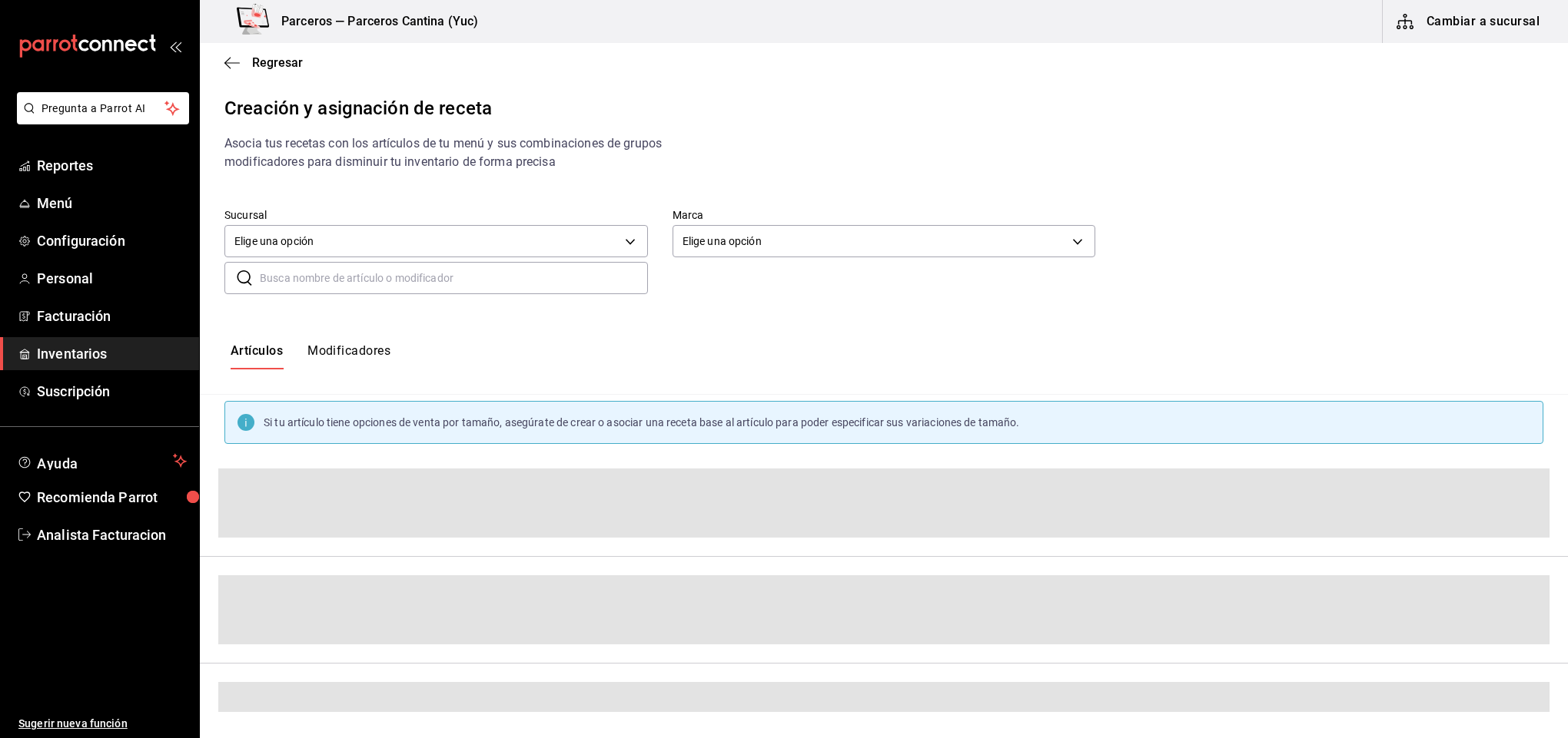
click at [346, 279] on input "text" at bounding box center [453, 278] width 388 height 31
paste input "AR-1737990689215"
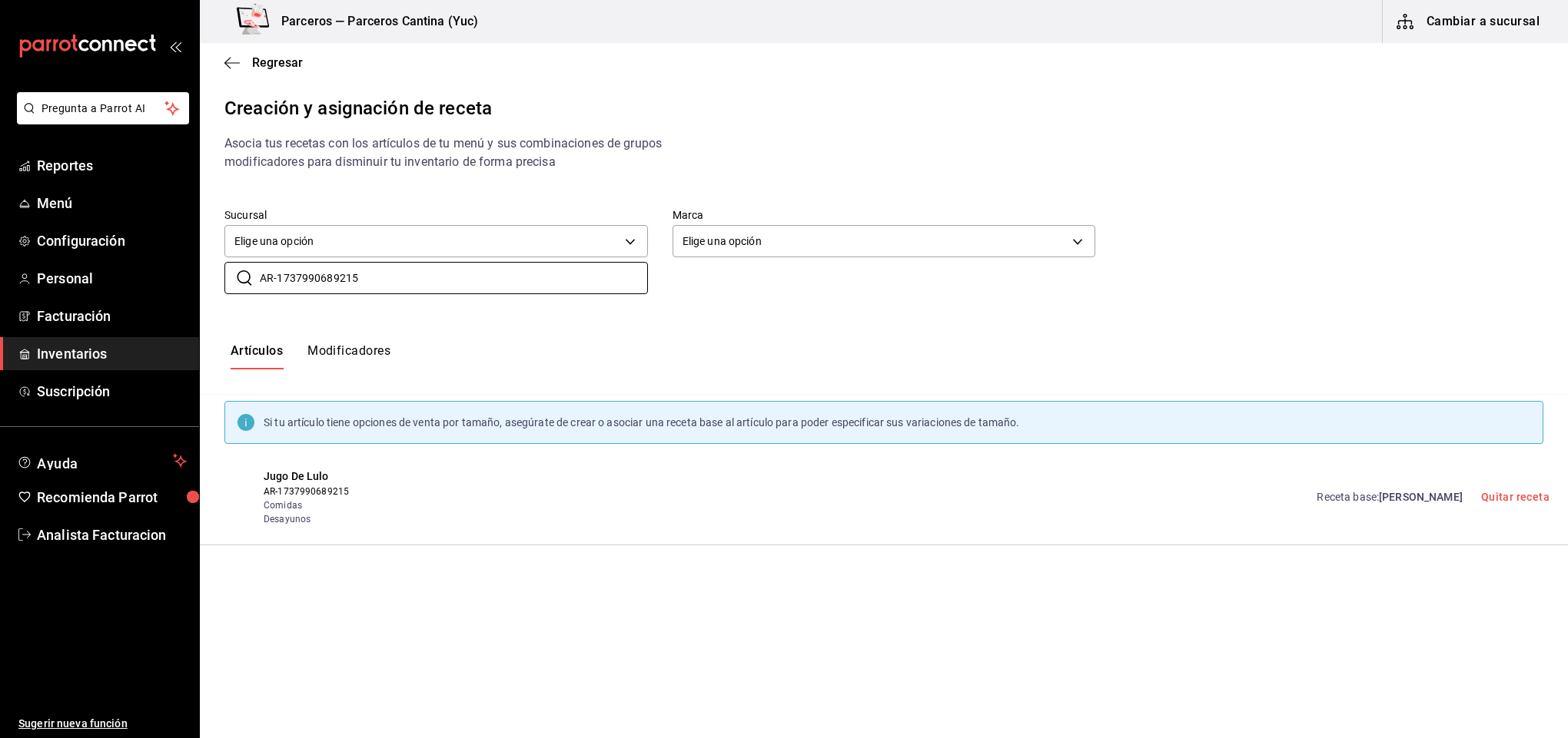
type input "AR-1737990689215"
